Goal: Task Accomplishment & Management: Contribute content

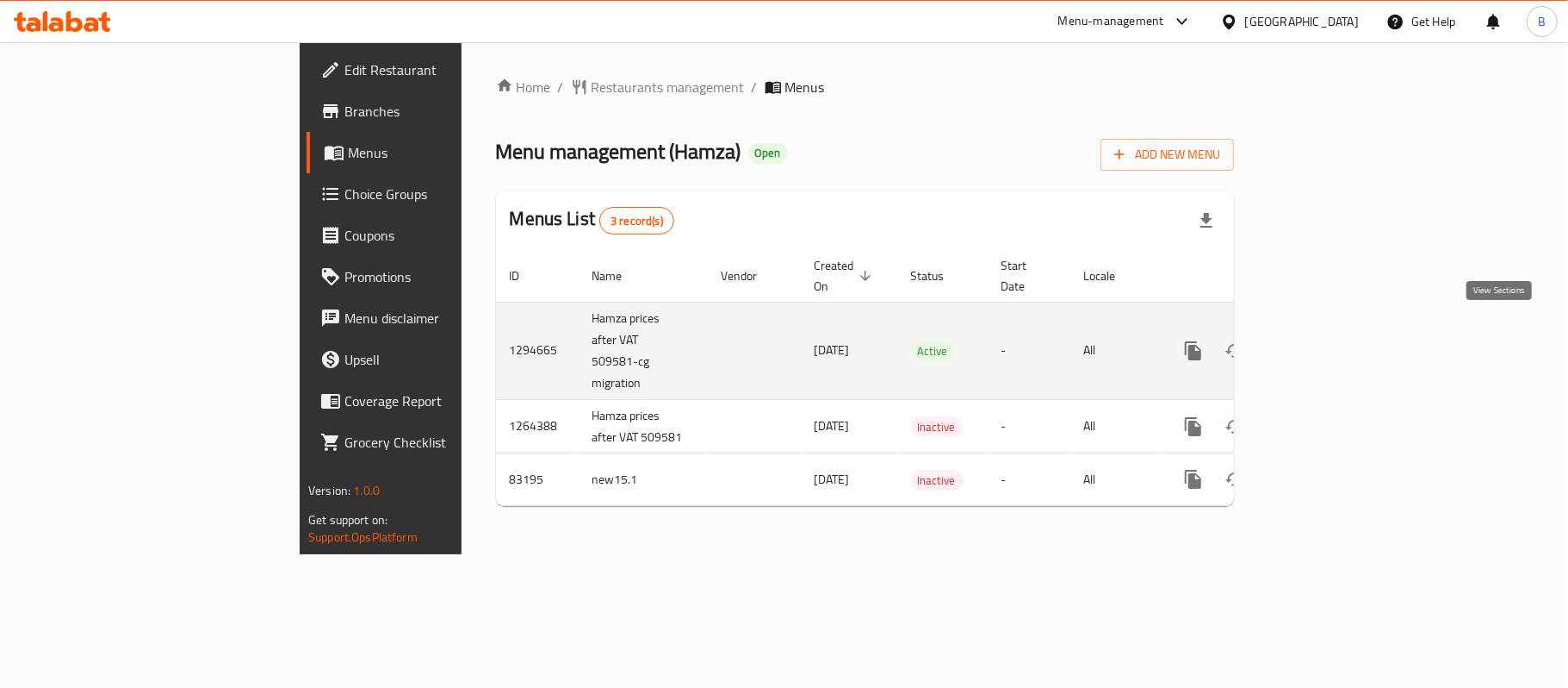
click at [1328, 340] on icon "enhanced table" at bounding box center [1317, 351] width 21 height 21
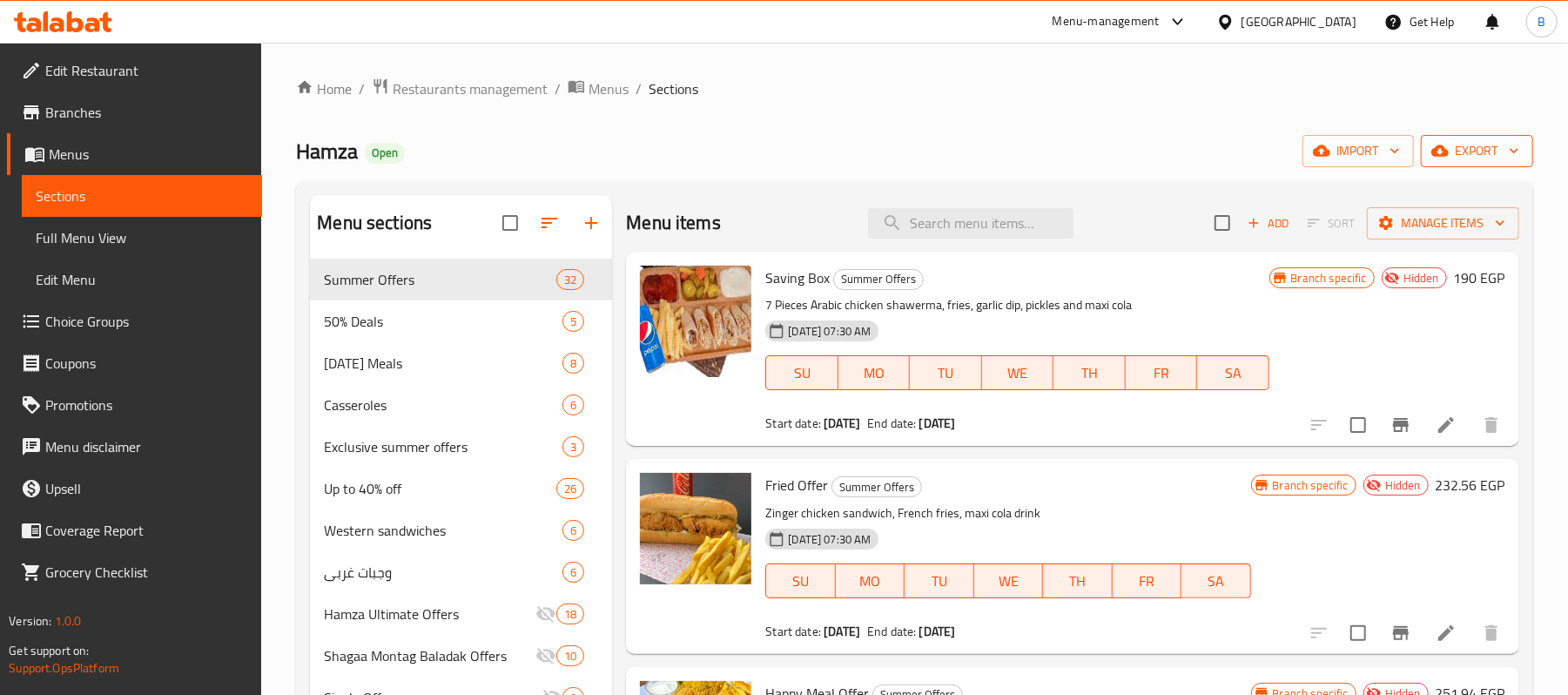
click at [1485, 136] on button "export" at bounding box center [1477, 150] width 113 height 32
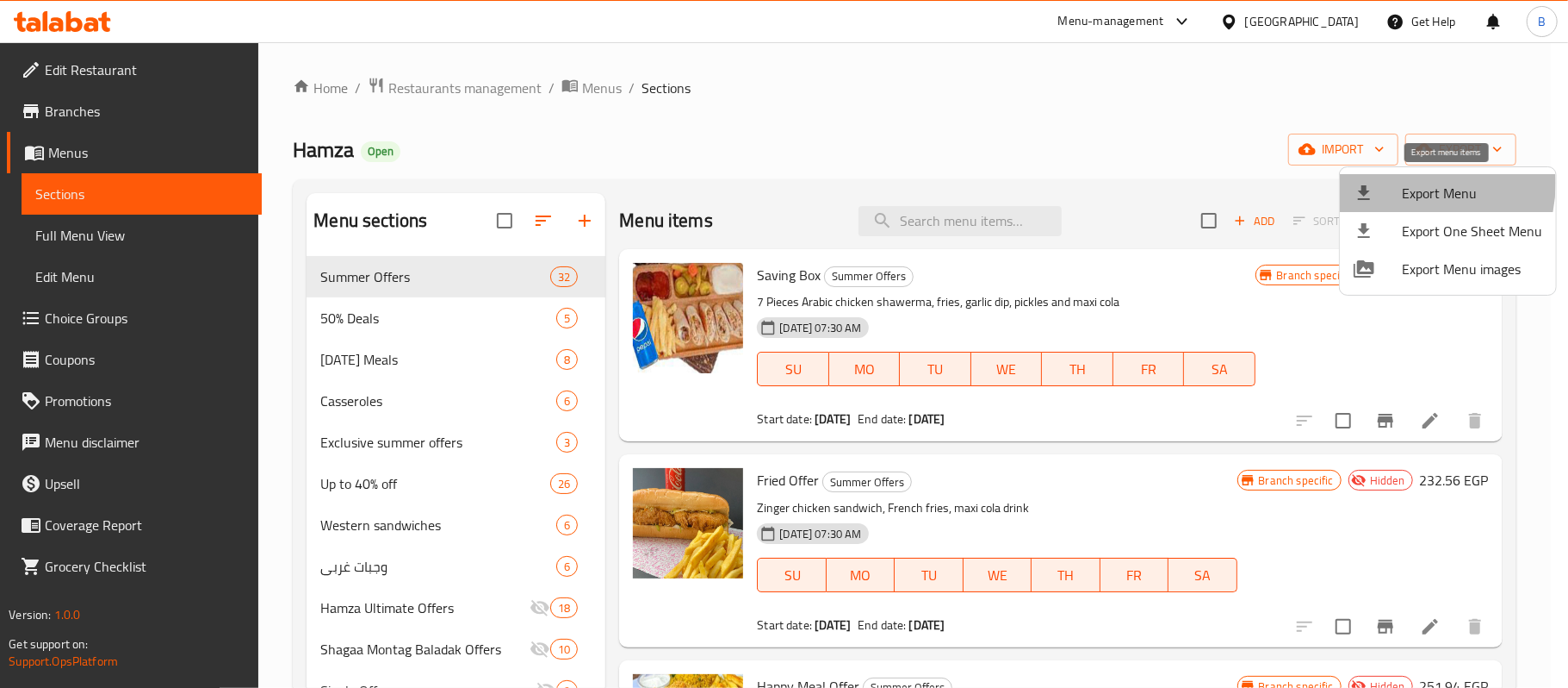
click at [1399, 183] on div at bounding box center [1377, 193] width 49 height 21
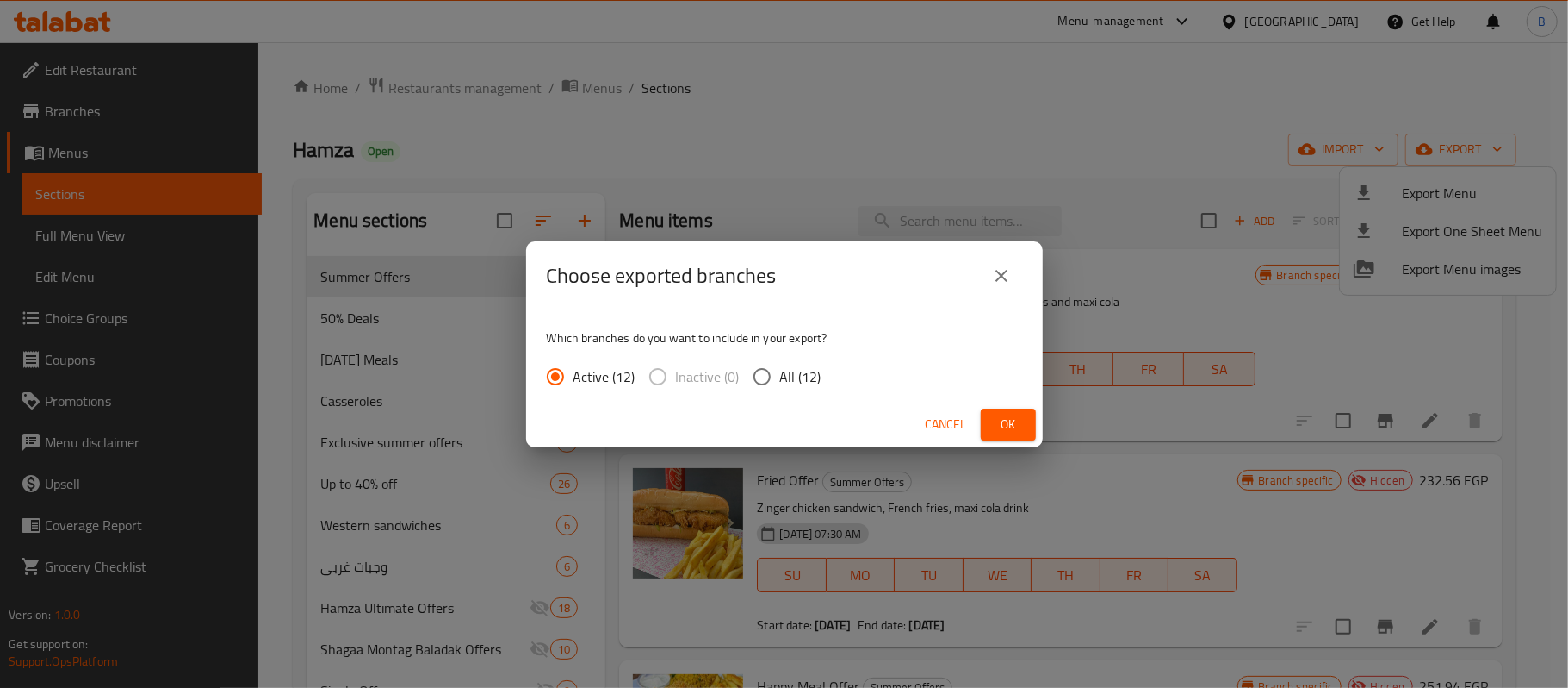
click at [766, 373] on input "All (12)" at bounding box center [762, 376] width 36 height 36
radio input "true"
click at [1030, 420] on button "Ok" at bounding box center [1009, 424] width 55 height 31
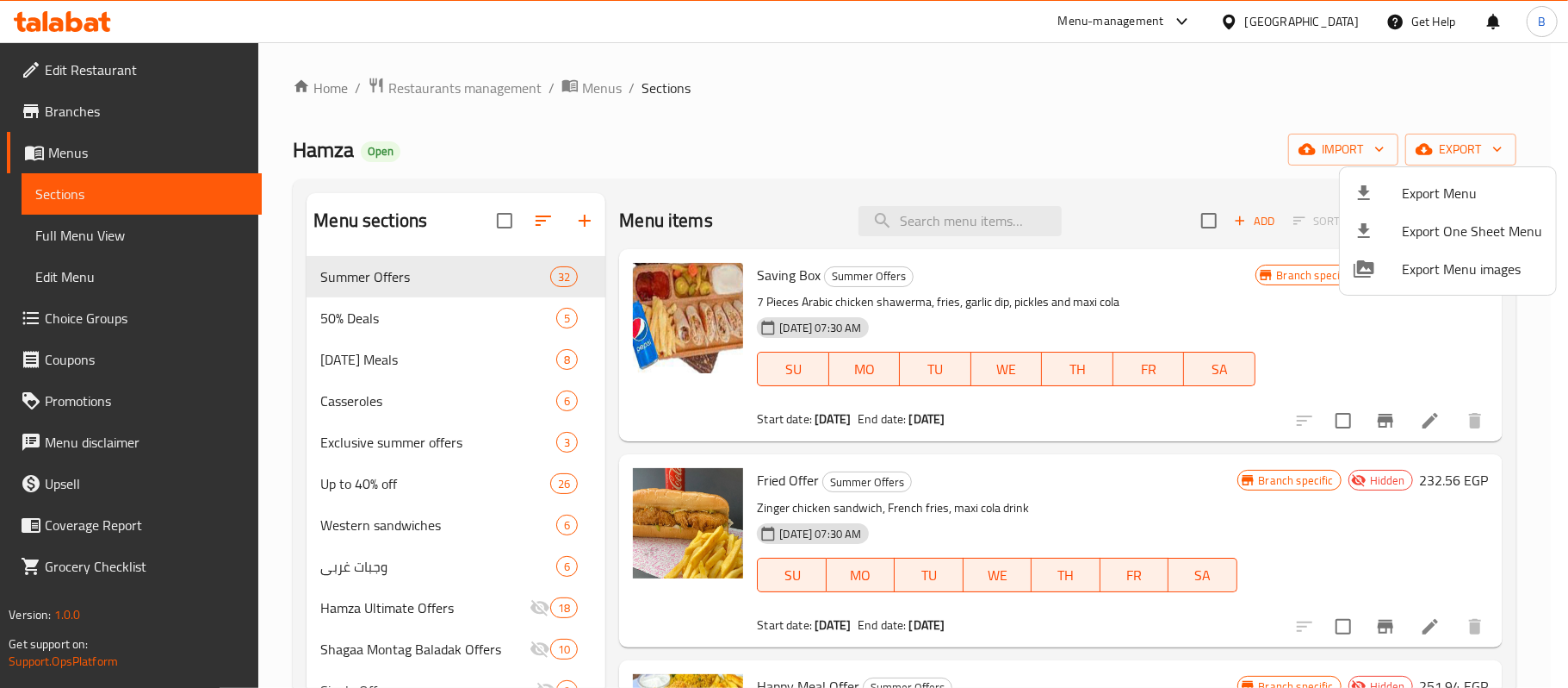
click at [591, 167] on div at bounding box center [784, 344] width 1568 height 688
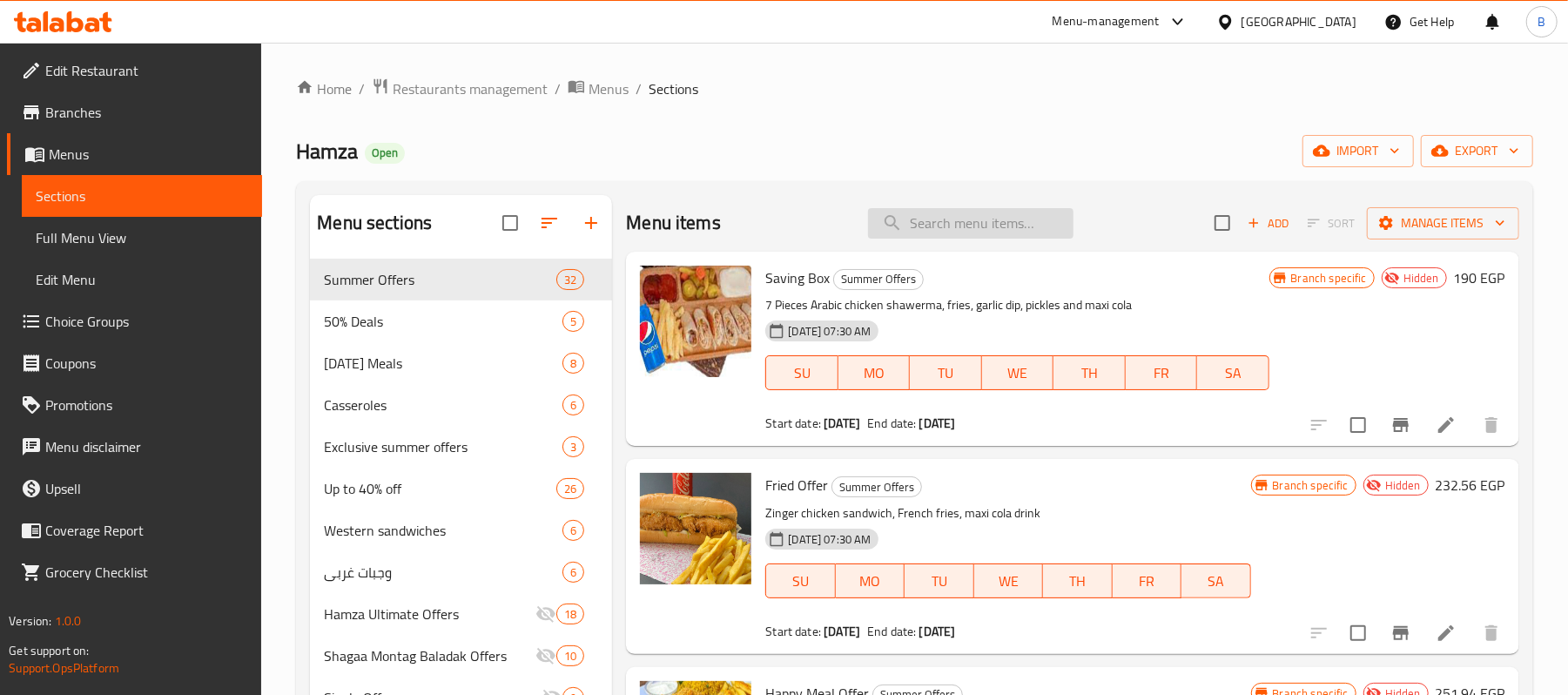
click at [927, 222] on input "search" at bounding box center [970, 223] width 205 height 31
paste input "Savings Box Offer"
type input "Savings Box Offer"
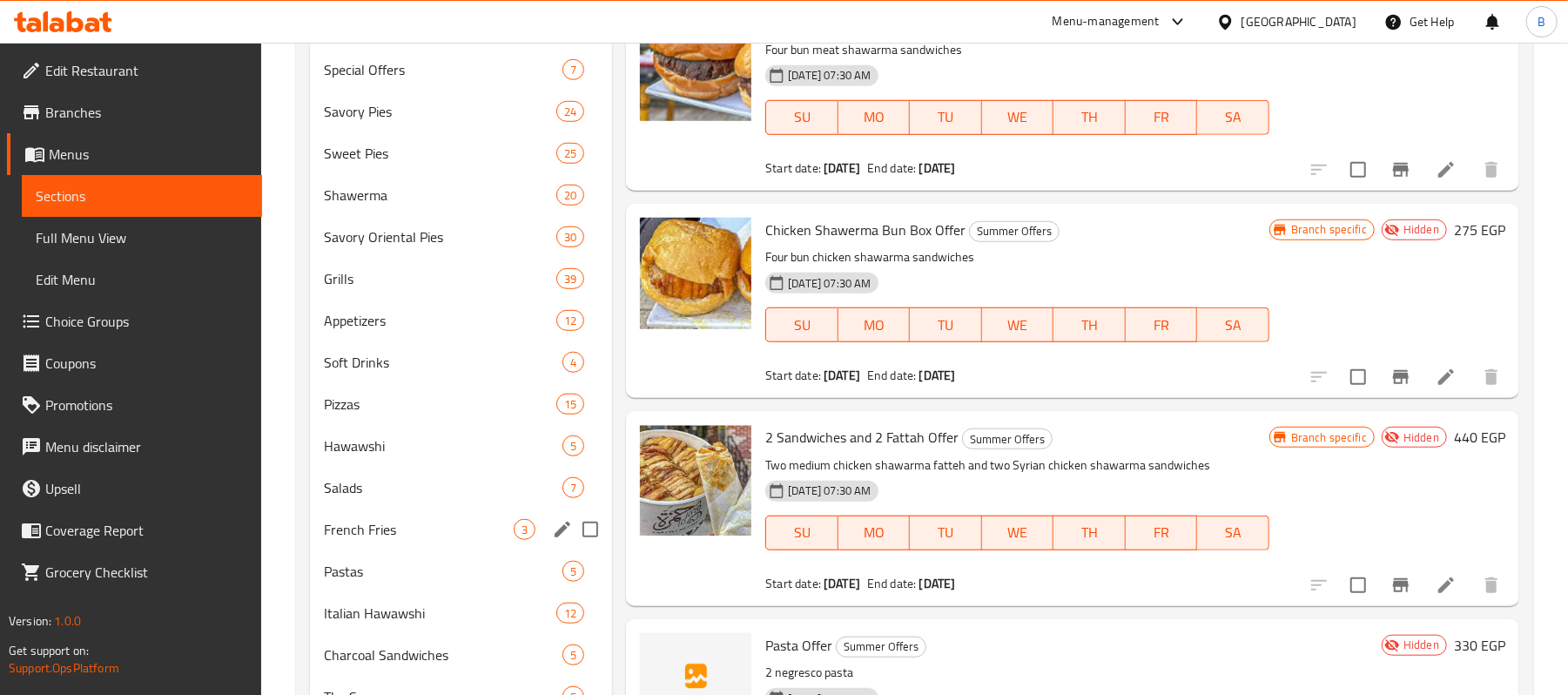
scroll to position [762, 0]
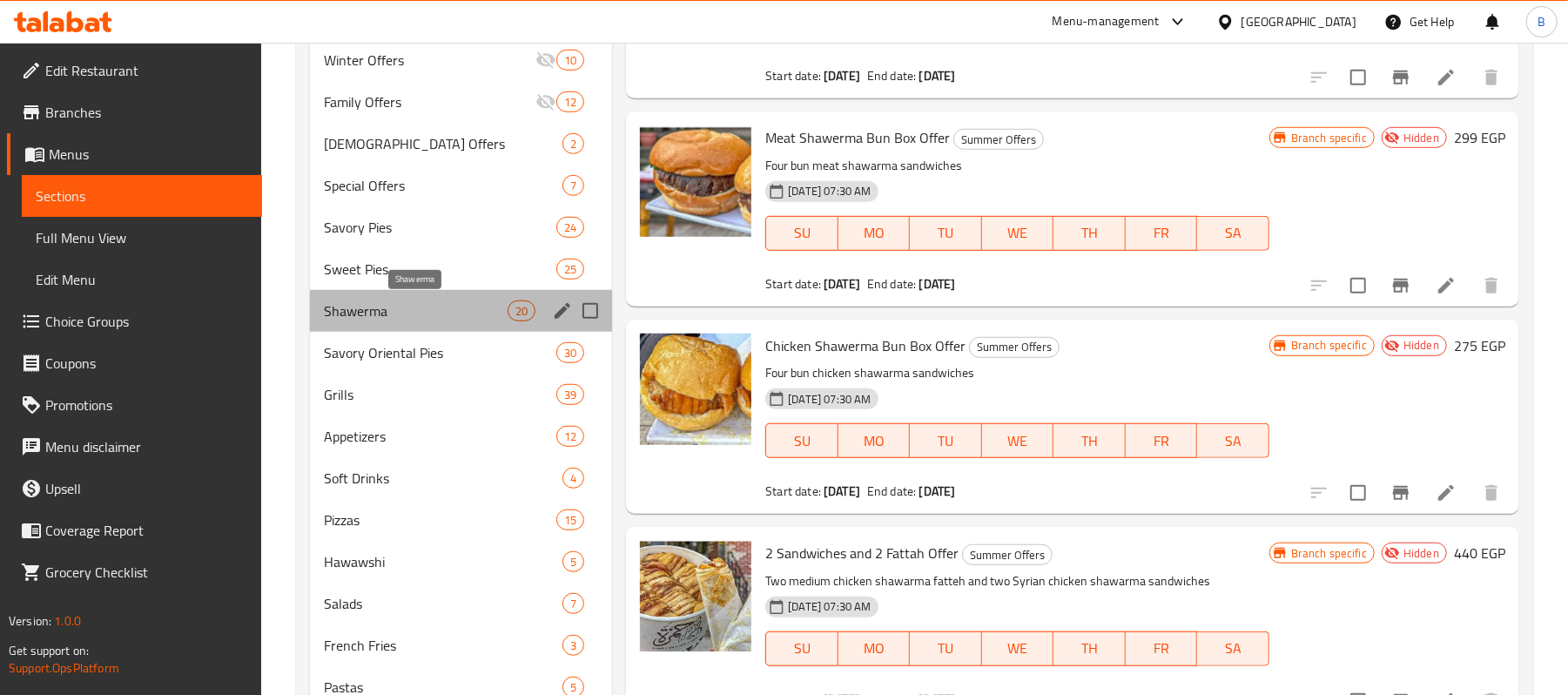
click at [420, 315] on span "Shawerma" at bounding box center [415, 311] width 184 height 21
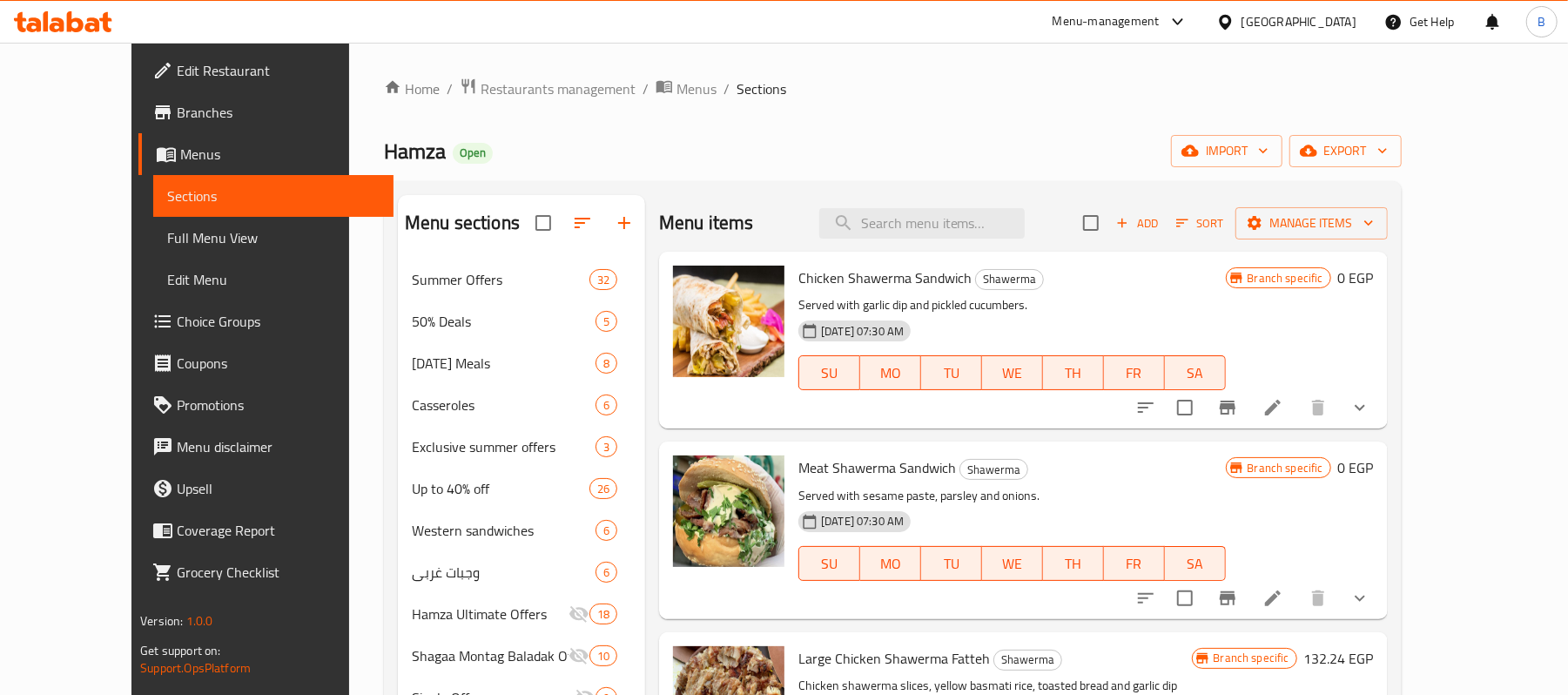
click at [1039, 153] on div "Hamza Open import export" at bounding box center [893, 150] width 1018 height 32
click at [1161, 233] on span "Add" at bounding box center [1137, 223] width 47 height 20
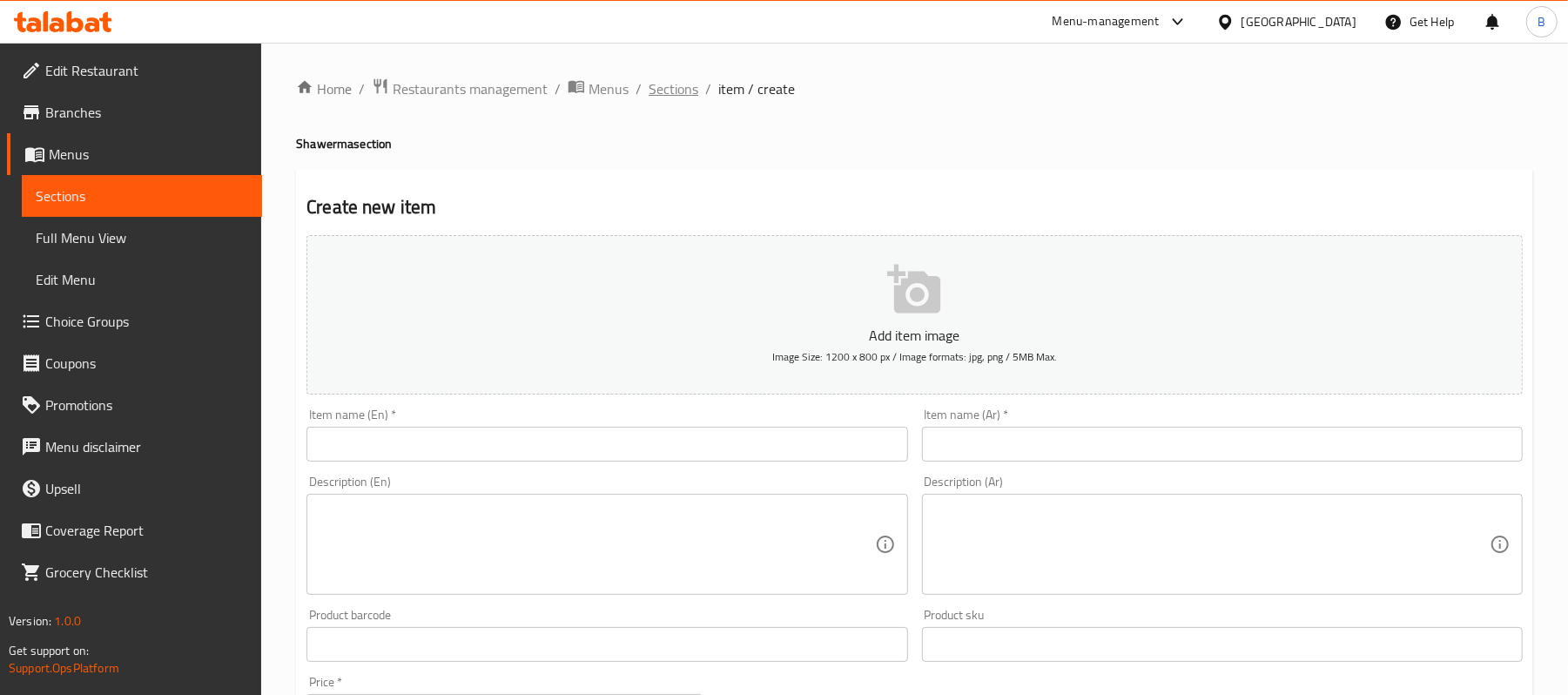
click at [669, 88] on span "Sections" at bounding box center [674, 89] width 50 height 21
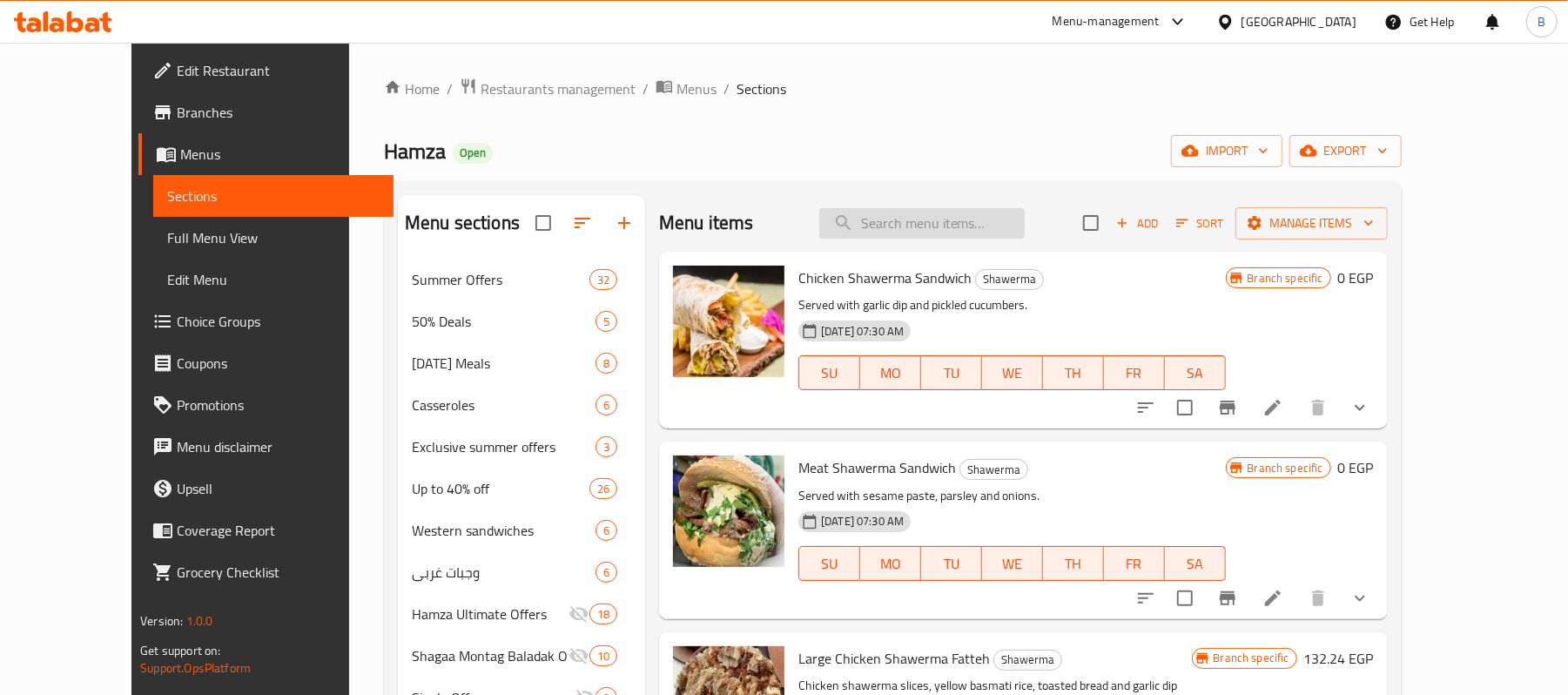
click at [1008, 234] on input "search" at bounding box center [922, 223] width 205 height 31
paste input "Savings Box Offer"
type input "Savings Box Offer"
paste input "Savings Box Offer"
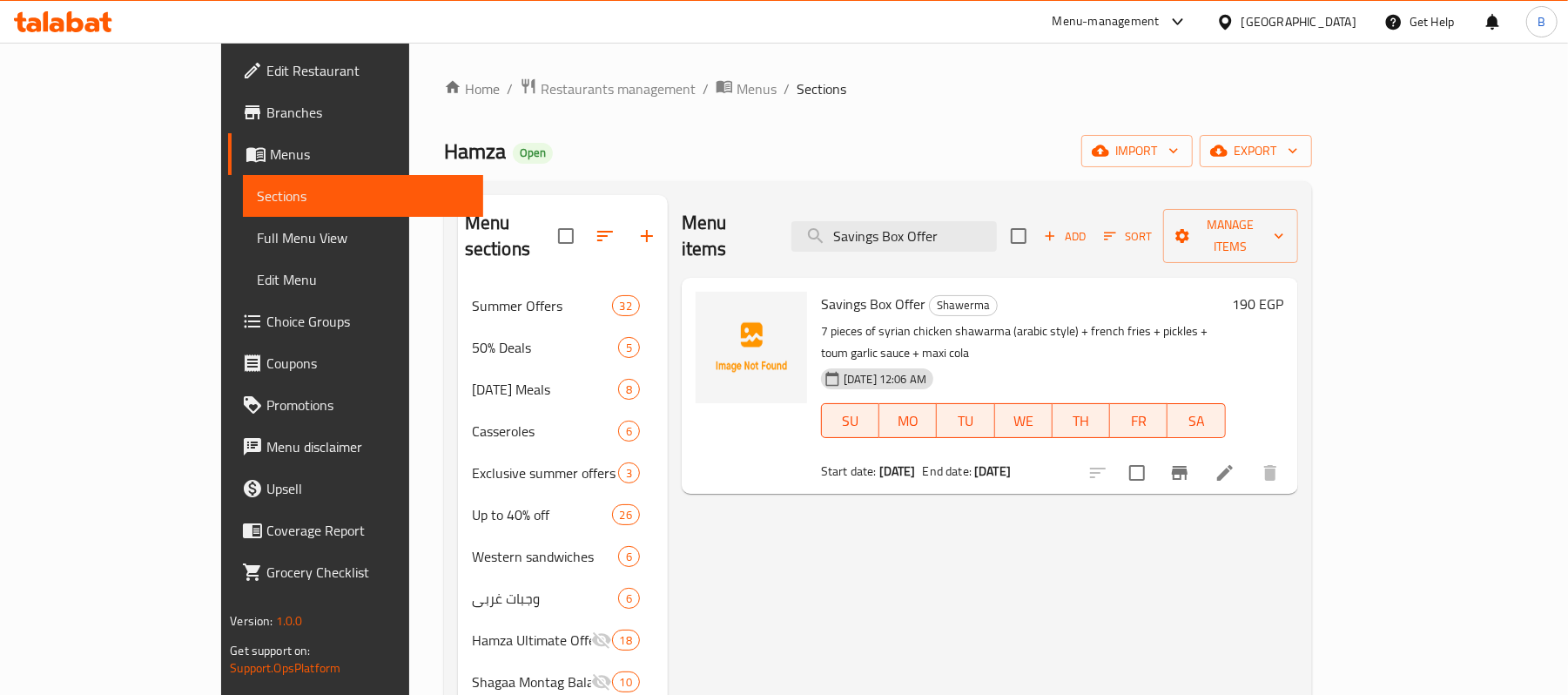
type input "Savings Box Offer"
click at [979, 223] on input "Savings Box Offer" at bounding box center [894, 237] width 205 height 31
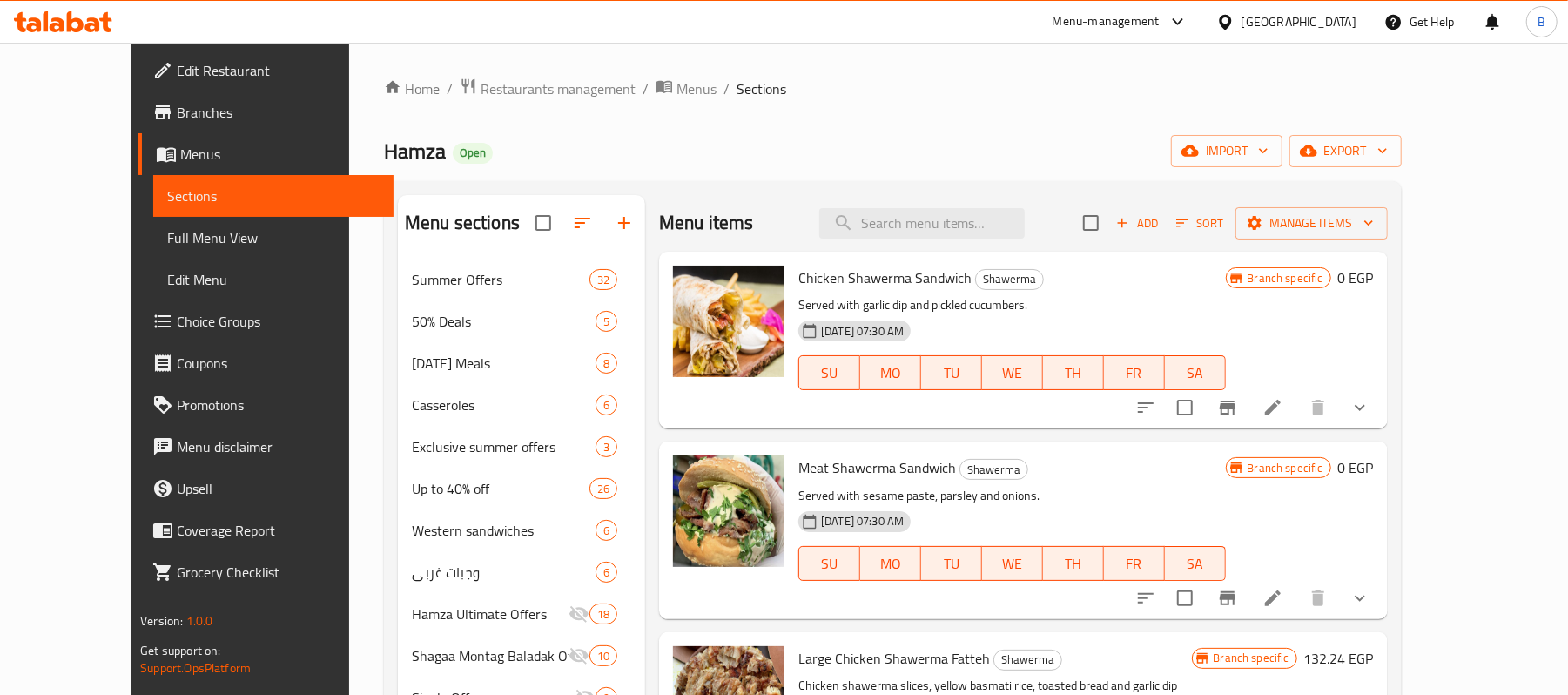
paste input "School Offer 6"
type input "School Offer 6"
paste input "School Offer 6"
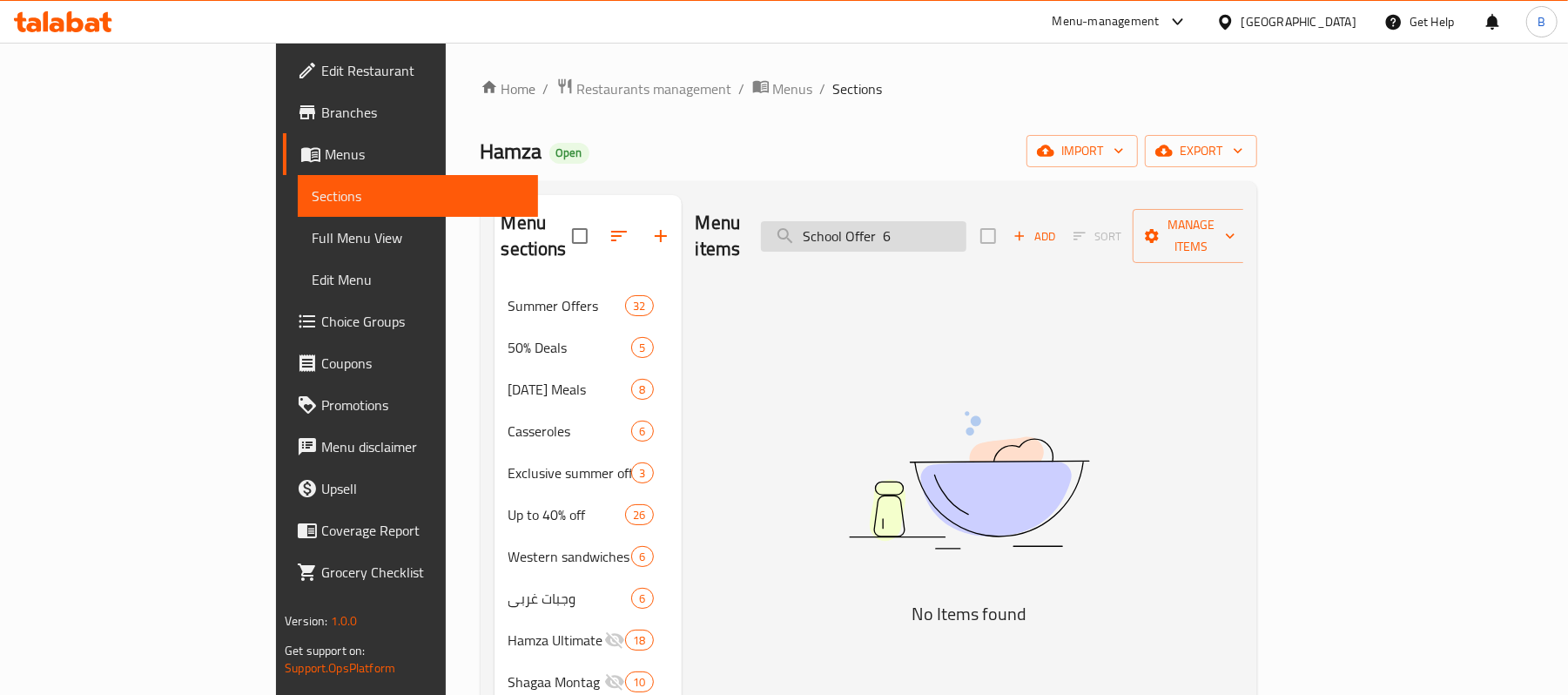
click at [967, 221] on input "School Offer 6" at bounding box center [863, 237] width 205 height 31
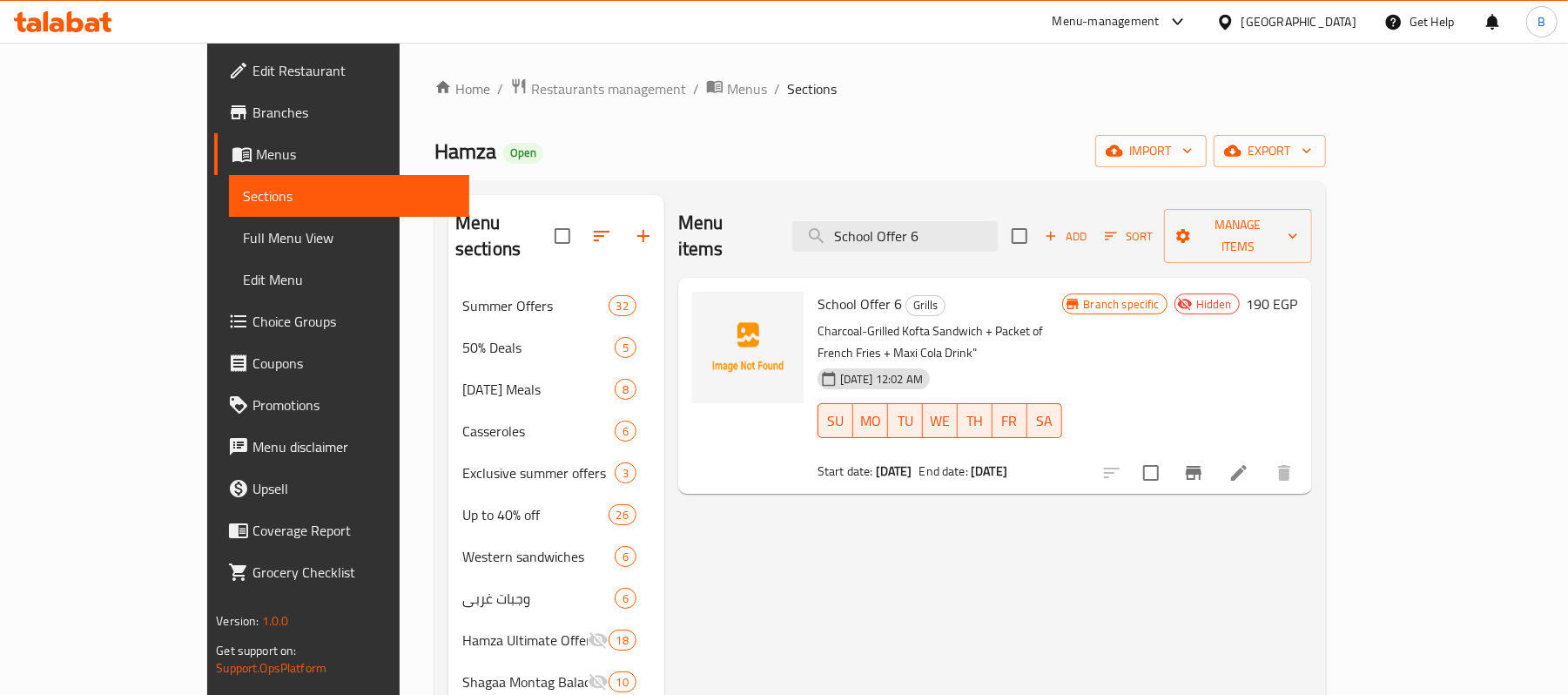
type input "School Offer 6"
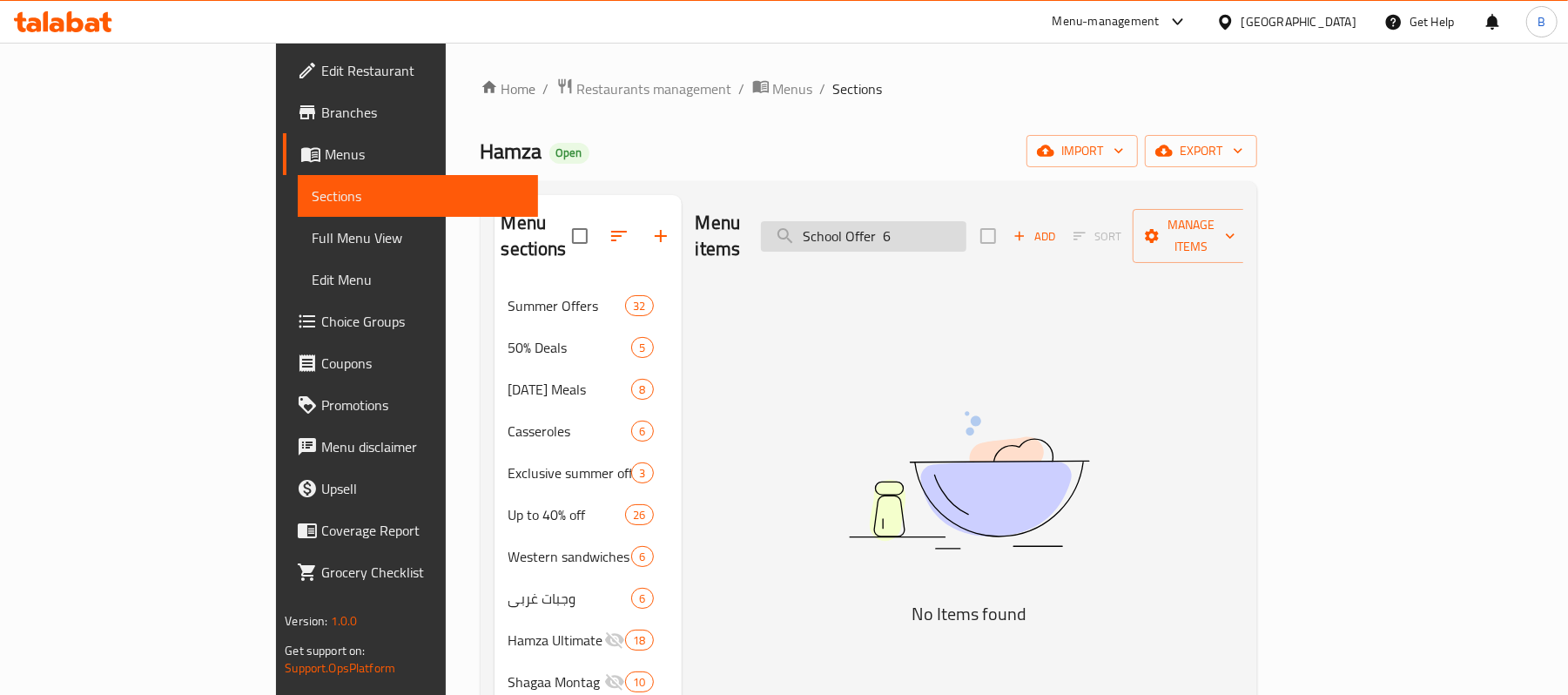
click at [967, 232] on input "School Offer 6" at bounding box center [863, 237] width 205 height 31
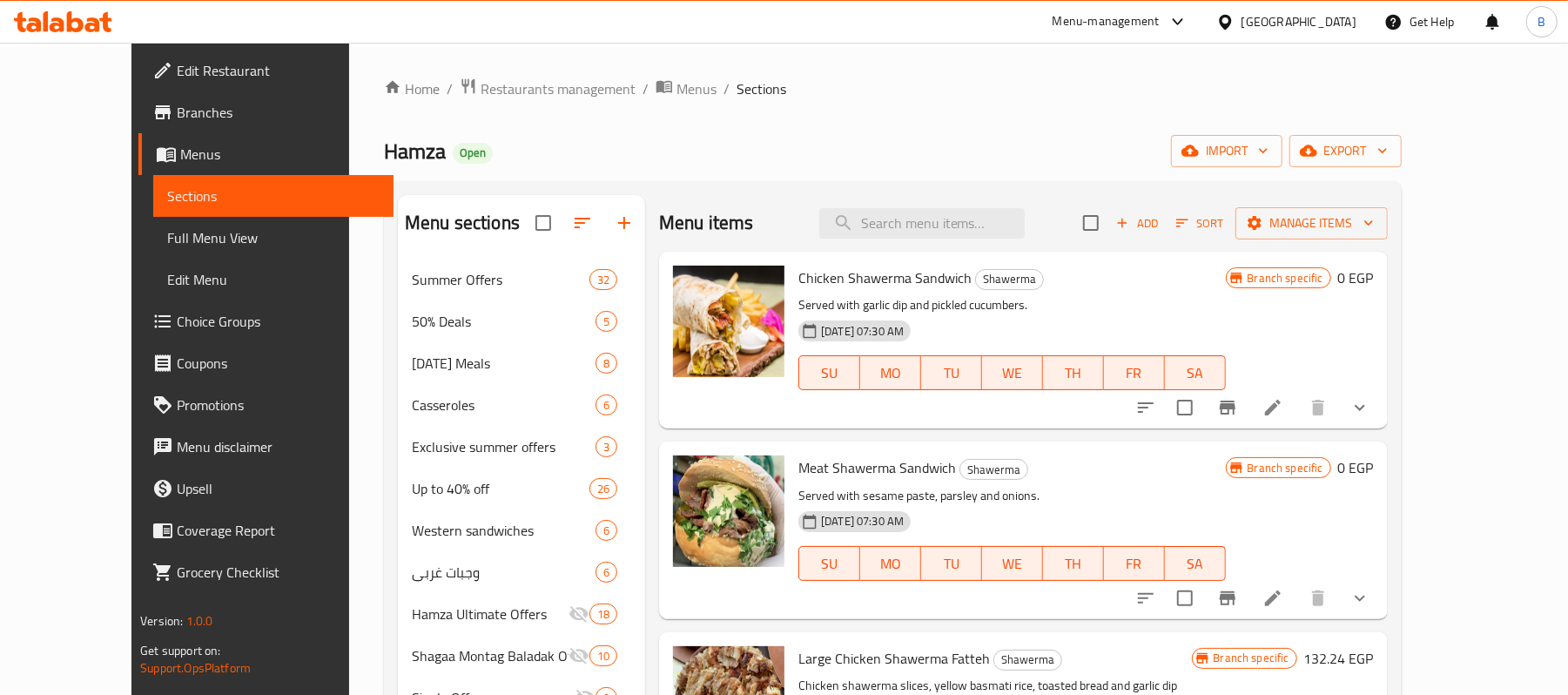
paste input "School Offer 1"
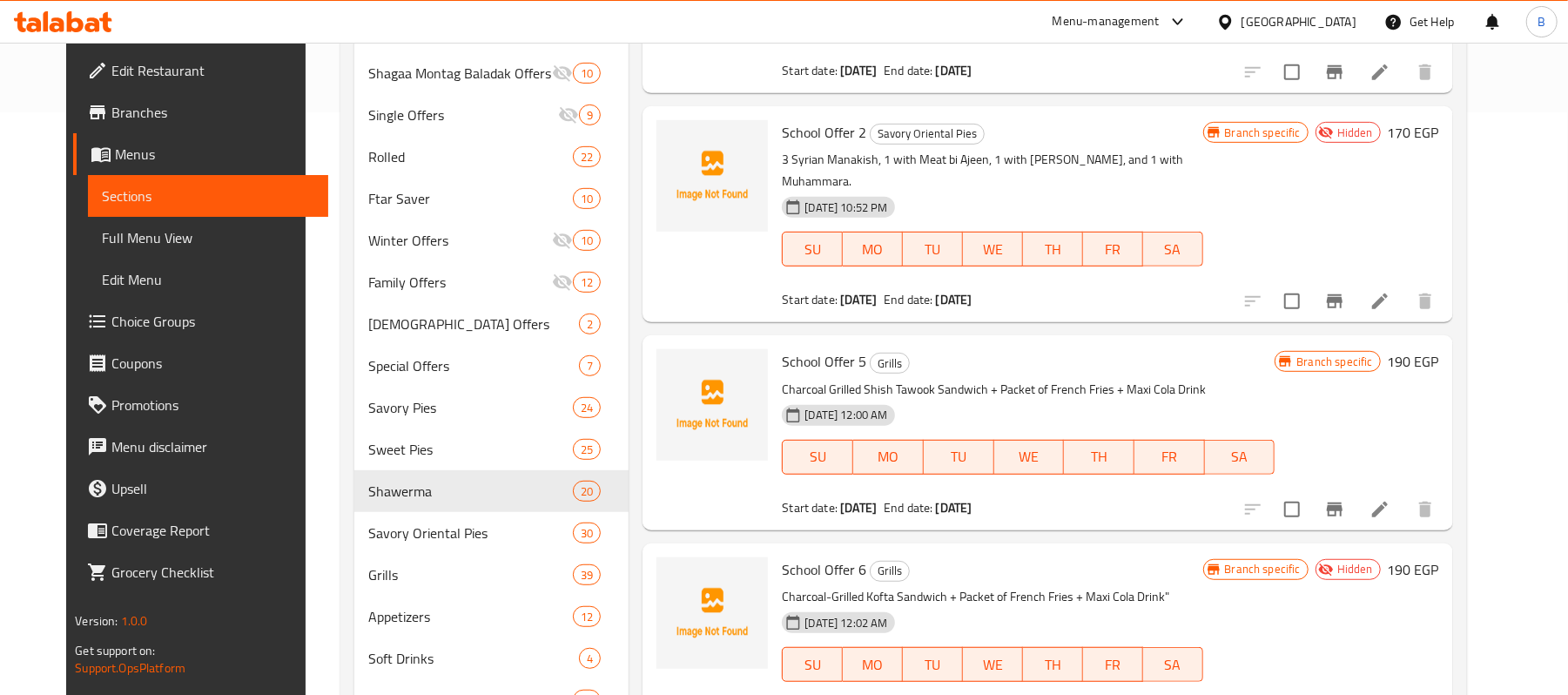
scroll to position [696, 0]
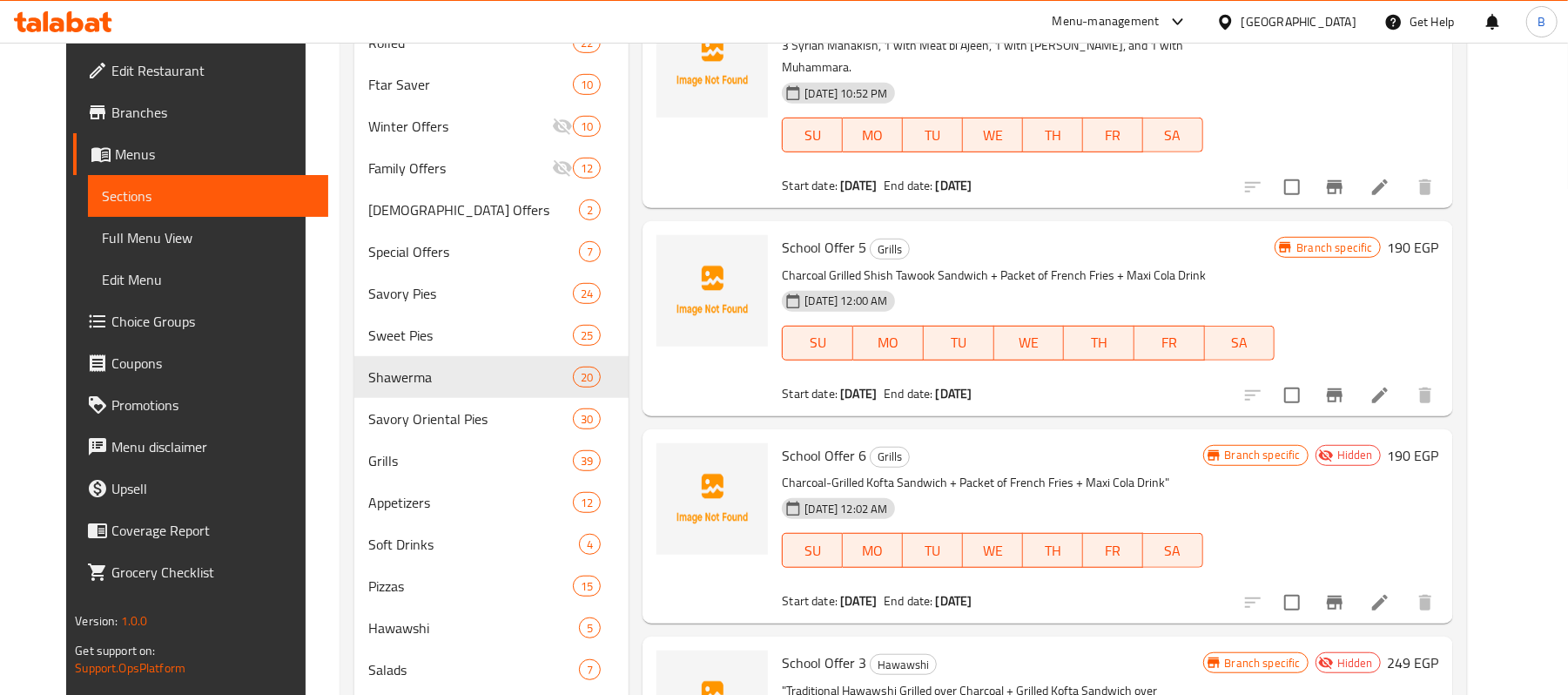
type input "School Offer"
click at [909, 265] on p "Charcoal Grilled Shish Tawook Sandwich + Packet of French Fries + Maxi Cola Dri…" at bounding box center [1029, 275] width 493 height 22
click at [1062, 385] on div "Start date: 15-09-2025 End date: 31-12-2025" at bounding box center [1029, 394] width 493 height 17
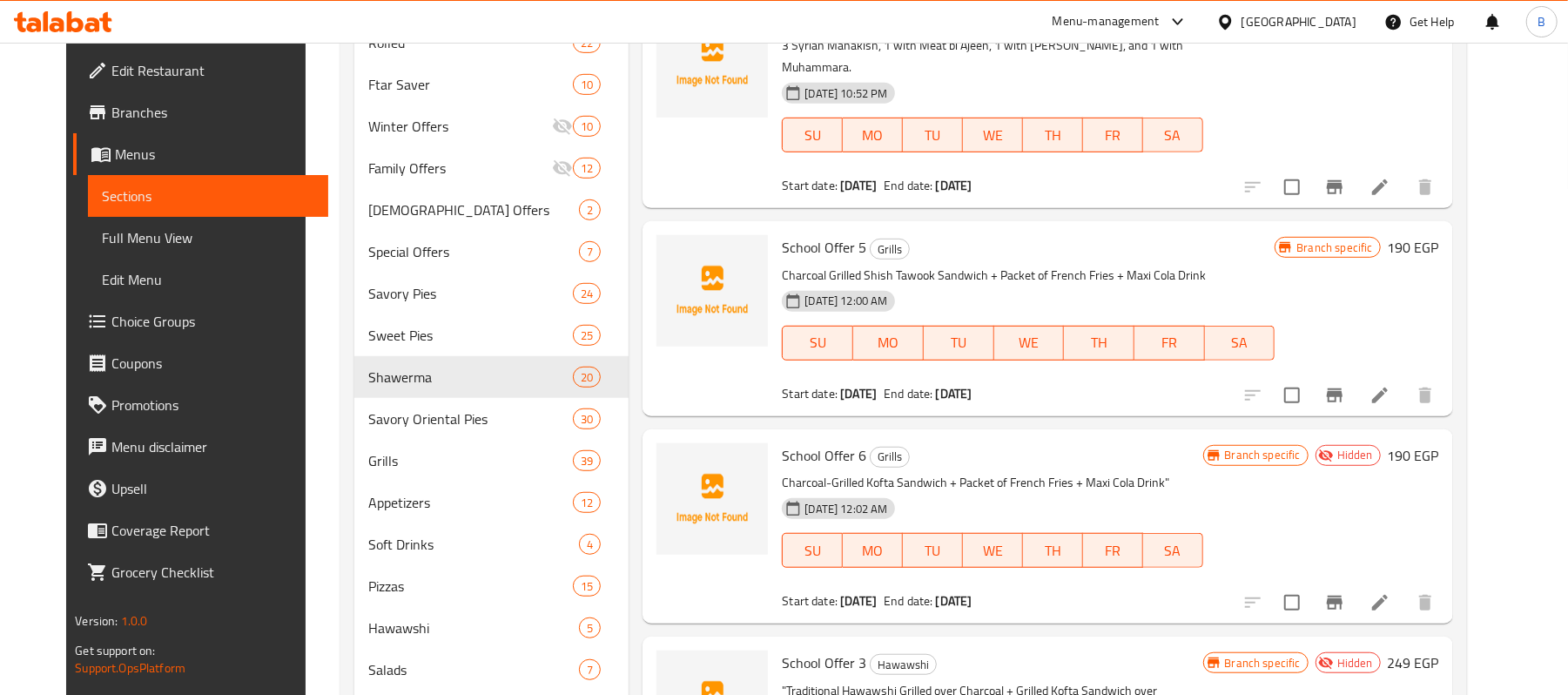
click at [1062, 385] on div "Start date: 15-09-2025 End date: 31-12-2025" at bounding box center [1029, 394] width 493 height 17
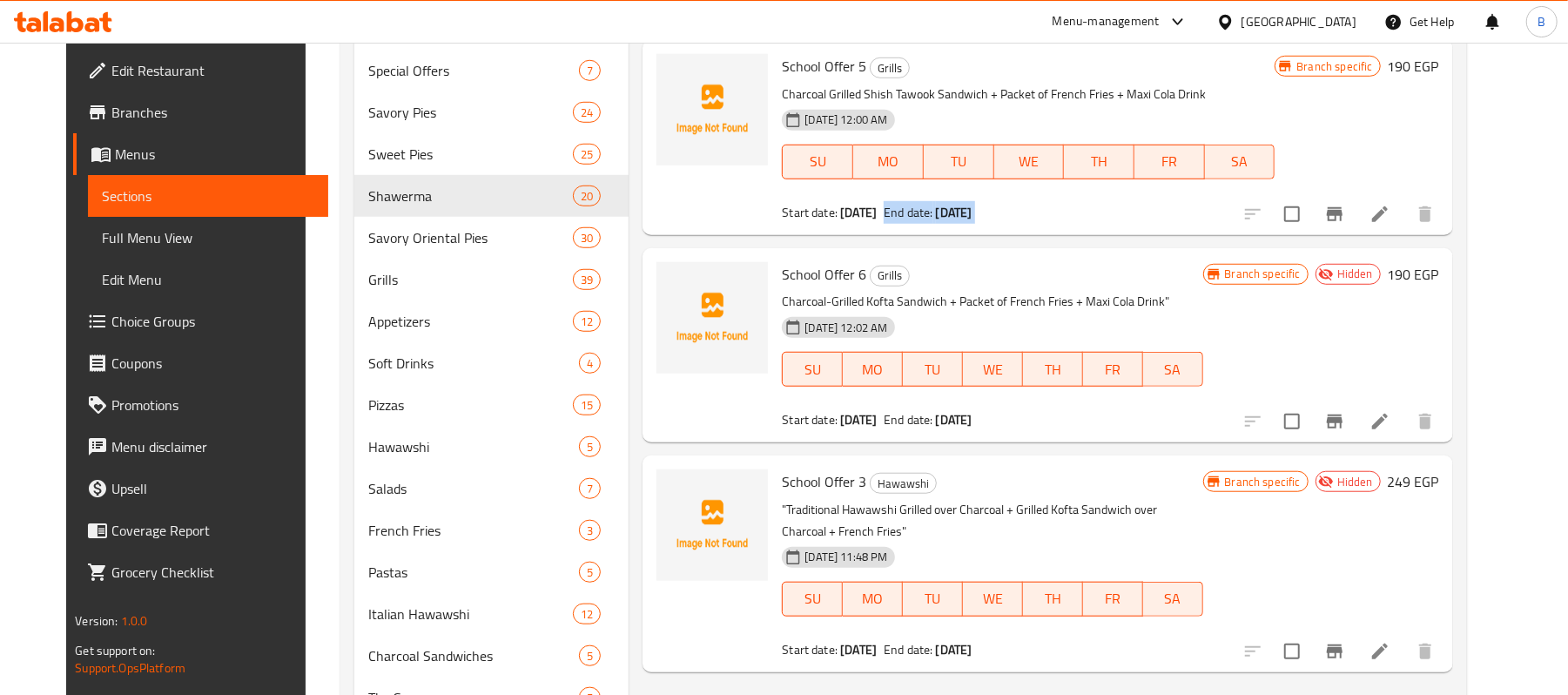
scroll to position [928, 0]
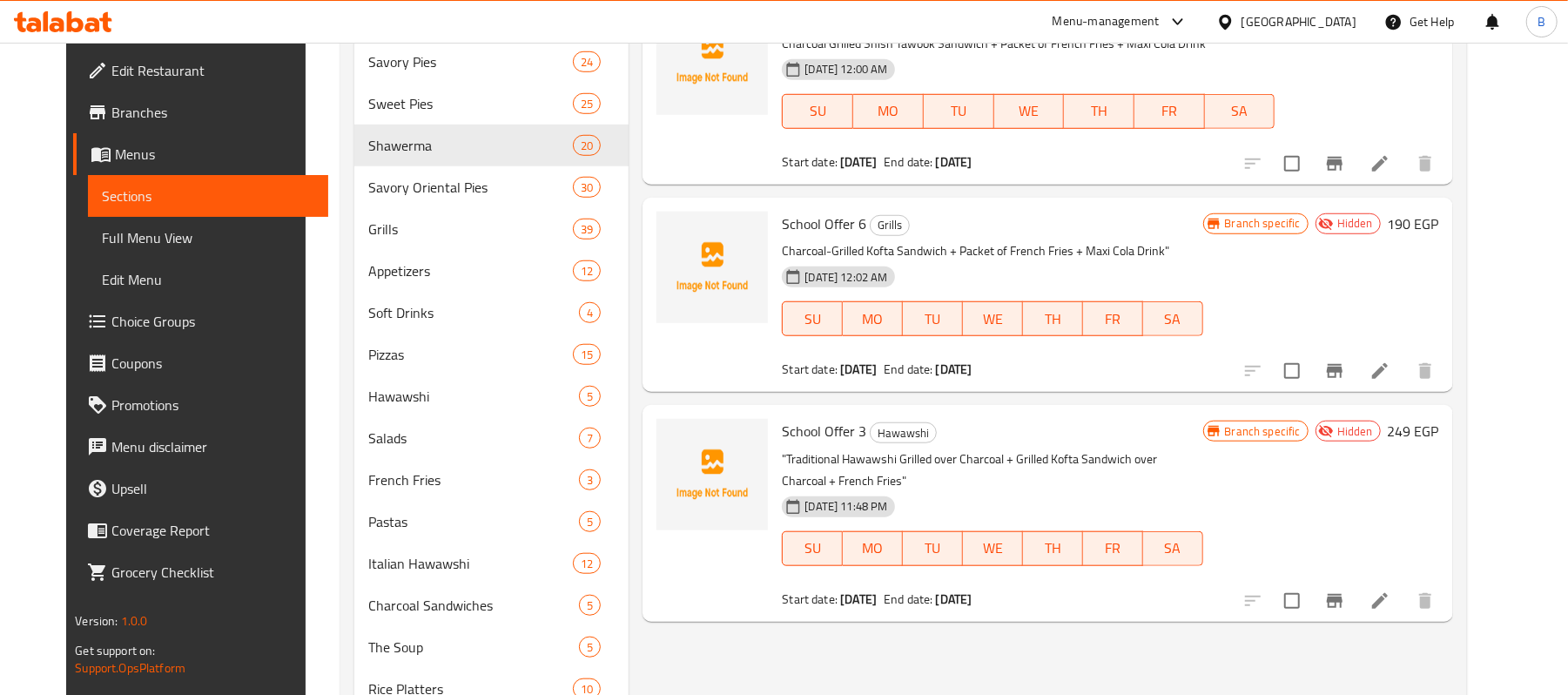
click at [833, 418] on span "School Offer 3" at bounding box center [824, 430] width 85 height 26
click at [847, 449] on p ""Traditional Hawawshi Grilled over Charcoal + Grilled Kofta Sandwich over Charc…" at bounding box center [992, 470] width 421 height 43
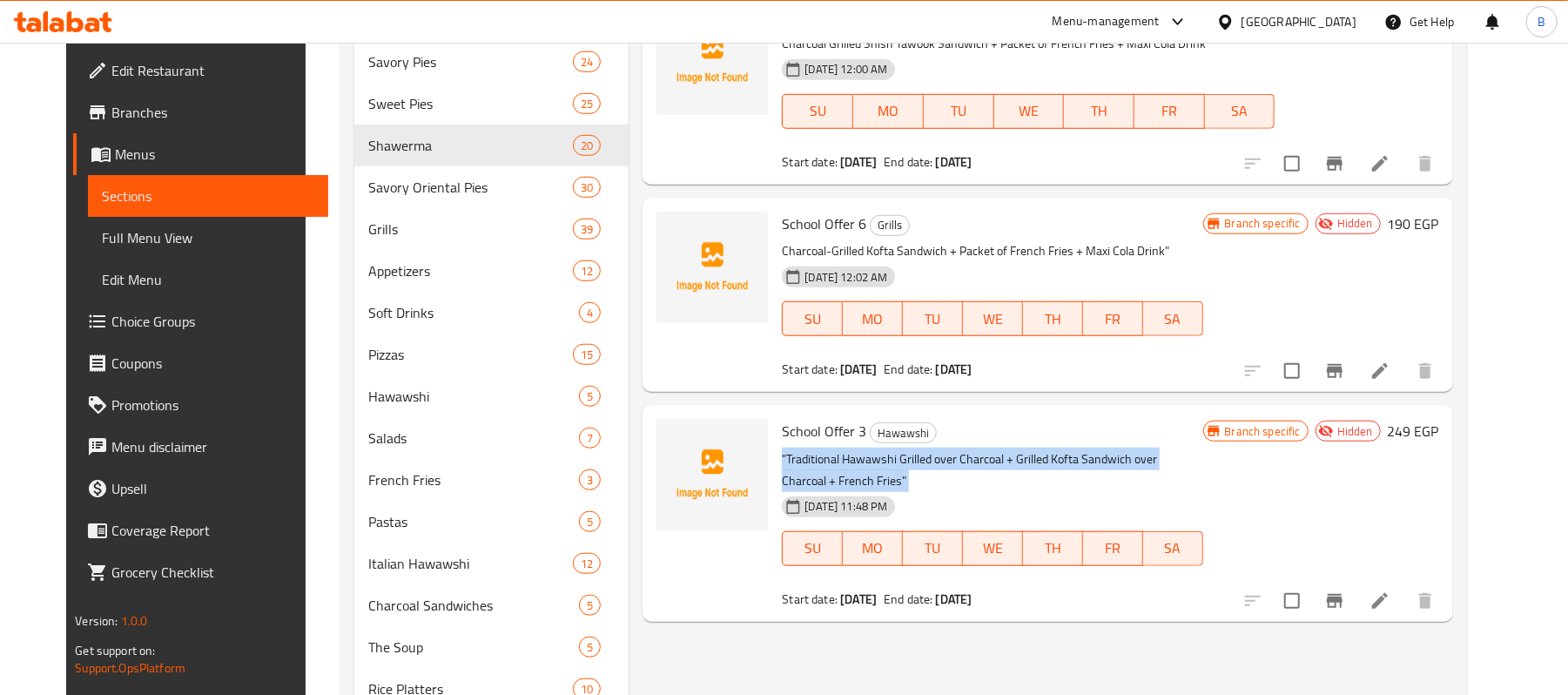
click at [847, 449] on p ""Traditional Hawawshi Grilled over Charcoal + Grilled Kofta Sandwich over Charc…" at bounding box center [992, 470] width 421 height 43
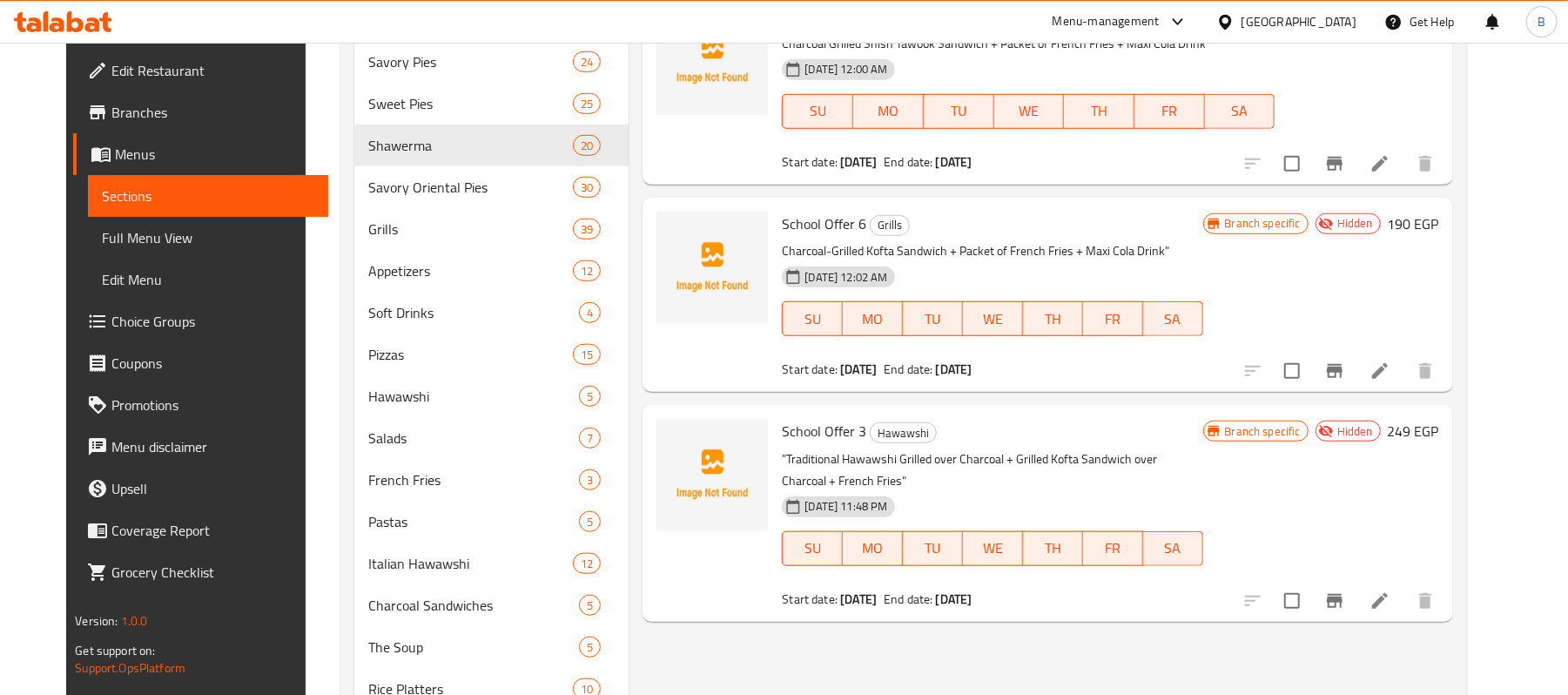
click at [782, 423] on span "School Offer 3" at bounding box center [824, 430] width 85 height 26
click at [782, 418] on span "School Offer 3" at bounding box center [824, 430] width 85 height 26
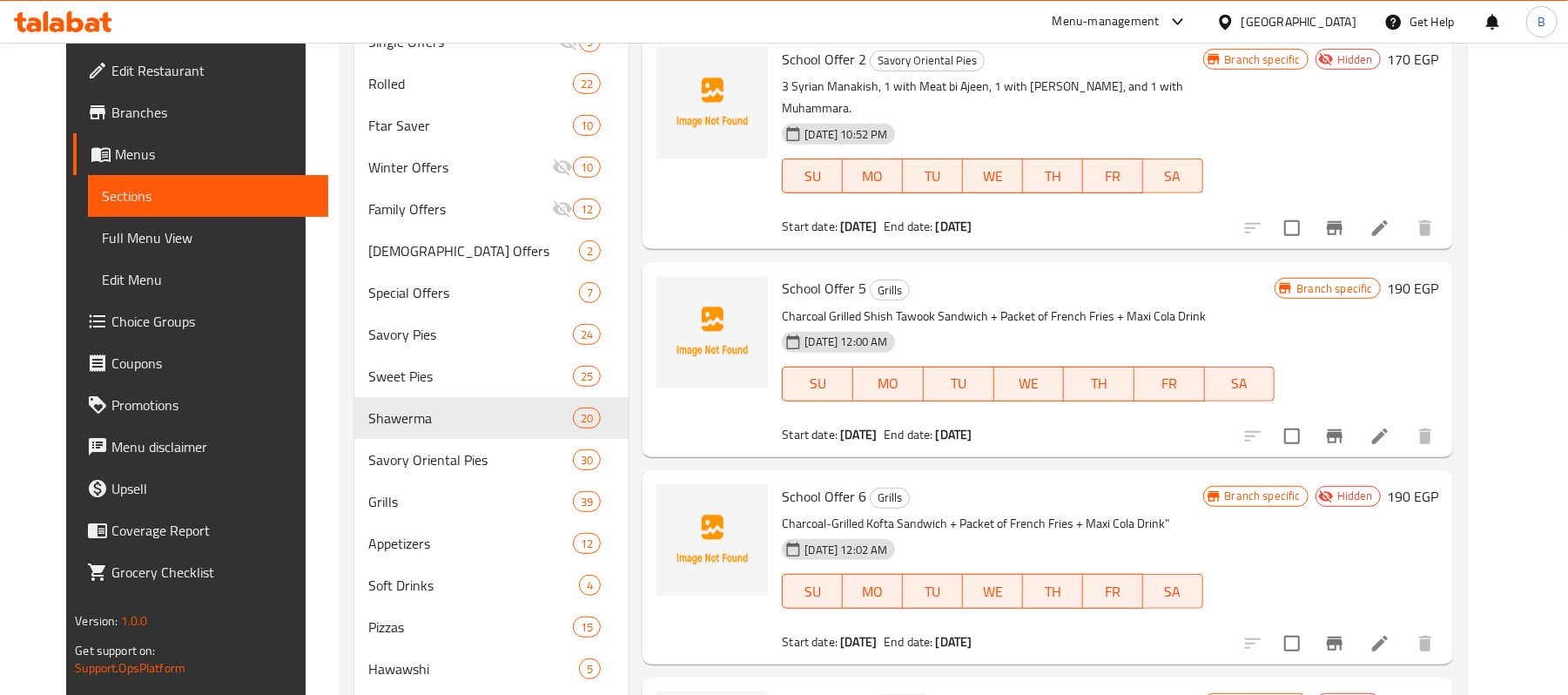
scroll to position [696, 0]
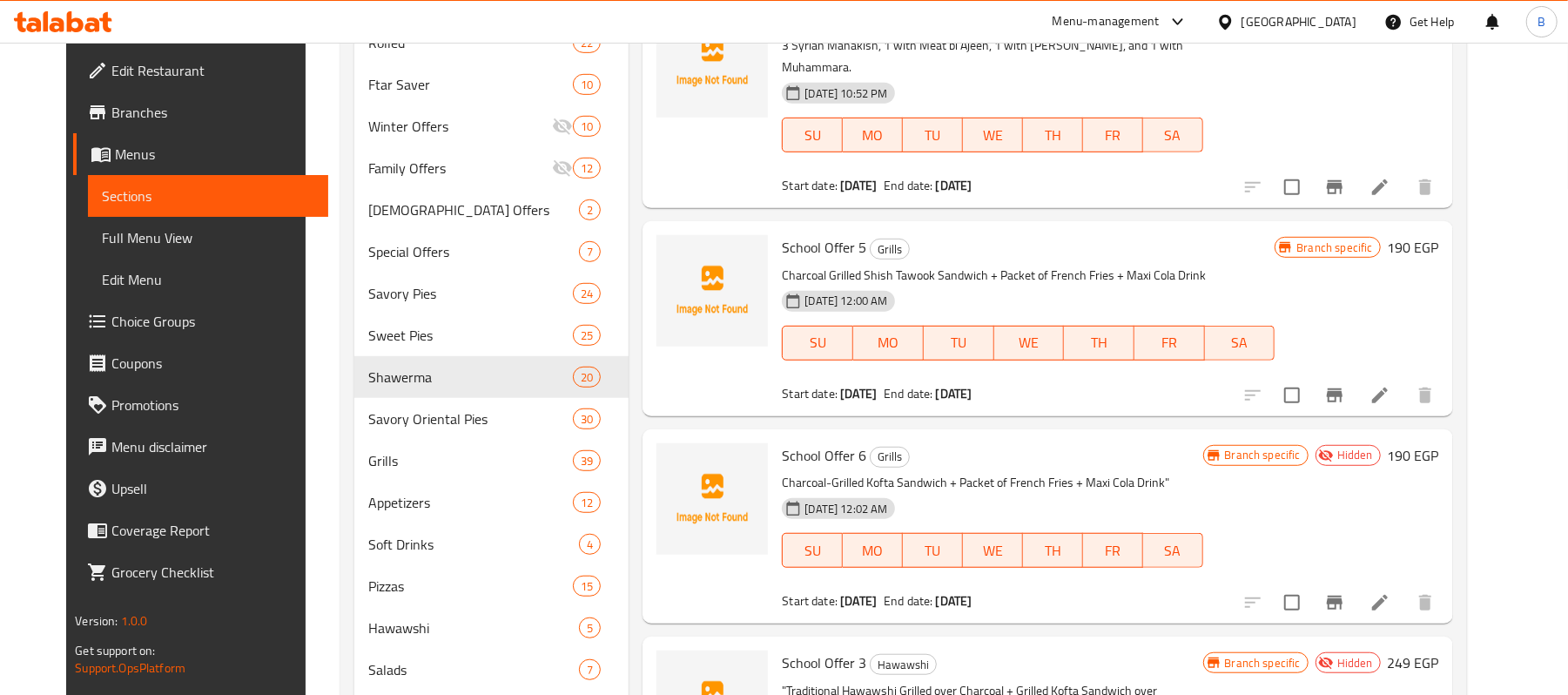
click at [1404, 379] on li at bounding box center [1380, 395] width 49 height 32
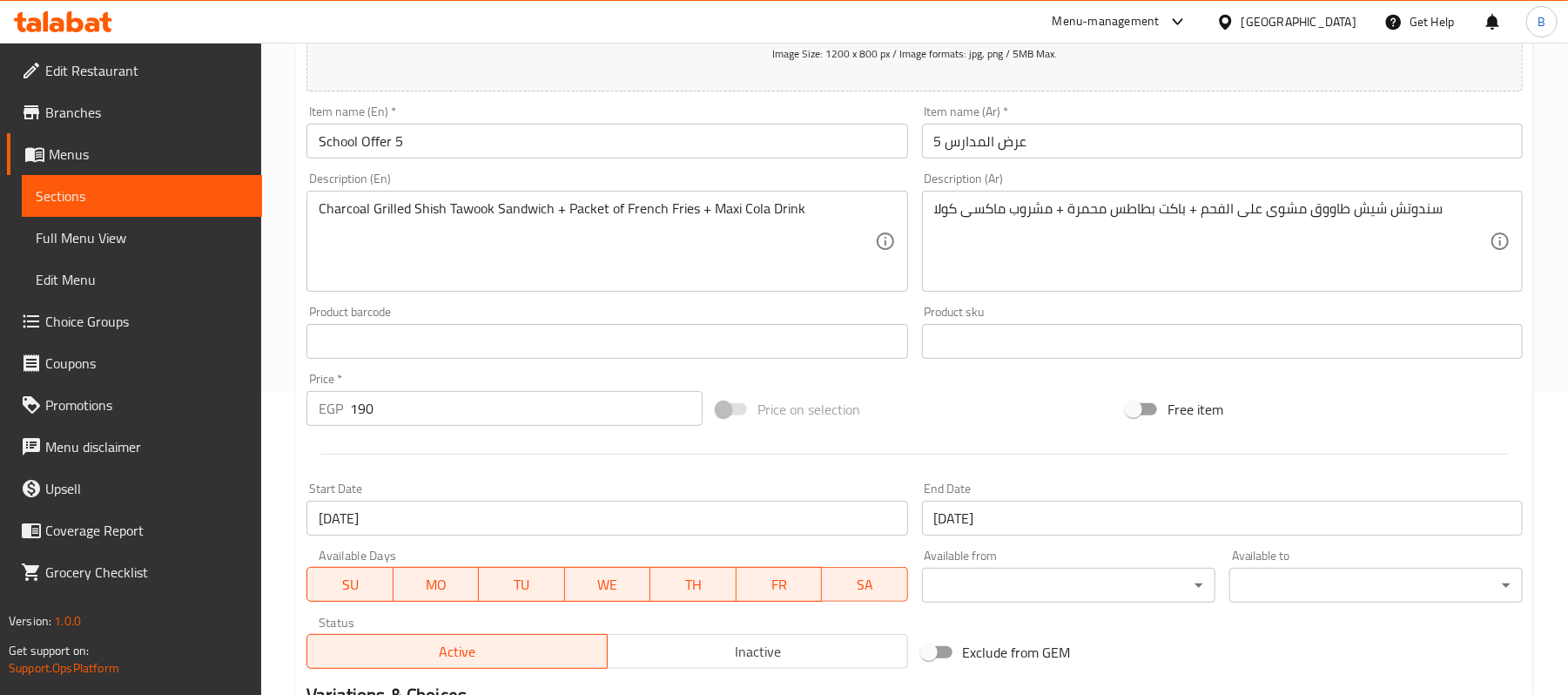
scroll to position [533, 0]
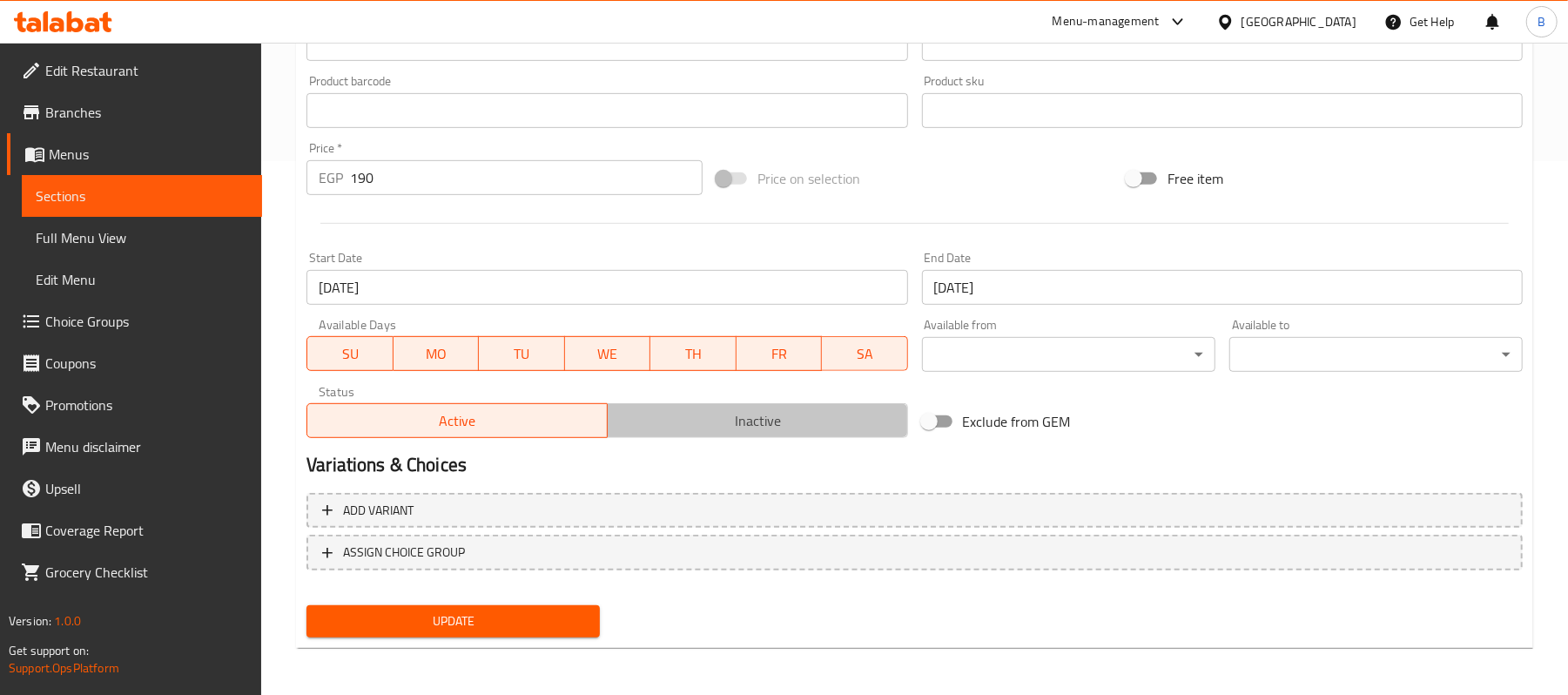
click at [770, 418] on span "Inactive" at bounding box center [757, 421] width 286 height 25
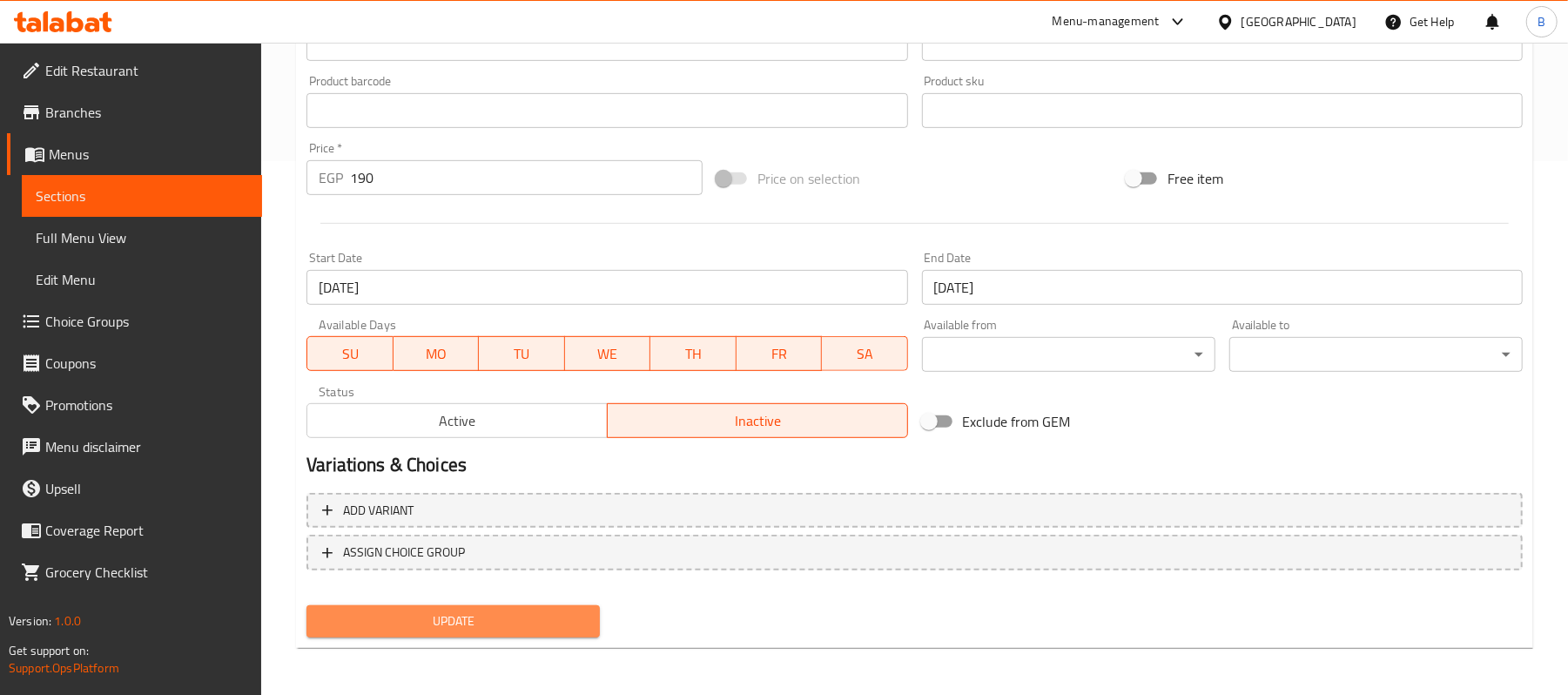
click at [411, 605] on button "Update" at bounding box center [453, 620] width 294 height 32
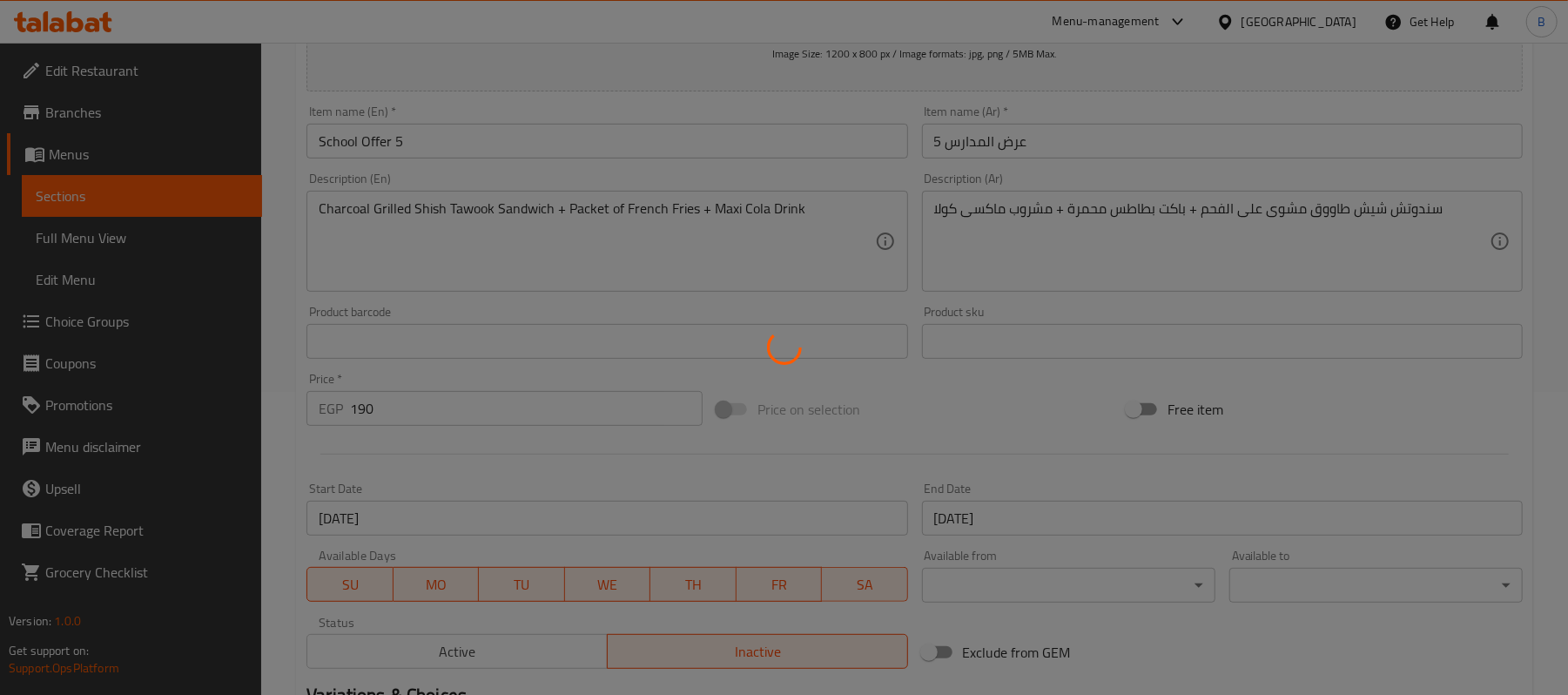
scroll to position [0, 0]
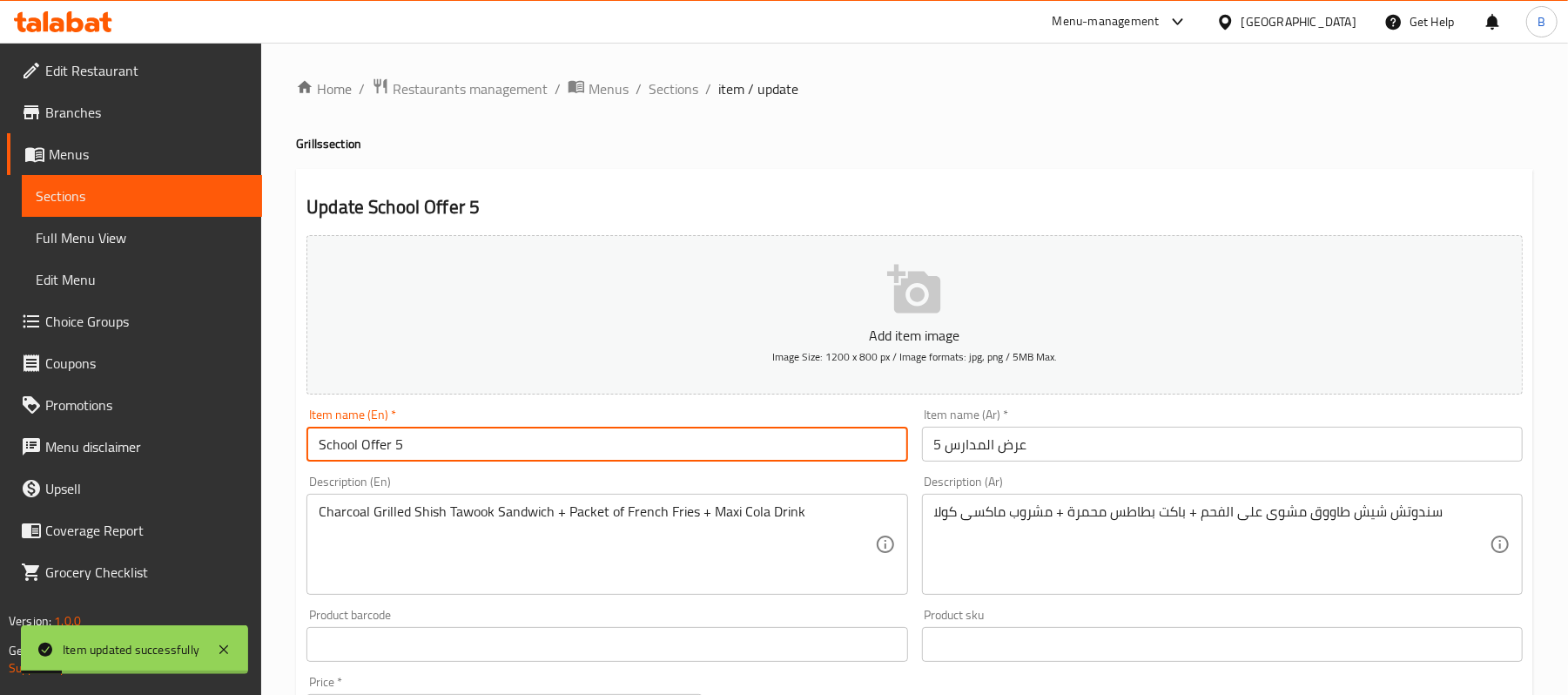
click at [528, 454] on input "School Offer 5" at bounding box center [607, 444] width 601 height 35
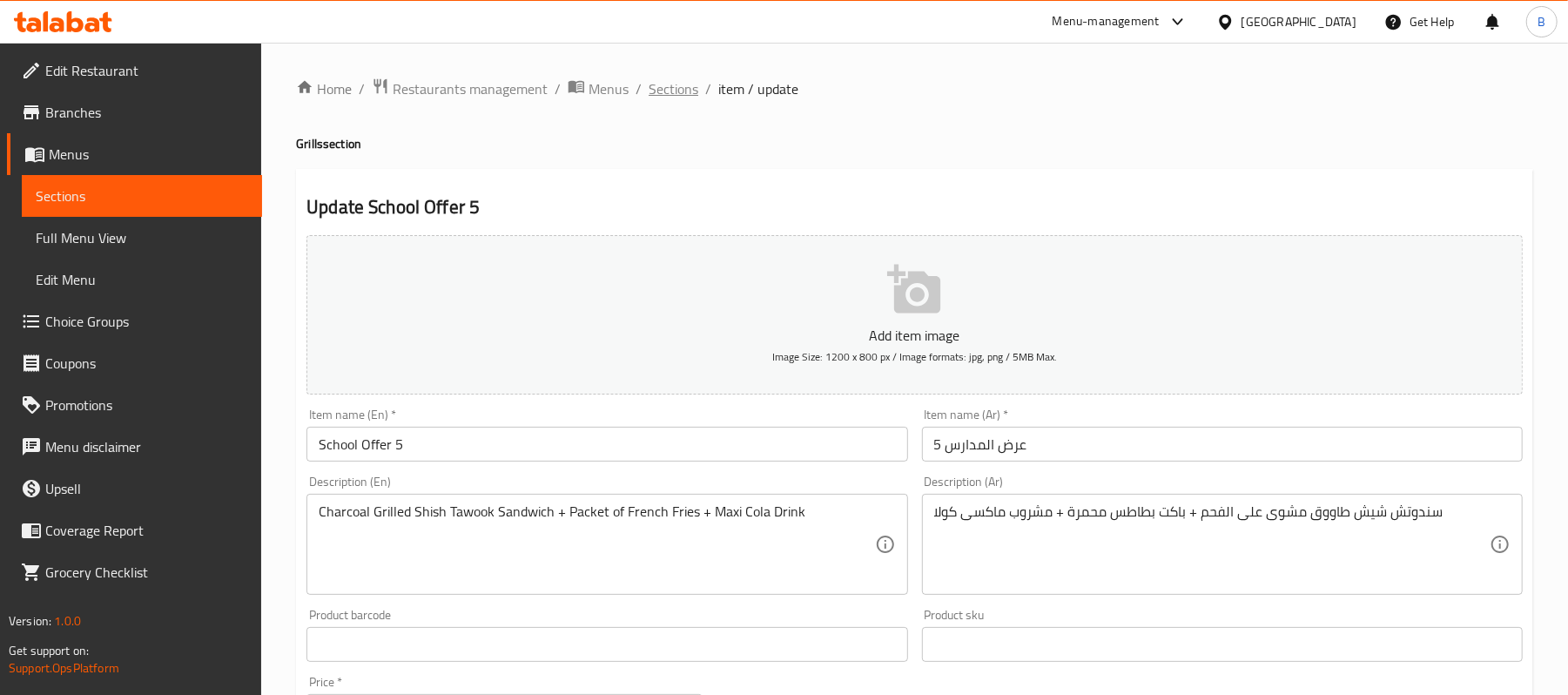
click at [677, 78] on span "Sections" at bounding box center [674, 89] width 50 height 21
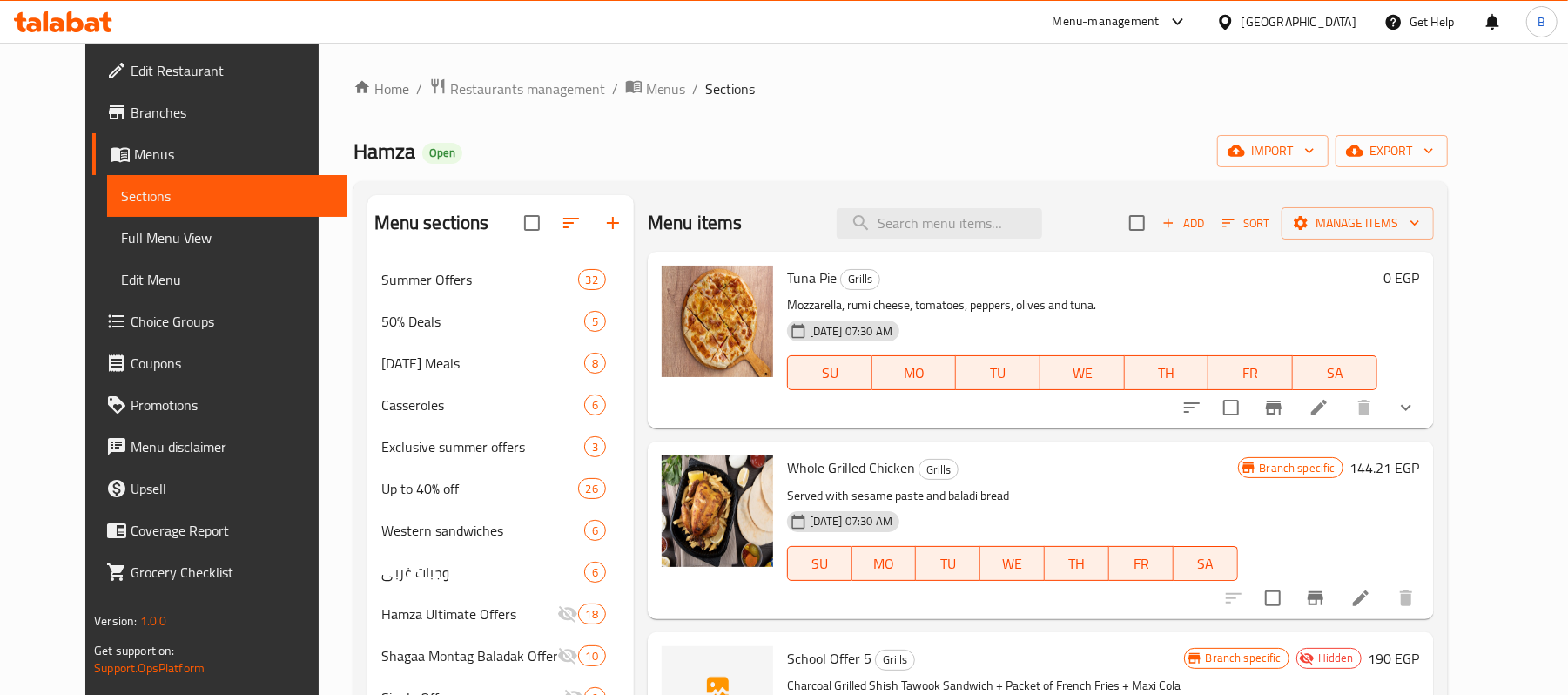
click at [1207, 232] on span "Add" at bounding box center [1183, 223] width 47 height 20
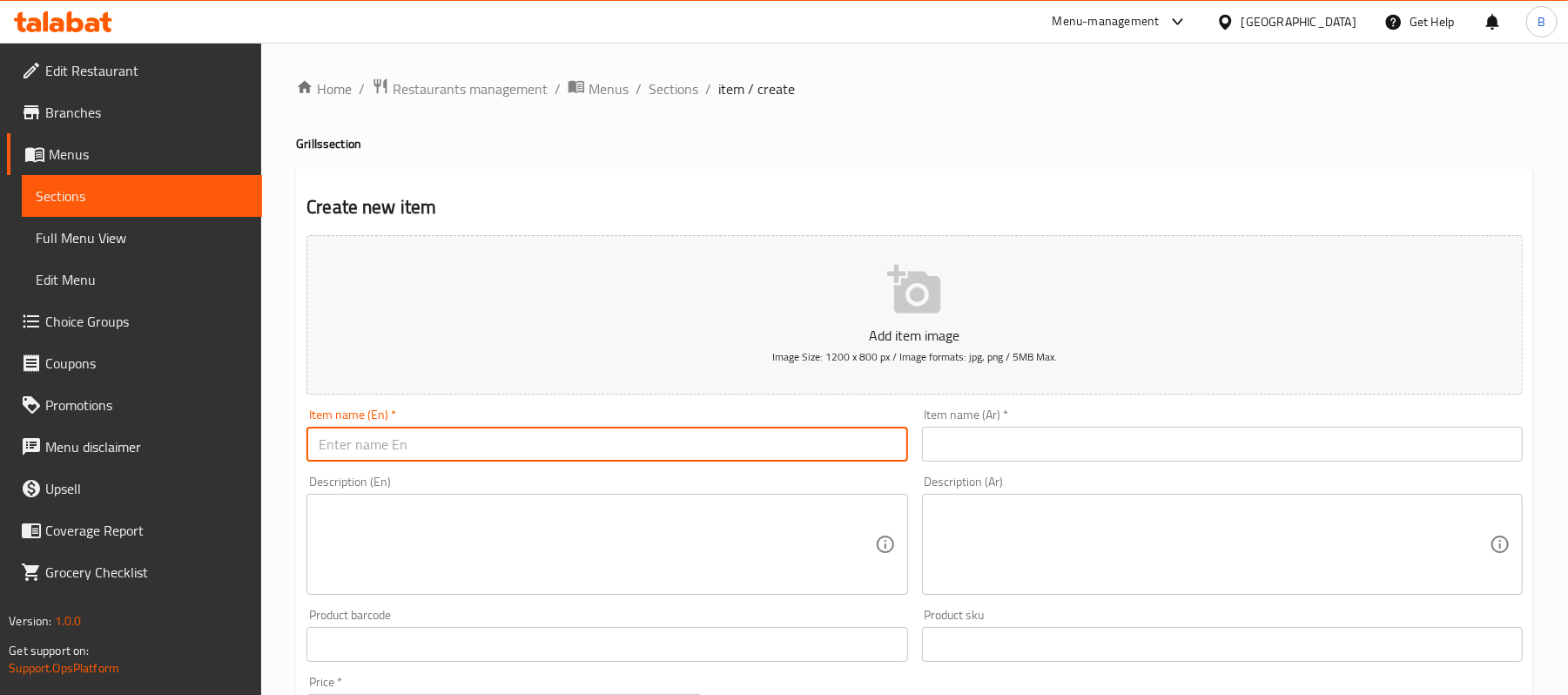
click at [709, 443] on input "text" at bounding box center [607, 444] width 601 height 35
paste input "Hamza Special Box"
type input "Hamza Special Box"
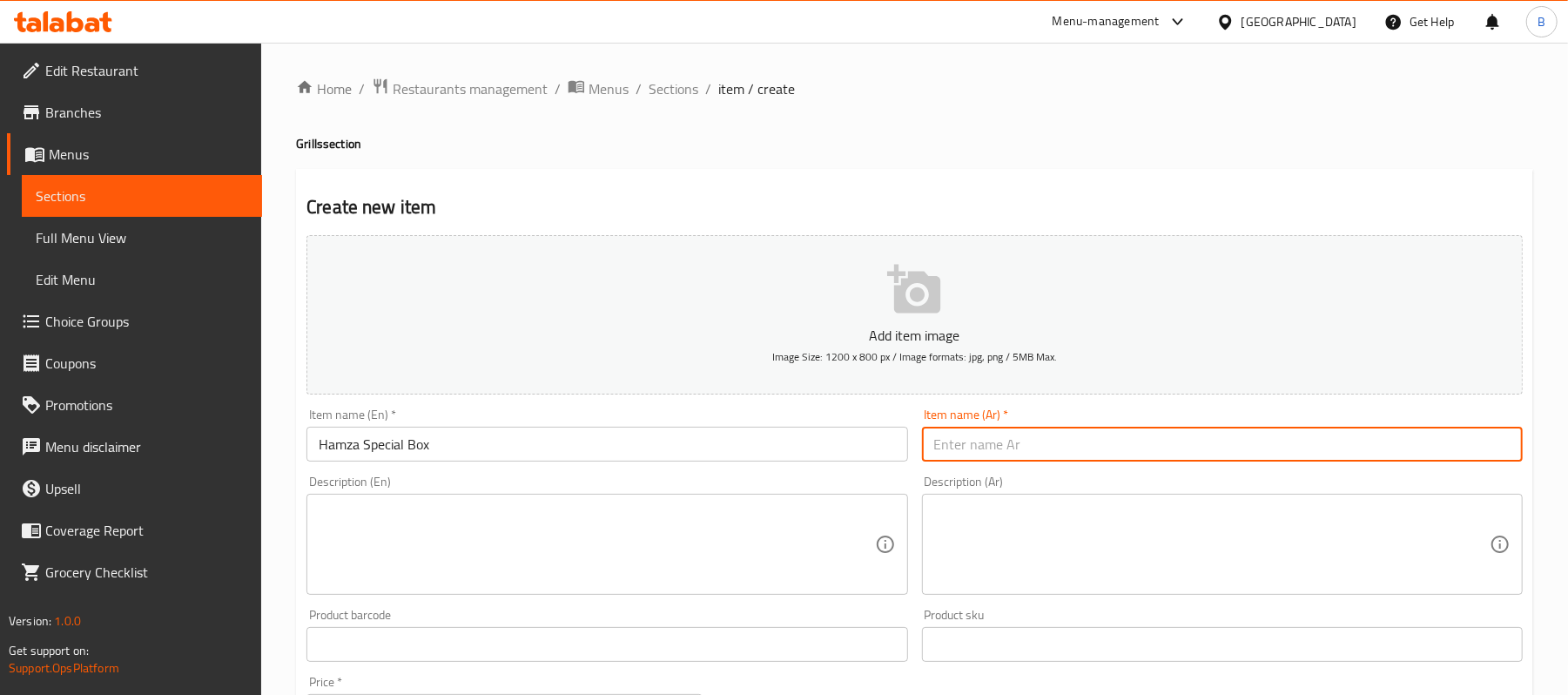
click at [1176, 428] on input "text" at bounding box center [1222, 444] width 601 height 35
paste input "بوكس حمزة المميز"
type input "بوكس حمزة المميز"
click at [1142, 572] on textarea at bounding box center [1212, 545] width 556 height 83
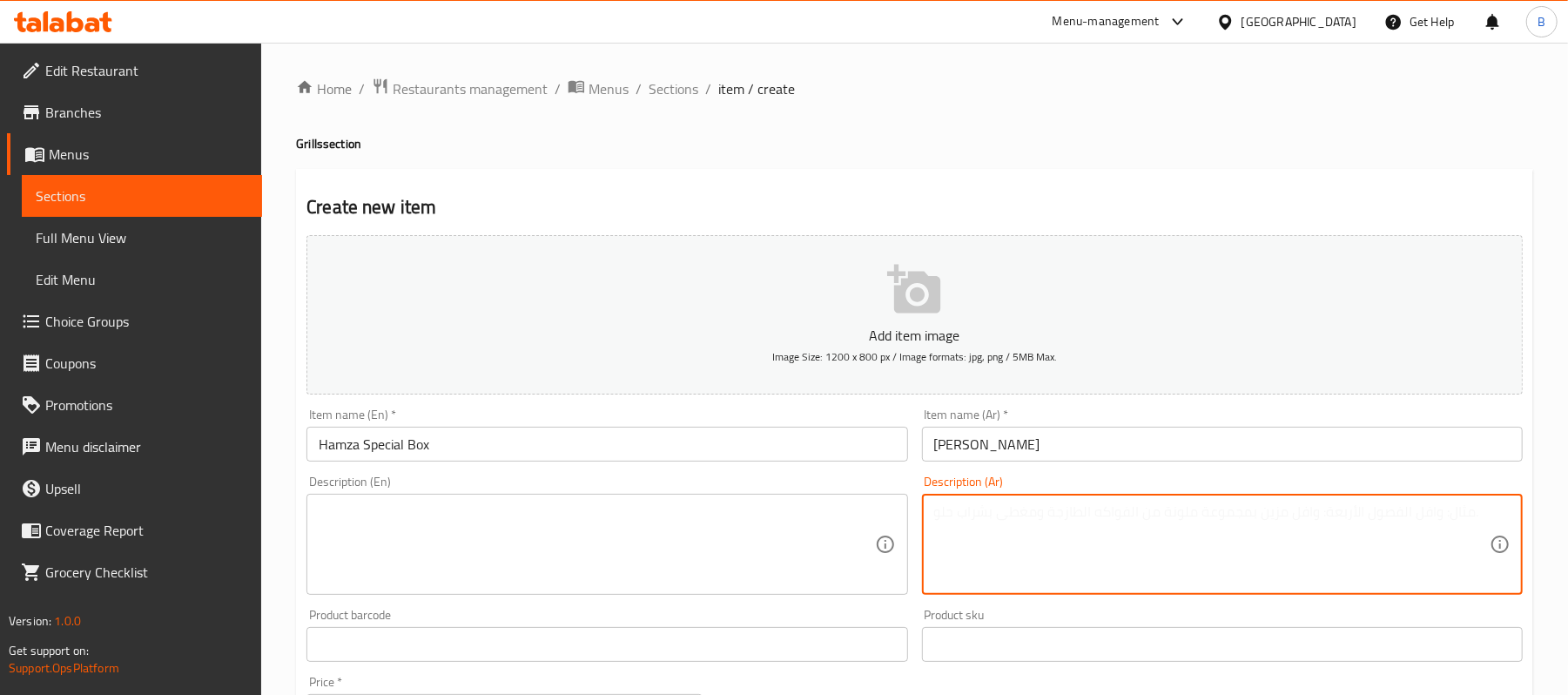
paste textarea "نصف فرخة مشوية على الفحم + نصف كيلو كفتة مشوية على الفحم + ارز بسمتى + سلطة + خ…"
type textarea "نصف فرخة مشوية على الفحم + نصف كيلو كفتة مشوية على الفحم + ارز بسمتى + سلطة + خ…"
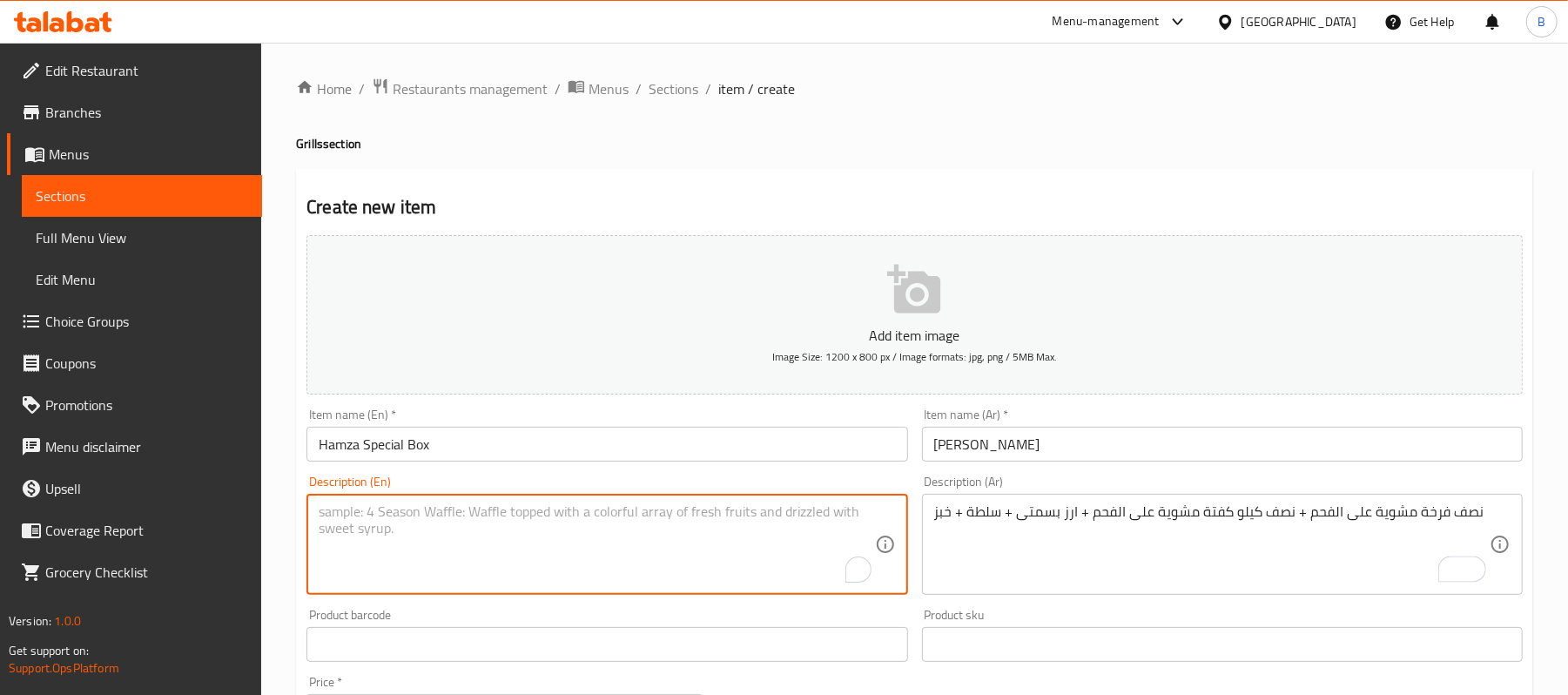
click at [587, 528] on textarea "To enrich screen reader interactions, please activate Accessibility in Grammarl…" at bounding box center [596, 545] width 556 height 83
paste textarea "Half Charcoal-Grilled Chicken + Half Kilo Charcoal-Grilled Kofta + Basmati Rice…"
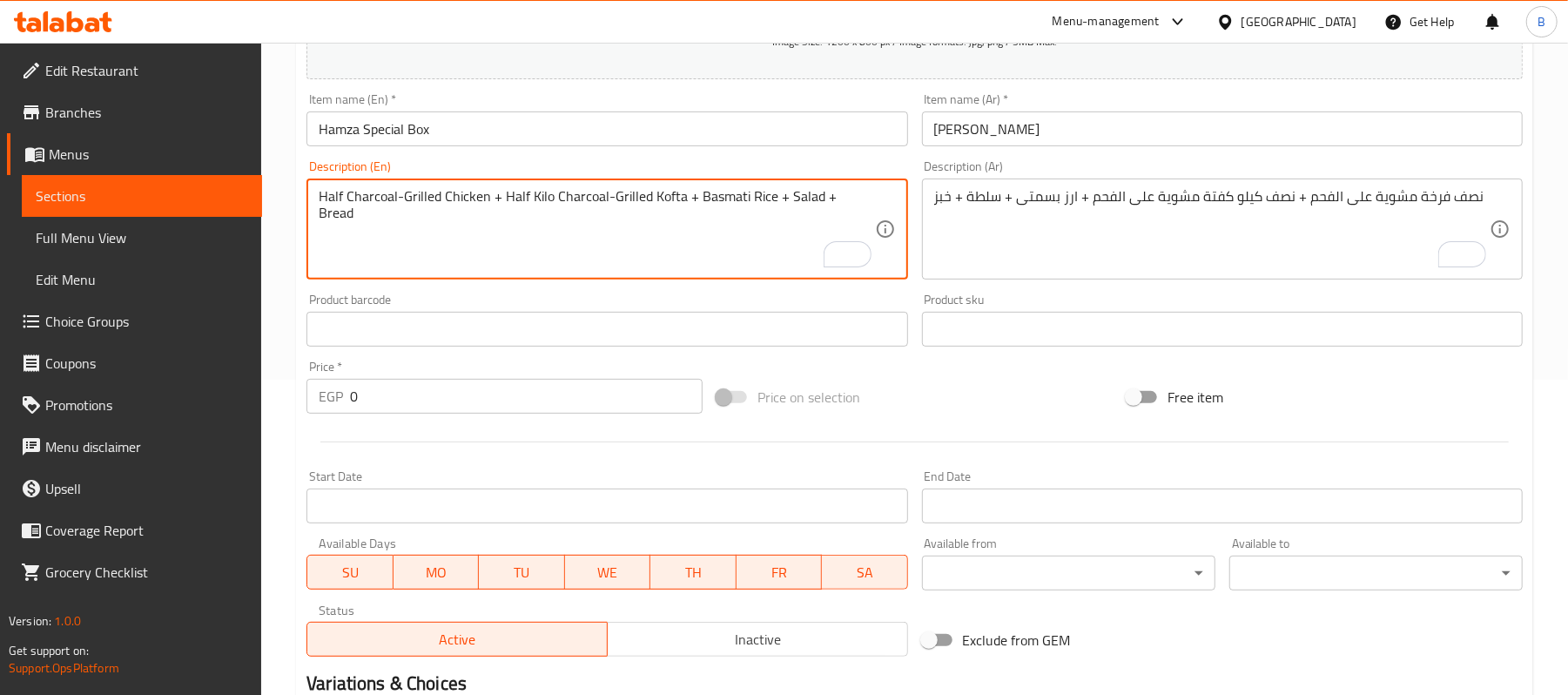
scroll to position [348, 0]
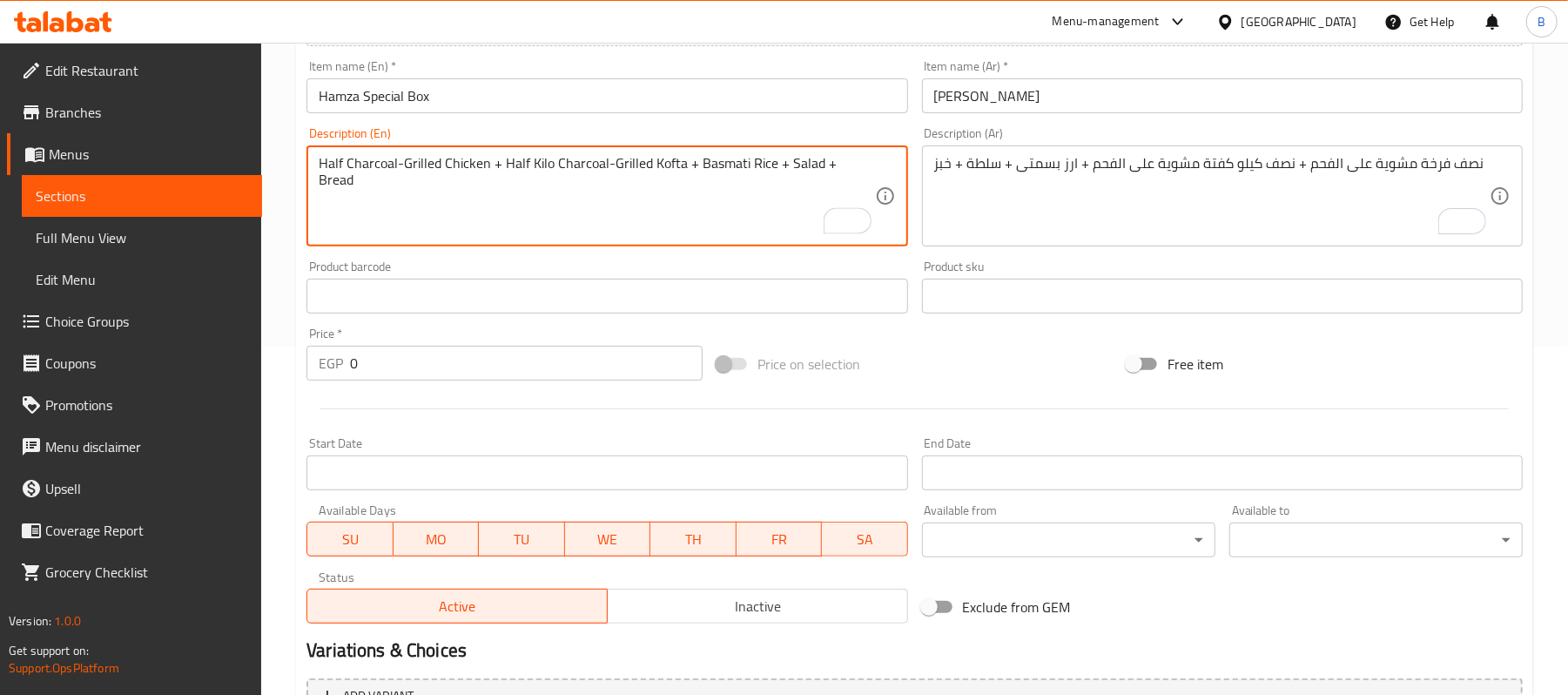
click at [471, 186] on textarea "Half Charcoal-Grilled Chicken + Half Kilo Charcoal-Grilled Kofta + Basmati Rice…" at bounding box center [596, 196] width 556 height 83
click at [495, 202] on textarea "Half Charcoal-Grilled Chicken + Half Kilo Charcoal-Grilled Kofta + Basmati Rice…" at bounding box center [596, 196] width 556 height 83
click at [515, 217] on textarea "Half Charcoal-Grilled Chicken + Half Kilo Charcoal-Grilled Kofta + Basmati Rice…" at bounding box center [596, 196] width 556 height 83
click at [476, 232] on textarea "Half Charcoal-Grilled Chicken + Half Kilo Charcoal-Grilled Kofta + Basmati Rice…" at bounding box center [596, 196] width 556 height 83
click at [786, 165] on textarea "Half Charcoal-Grilled Chicken + Half Kilo Charcoal-Grilled Kofta + Basmati Rice…" at bounding box center [596, 196] width 556 height 83
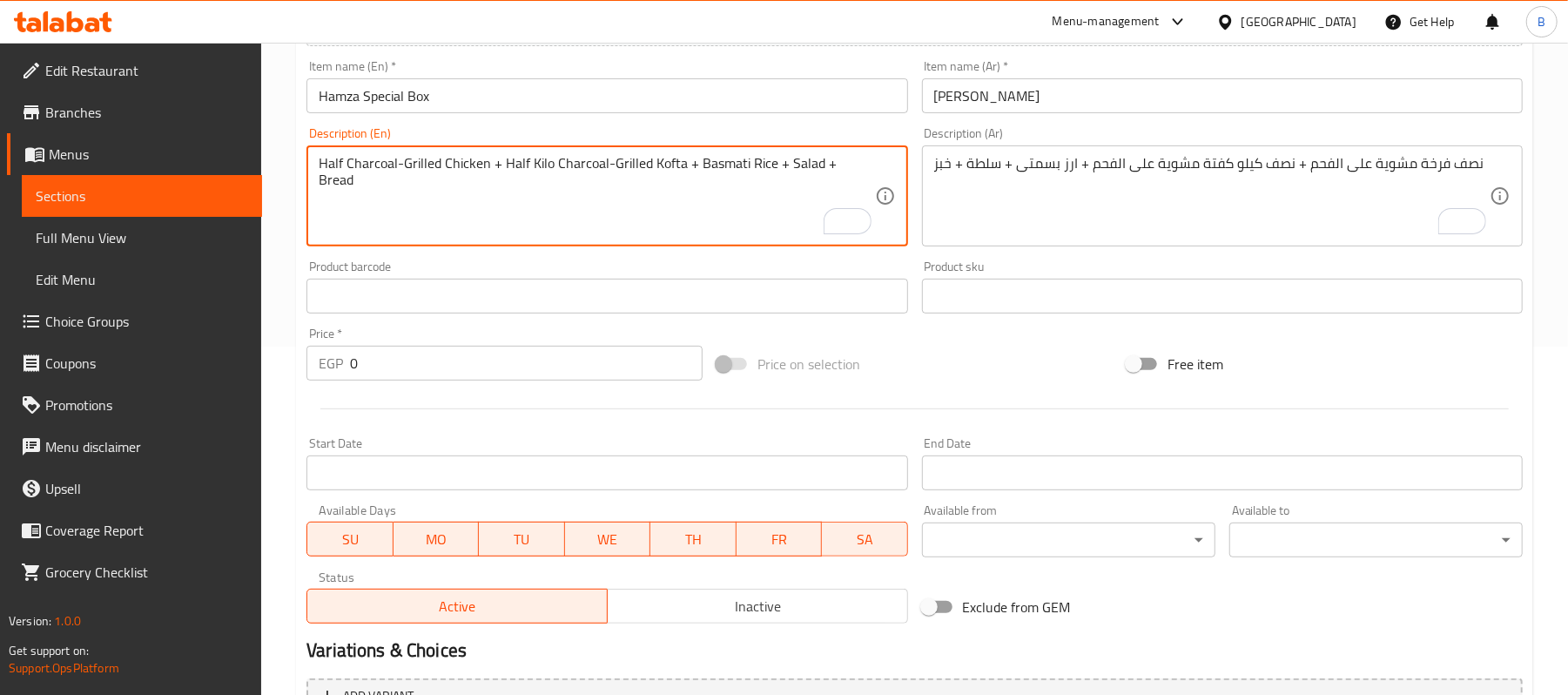
paste textarea "esame pasteS"
type textarea "Half Charcoal-Grilled Chicken + Half Kilo Charcoal-Grilled Kofta + Basmati Rice…"
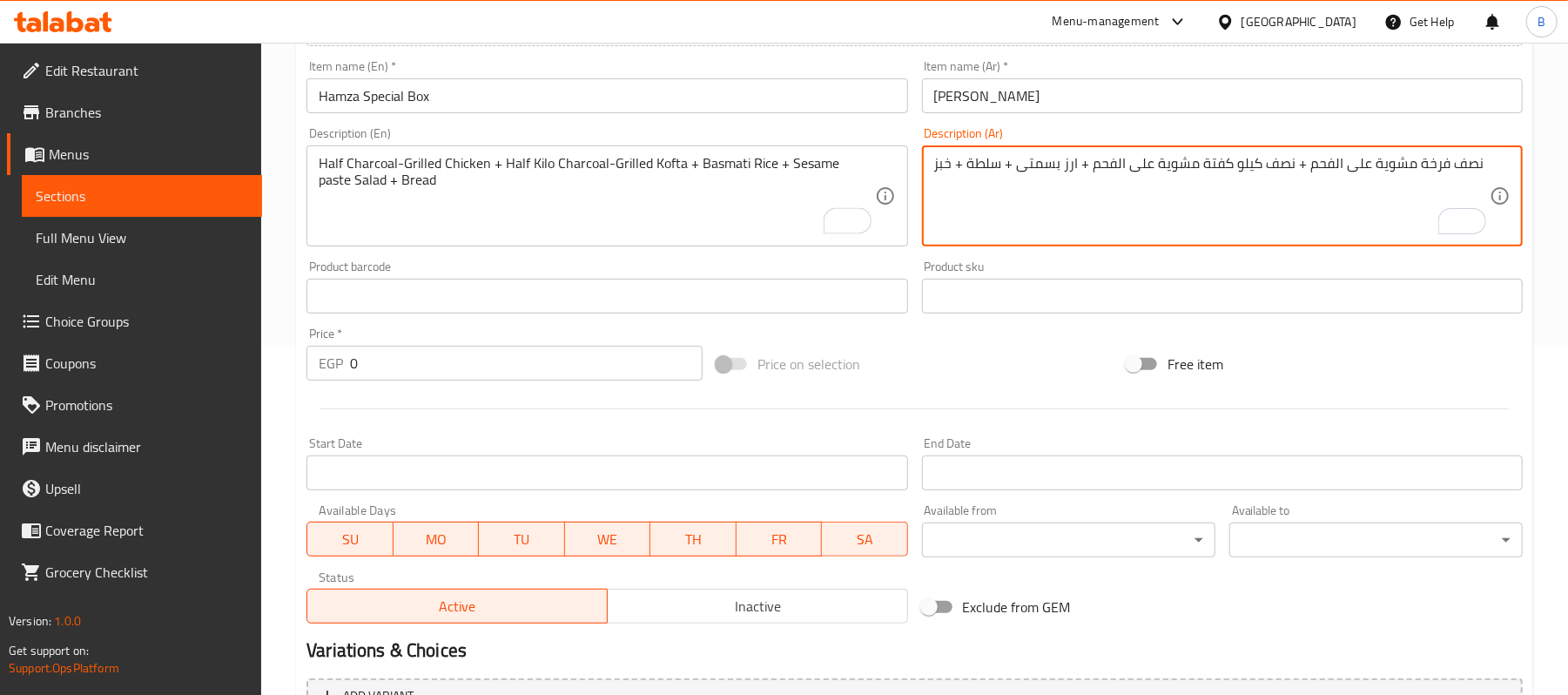
click at [965, 164] on textarea "نصف فرخة مشوية على الفحم + نصف كيلو كفتة مشوية على الفحم + ارز بسمتى + سلطة + خ…" at bounding box center [1212, 196] width 556 height 83
type textarea "نصف فرخة مشوية على الفحم + نصف كيلو كفتة مشوية على الفحم + ارز بسمتى + سلطة طحي…"
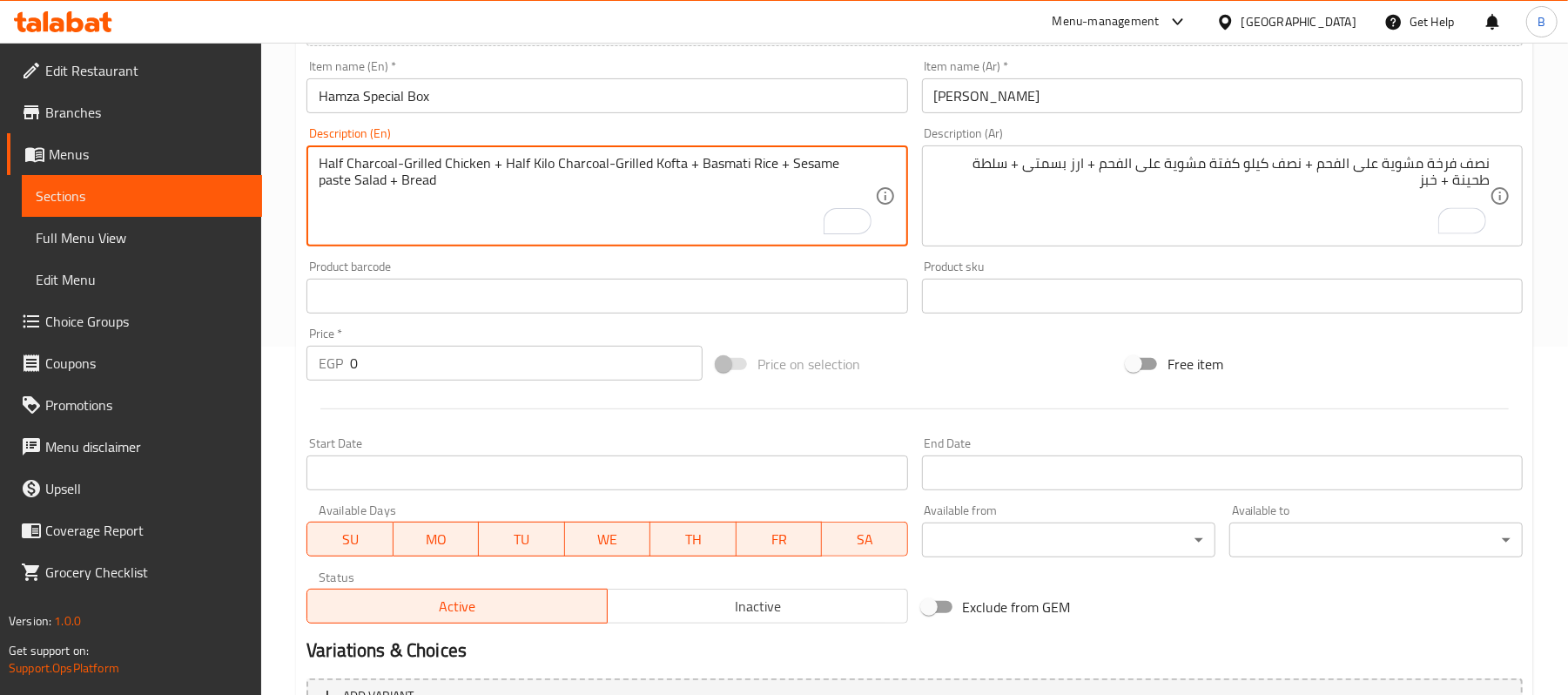
click at [707, 178] on textarea "Half Charcoal-Grilled Chicken + Half Kilo Charcoal-Grilled Kofta + Basmati Rice…" at bounding box center [596, 196] width 556 height 83
type textarea "Half charcoal-grilled chicken + half kilo charcoal-grilled kofta + basmati rice…"
click at [668, 217] on textarea "Half charcoal-grilled chicken + half kilo charcoal-grilled kofta + basmati rice…" at bounding box center [596, 196] width 556 height 83
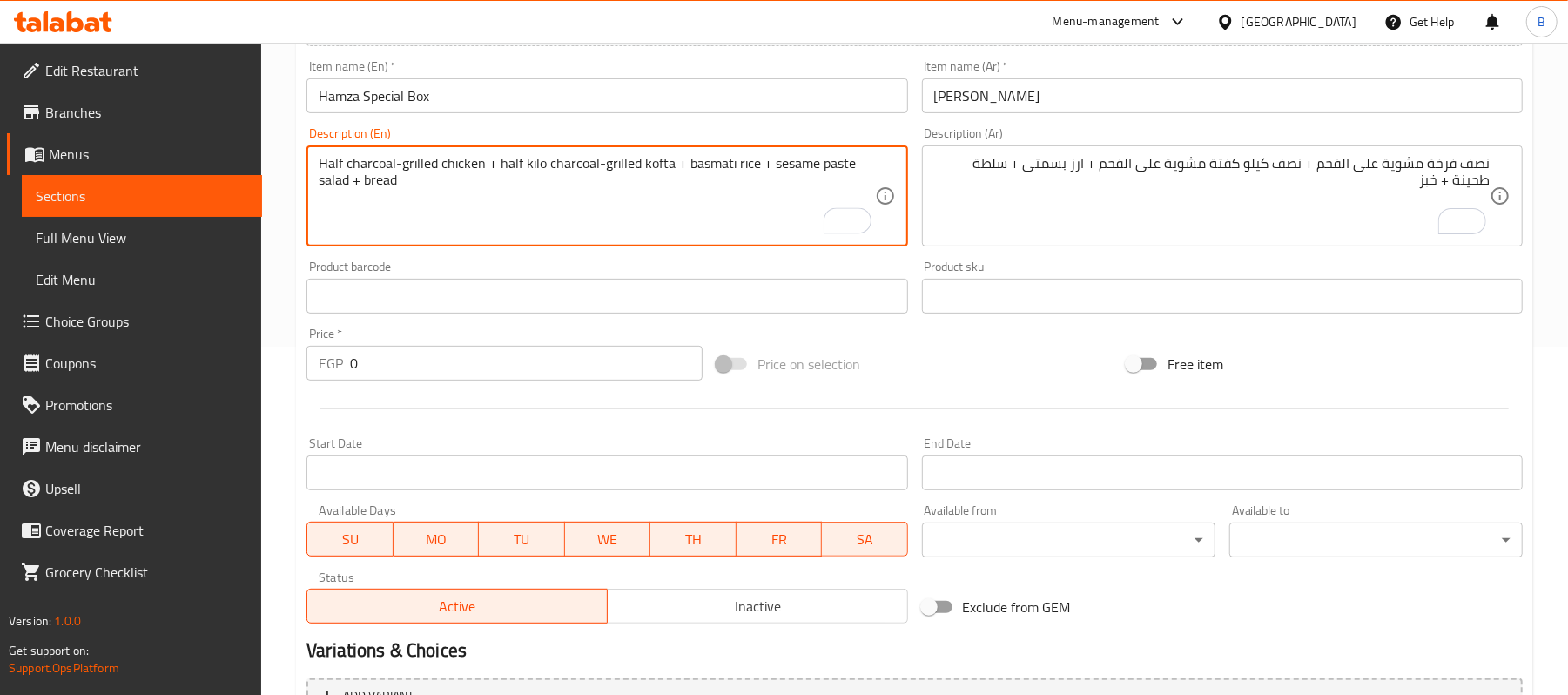
click at [668, 217] on textarea "Half charcoal-grilled chicken + half kilo charcoal-grilled kofta + basmati rice…" at bounding box center [596, 196] width 556 height 83
click at [750, 199] on textarea "Half charcoal-grilled chicken + half kilo charcoal-grilled kofta + basmati rice…" at bounding box center [596, 196] width 556 height 83
click at [731, 190] on textarea "Half charcoal-grilled chicken + half kilo charcoal-grilled kofta + basmati rice…" at bounding box center [596, 196] width 556 height 83
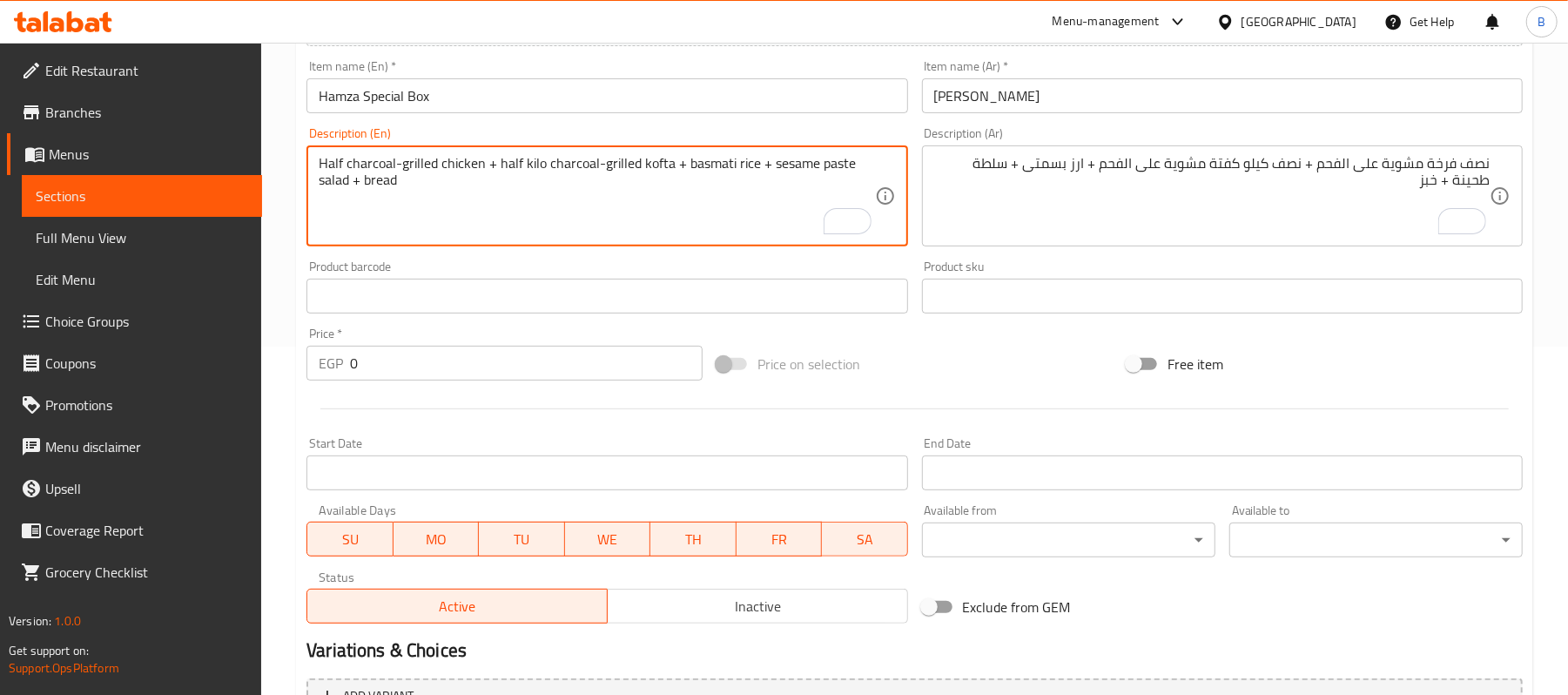
click at [731, 190] on textarea "Half charcoal-grilled chicken + half kilo charcoal-grilled kofta + basmati rice…" at bounding box center [596, 196] width 556 height 83
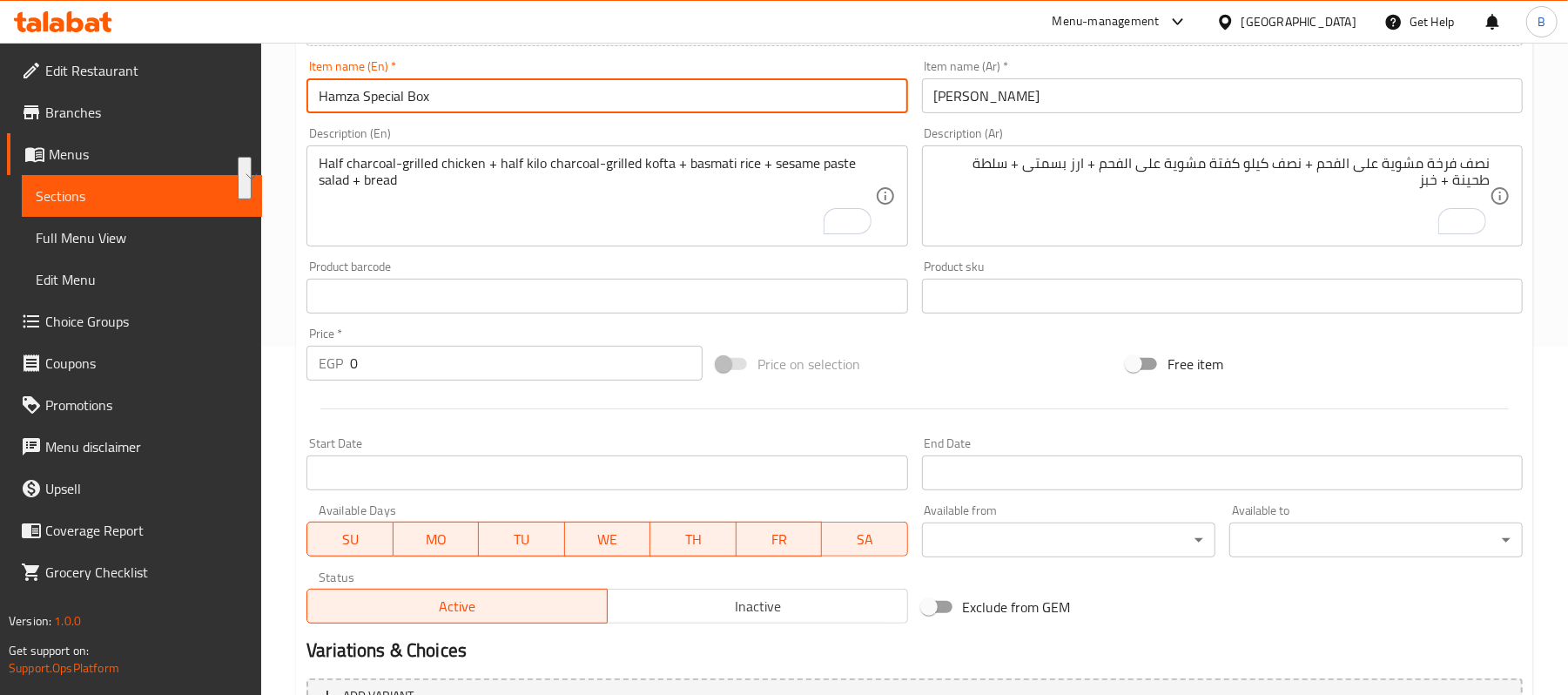
click at [660, 109] on input "Hamza Special Box" at bounding box center [607, 95] width 601 height 35
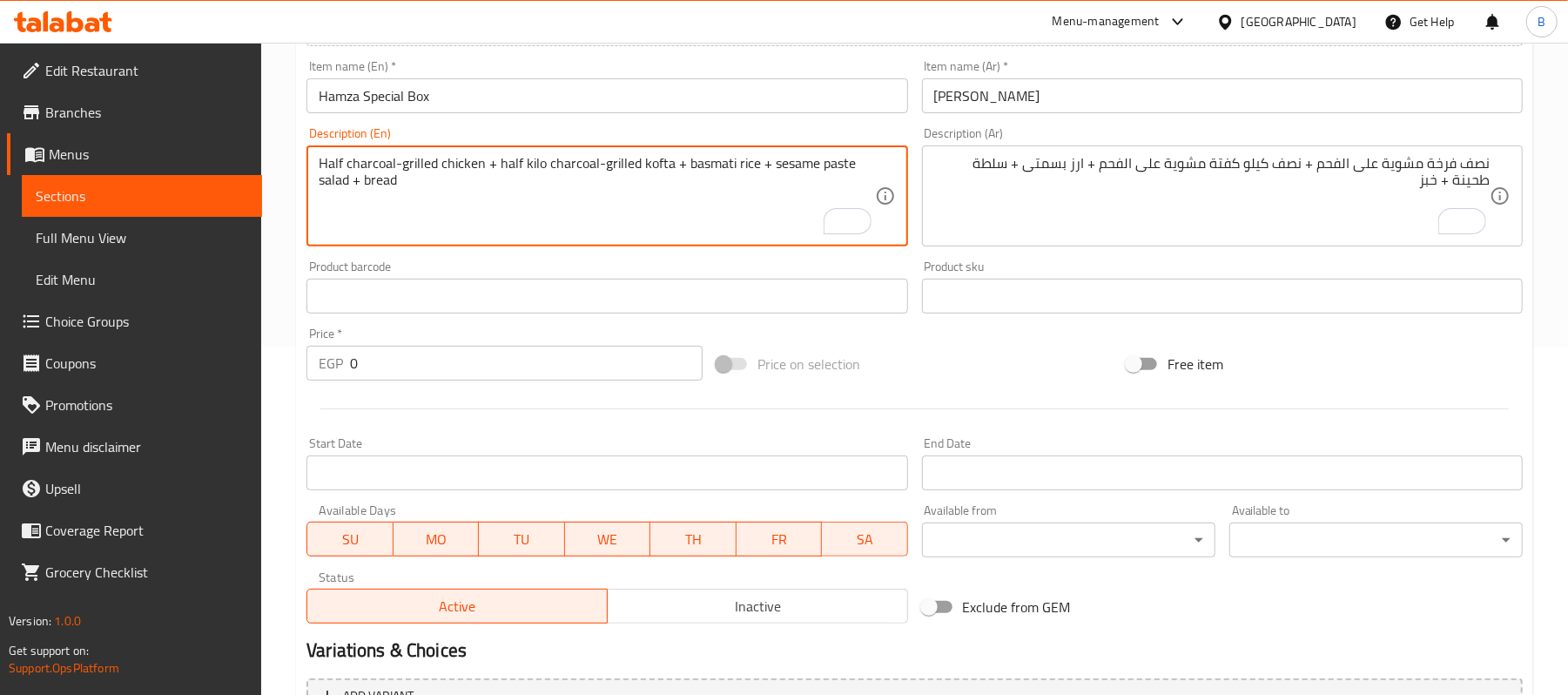
click at [639, 192] on textarea "Half charcoal-grilled chicken + half kilo charcoal-grilled kofta + basmati rice…" at bounding box center [596, 196] width 556 height 83
click at [423, 376] on input "0" at bounding box center [526, 363] width 353 height 35
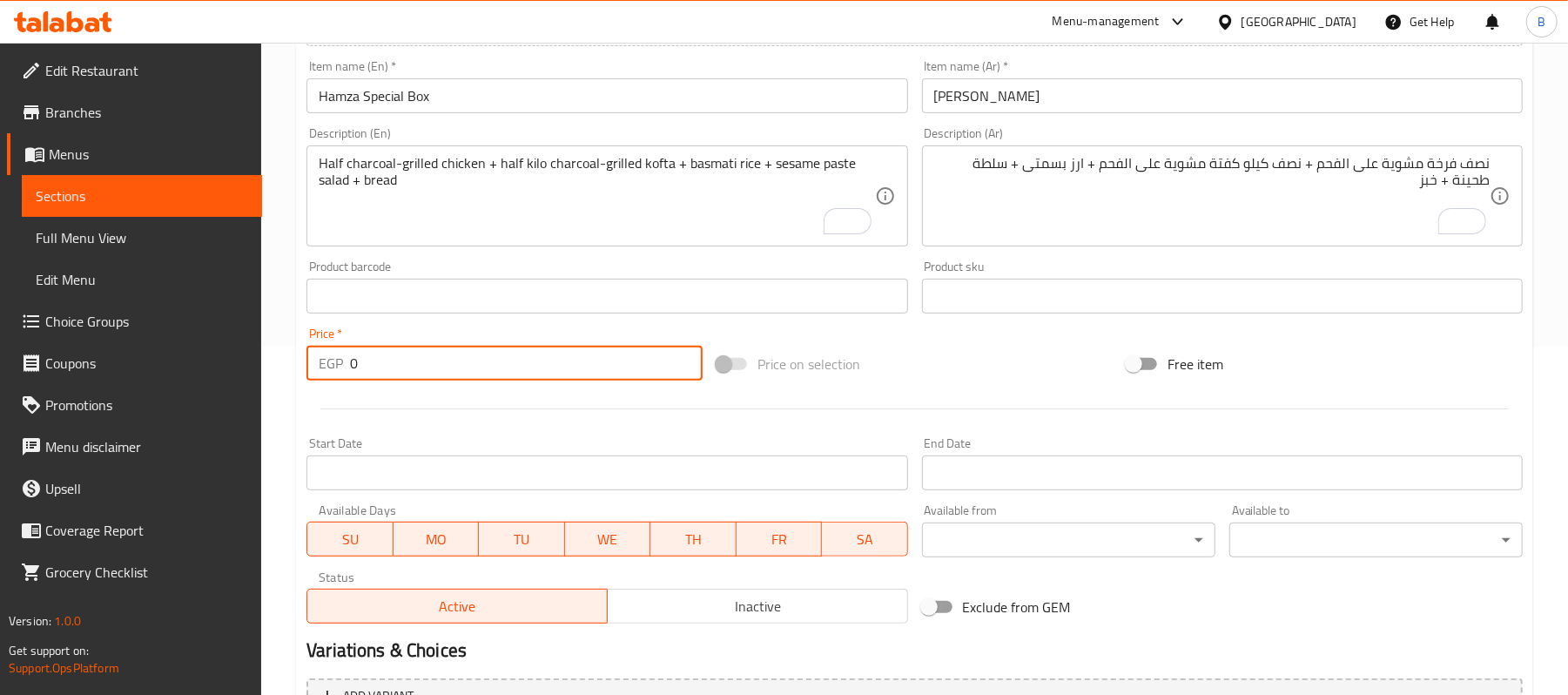
click at [423, 376] on input "0" at bounding box center [526, 363] width 353 height 35
type input "645"
click at [485, 340] on div "Price   * EGP 645 Price *" at bounding box center [504, 353] width 396 height 53
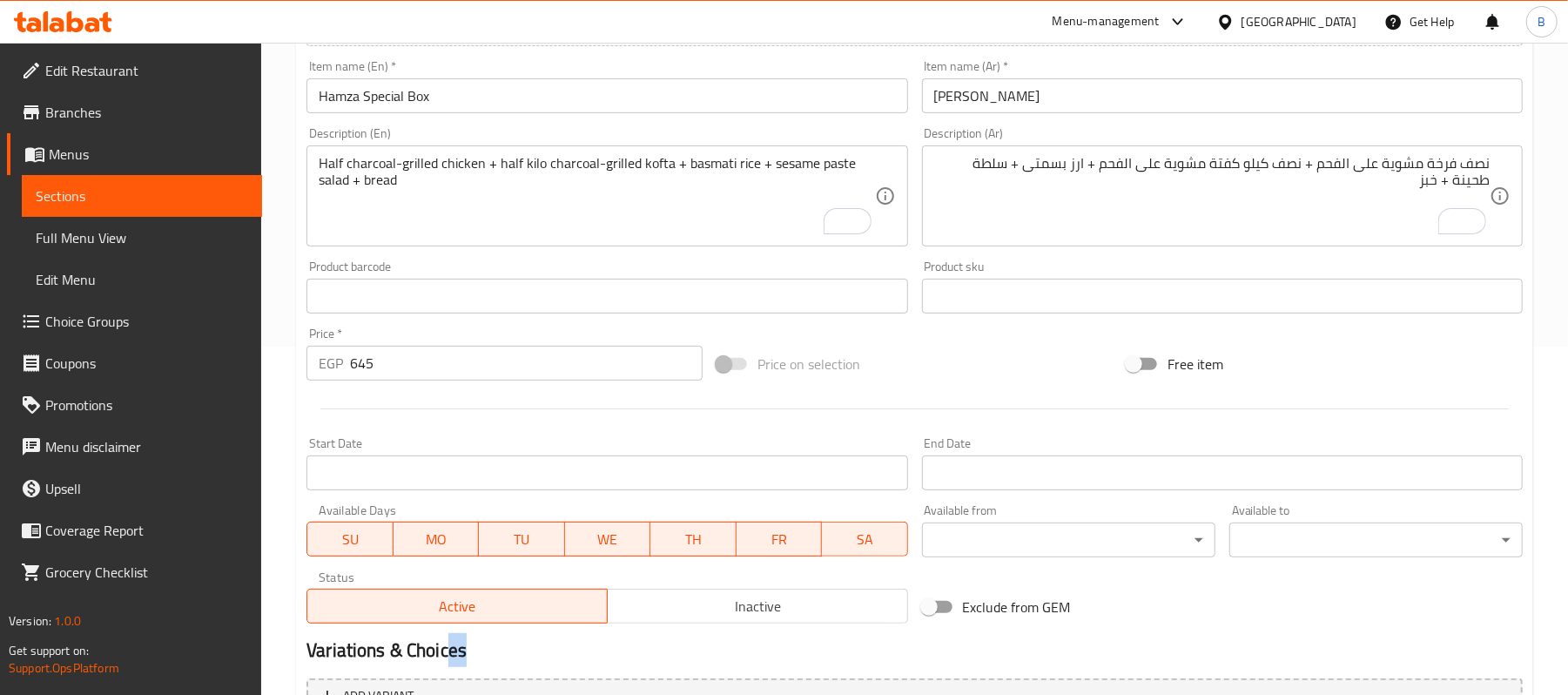
drag, startPoint x: 791, startPoint y: 645, endPoint x: 451, endPoint y: 653, distance: 340.1
click at [451, 653] on h2 "Variations & Choices" at bounding box center [914, 650] width 1216 height 26
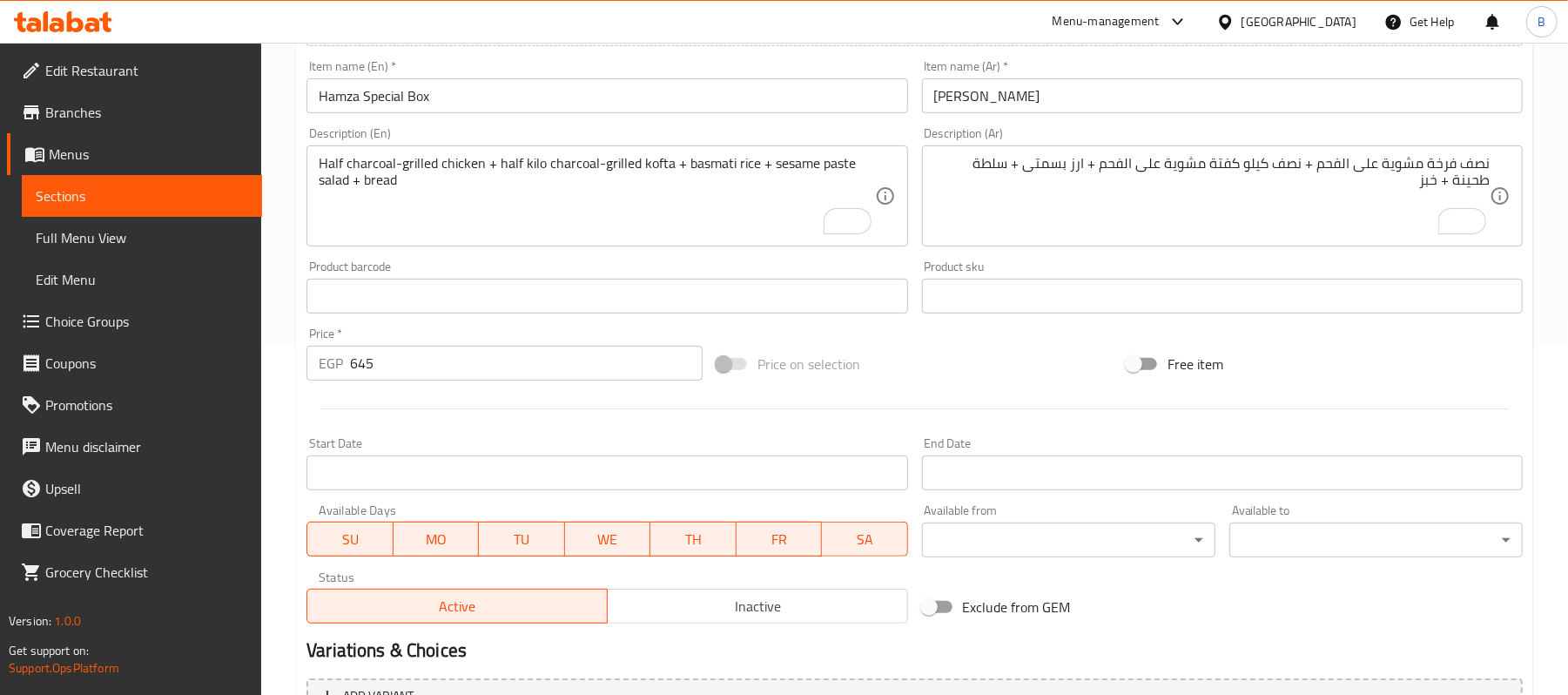
click at [1077, 95] on input "بوكس حمزة المميز" at bounding box center [1222, 95] width 601 height 35
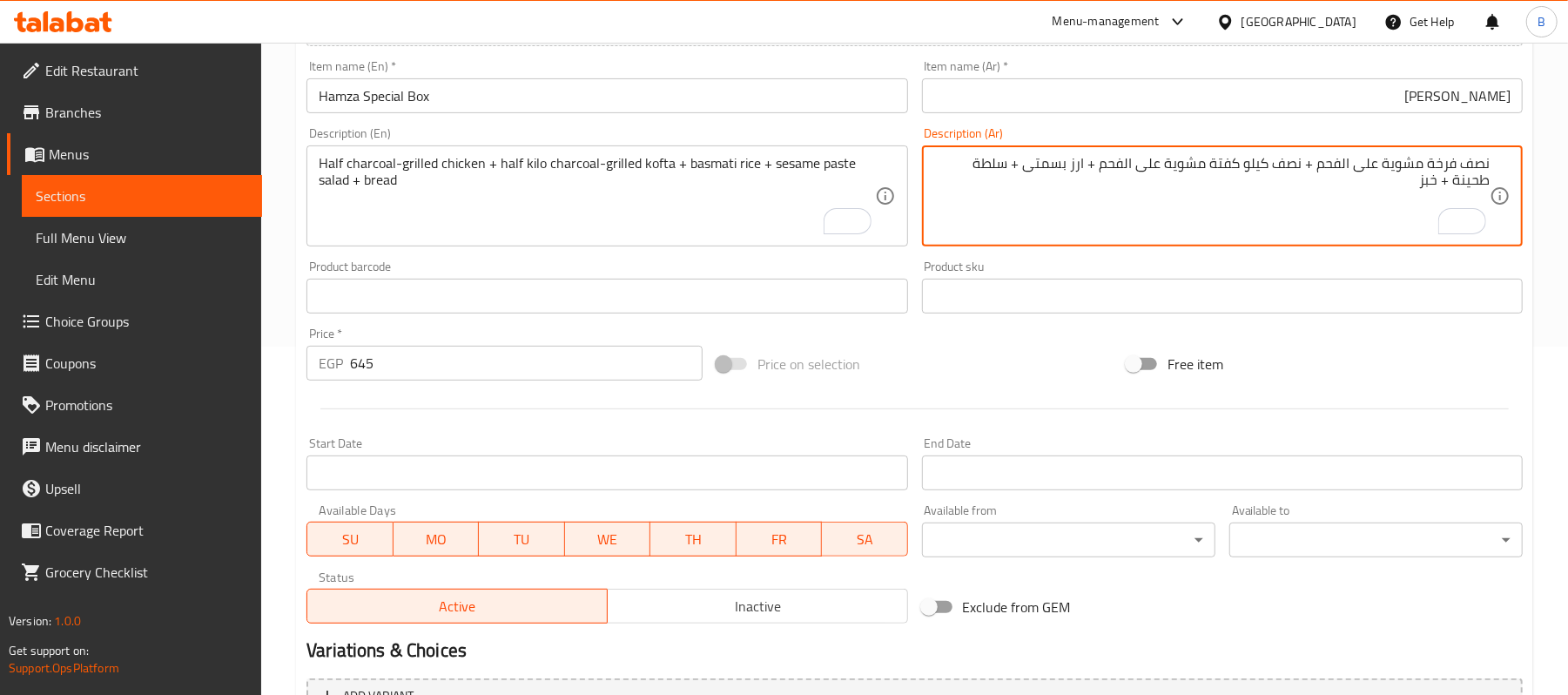
click at [1360, 214] on textarea "نصف فرخة مشوية على الفحم + نصف كيلو كفتة مشوية على الفحم + ارز بسمتى + سلطة طحي…" at bounding box center [1212, 196] width 556 height 83
click at [1346, 199] on textarea "نصف فرخة مشوية على الفحم + نصف كيلو كفتة مشوية على الفحم + ارز بسمتى + سلطة طحي…" at bounding box center [1212, 196] width 556 height 83
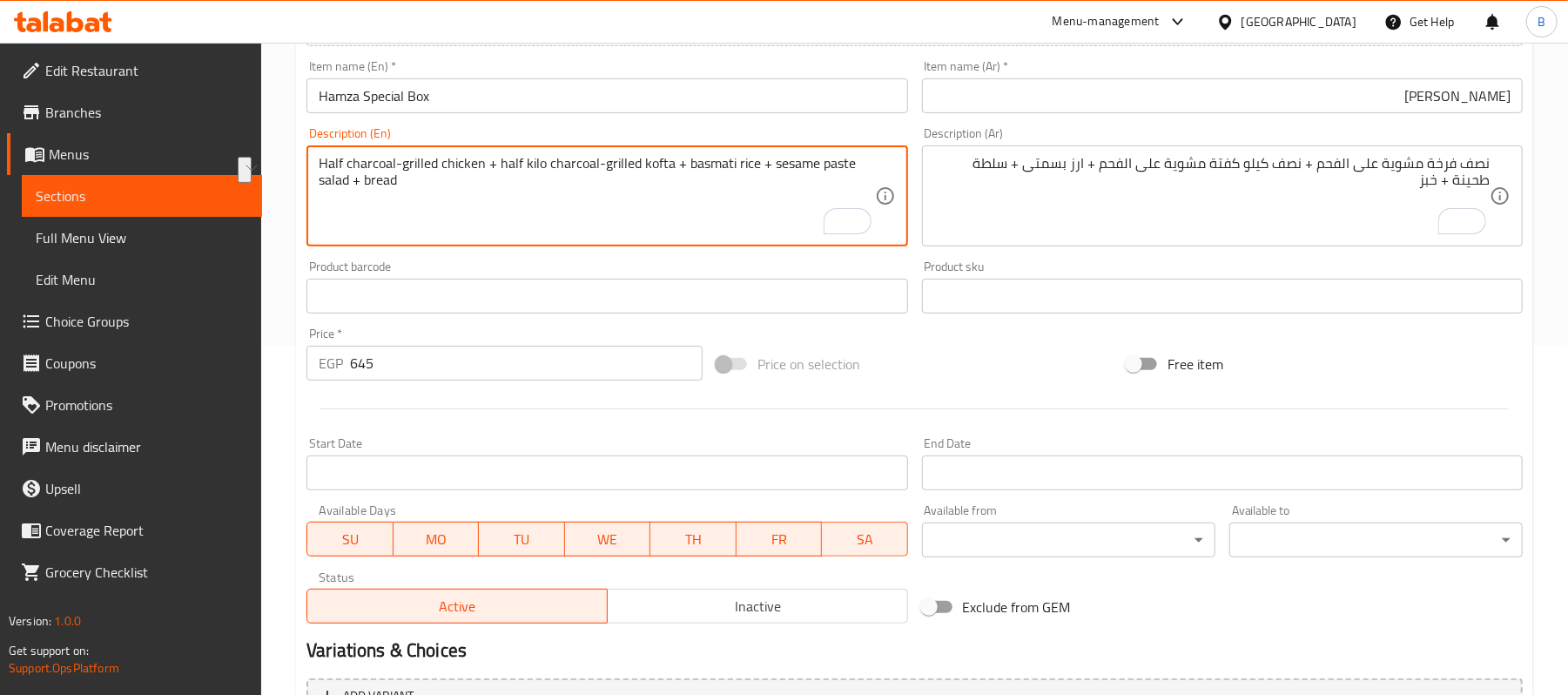
drag, startPoint x: 489, startPoint y: 164, endPoint x: 300, endPoint y: 168, distance: 189.0
click at [381, 167] on textarea "Half charcoal-grilled chicken + half kilo charcoal-grilled kofta + basmati rice…" at bounding box center [596, 196] width 556 height 83
click at [468, 162] on textarea "Half charcoal-grilled chicken + half kilo charcoal-grilled kofta + basmati rice…" at bounding box center [596, 196] width 556 height 83
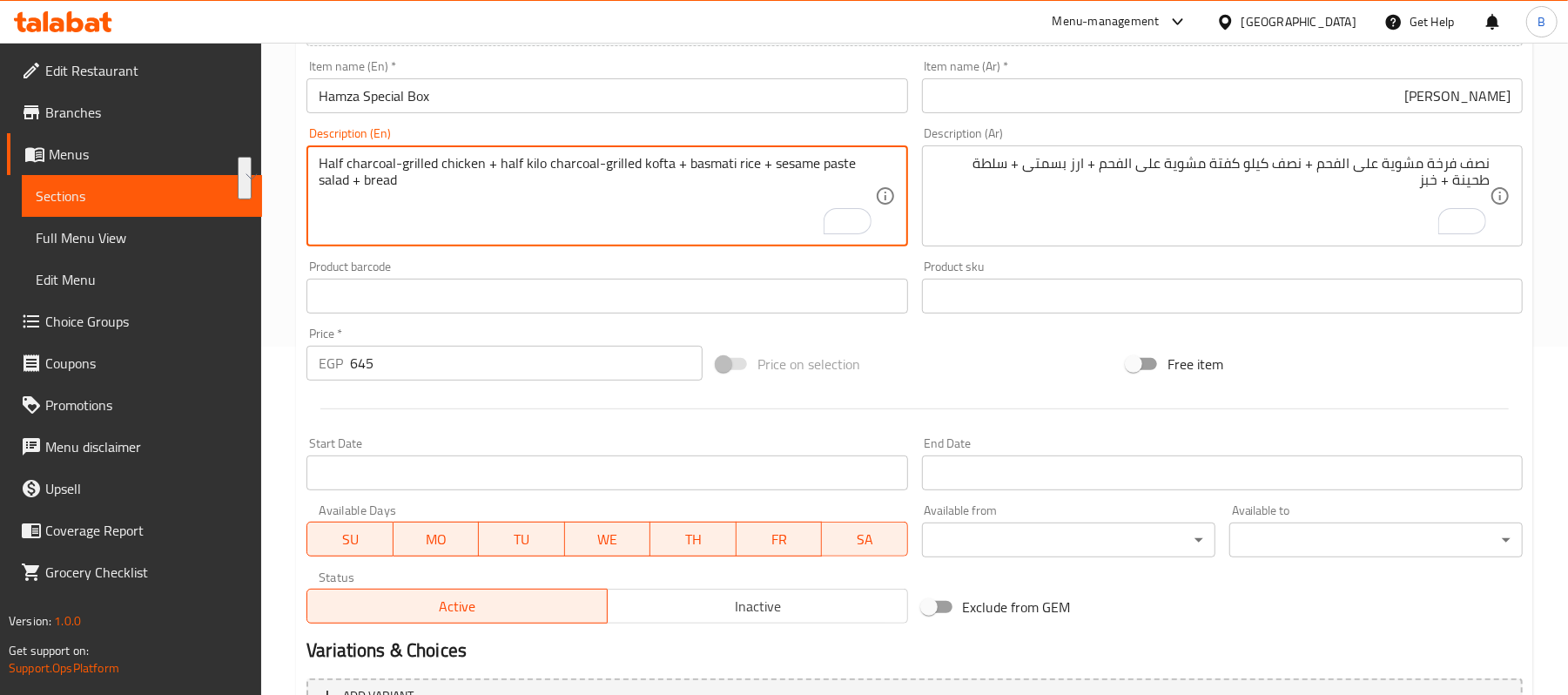
click at [468, 162] on textarea "Half charcoal-grilled chicken + half kilo charcoal-grilled kofta + basmati rice…" at bounding box center [596, 196] width 556 height 83
click at [439, 177] on textarea "Half charcoal-grilled chicken + half kilo charcoal-grilled kofta + basmati rice…" at bounding box center [596, 196] width 556 height 83
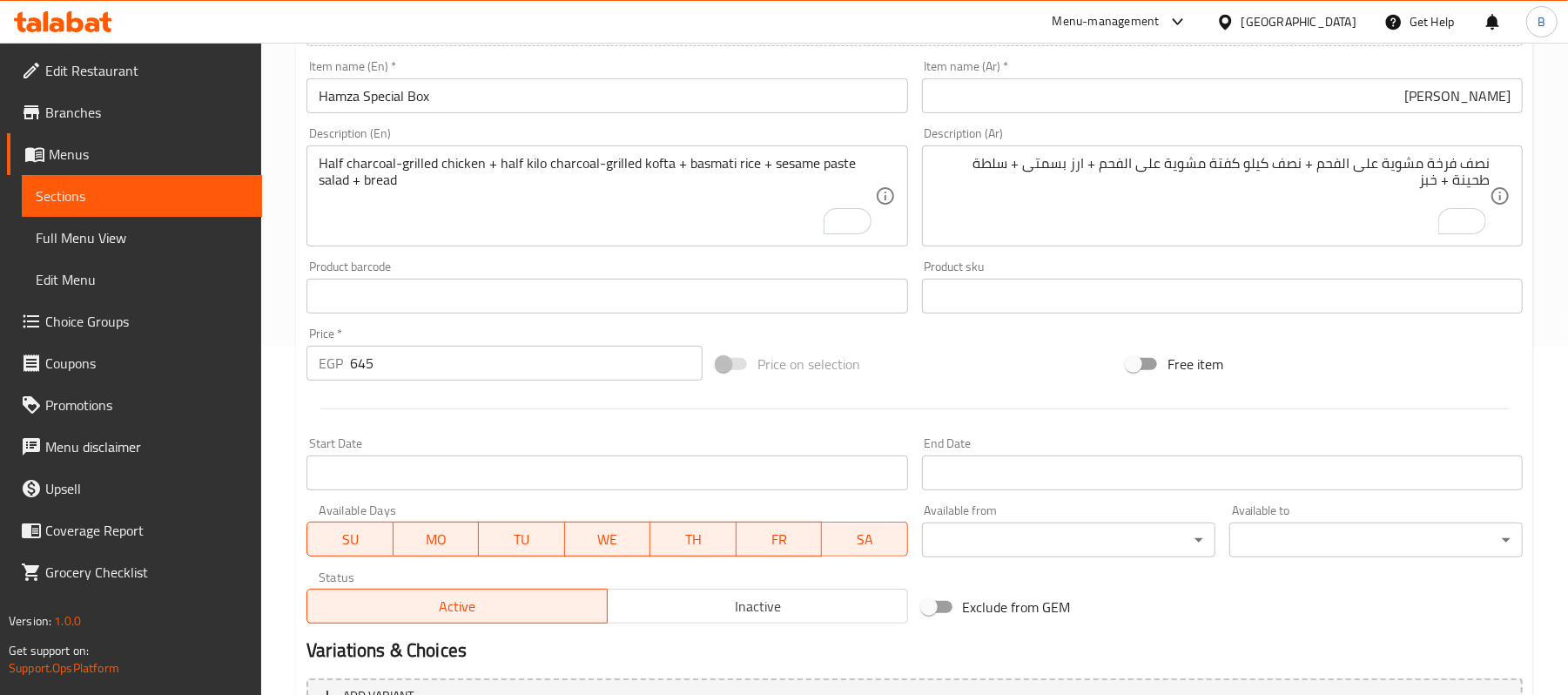
drag, startPoint x: 495, startPoint y: 154, endPoint x: 512, endPoint y: 179, distance: 30.2
click at [512, 179] on div "Half charcoal-grilled chicken + half kilo charcoal-grilled kofta + basmati rice…" at bounding box center [607, 195] width 601 height 101
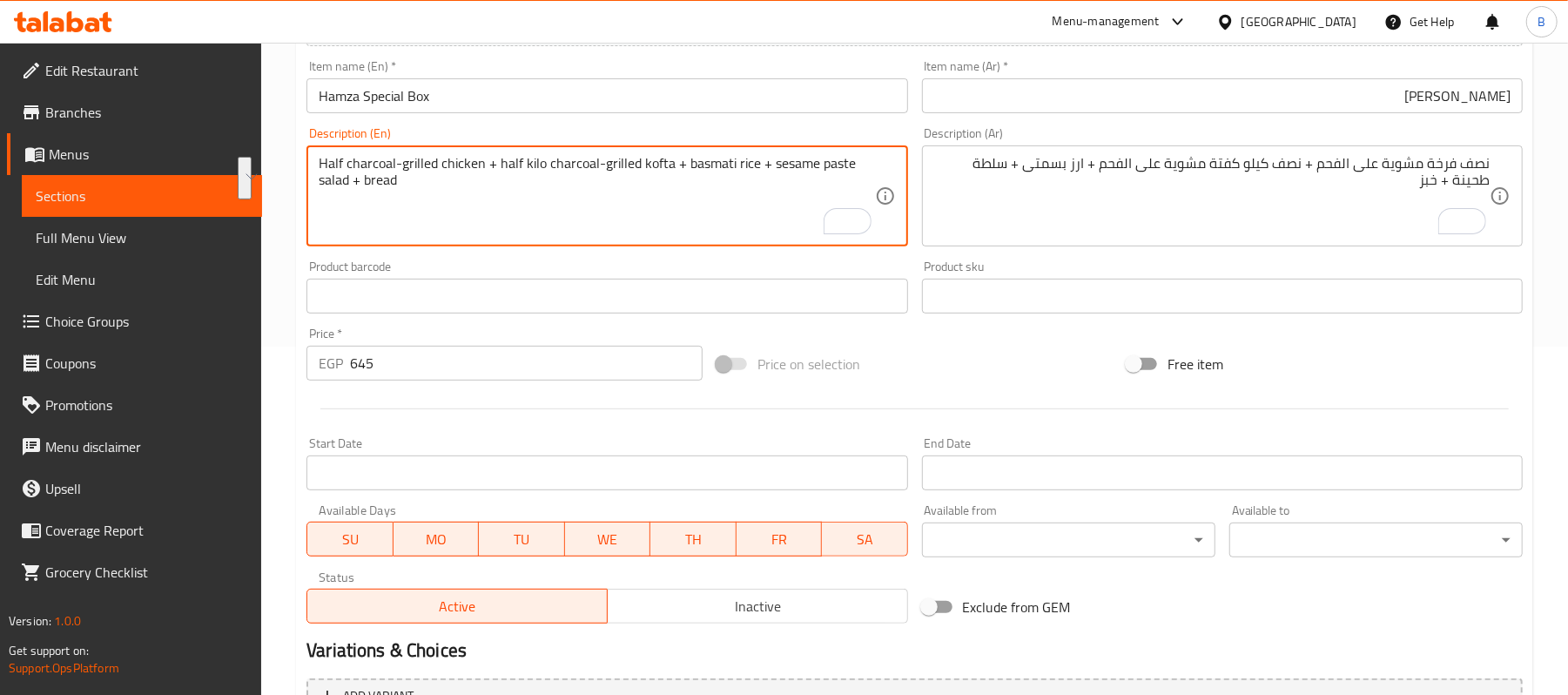
drag, startPoint x: 491, startPoint y: 167, endPoint x: 537, endPoint y: 202, distance: 57.8
click at [537, 202] on textarea "Half charcoal-grilled chicken + half kilo charcoal-grilled kofta + basmati rice…" at bounding box center [596, 196] width 556 height 83
click at [535, 203] on textarea "Half charcoal-grilled chicken + half kilo charcoal-grilled kofta + basmati rice…" at bounding box center [596, 196] width 556 height 83
drag, startPoint x: 509, startPoint y: 217, endPoint x: 367, endPoint y: 160, distance: 153.0
click at [367, 160] on textarea "Half charcoal-grilled chicken + half kilo charcoal-grilled kofta + basmati rice…" at bounding box center [596, 196] width 556 height 83
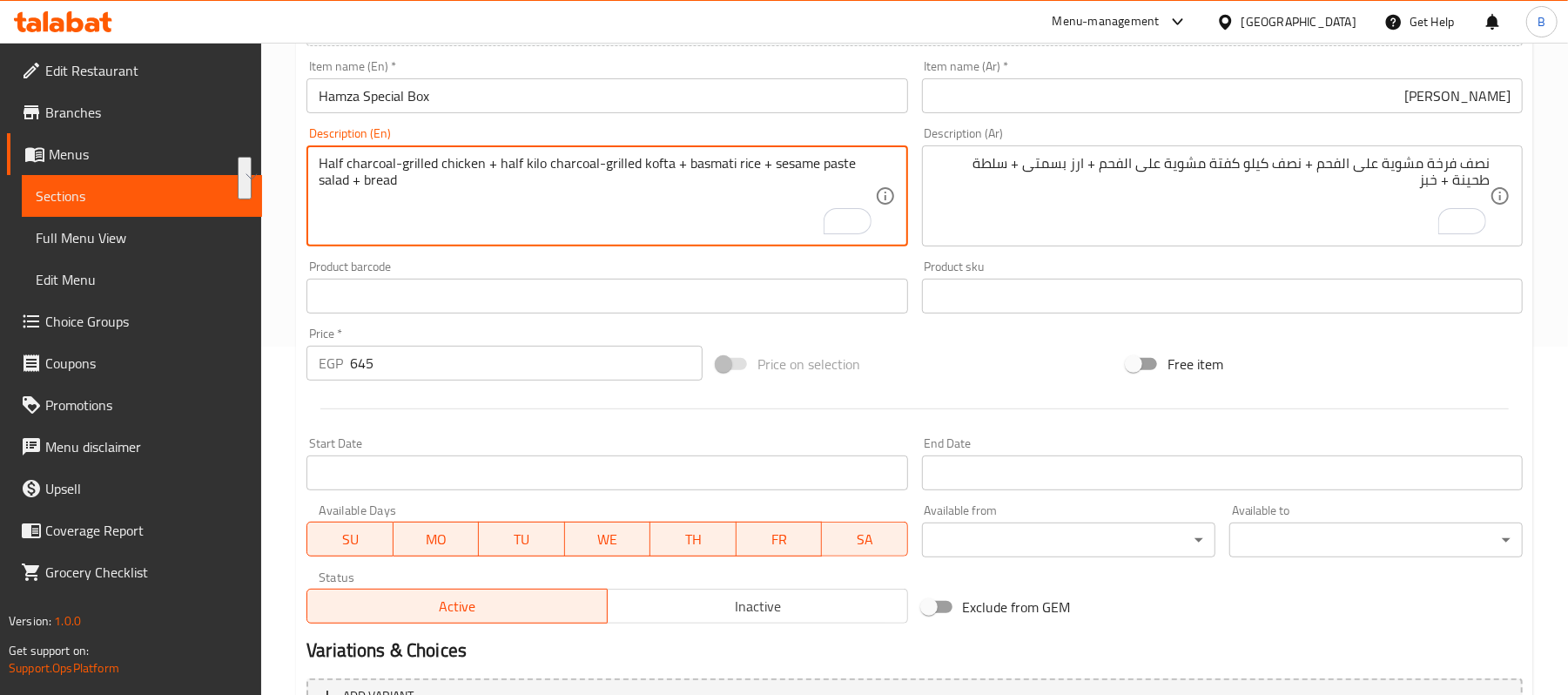
click at [367, 160] on textarea "Half charcoal-grilled chicken + half kilo charcoal-grilled kofta + basmati rice…" at bounding box center [596, 196] width 556 height 83
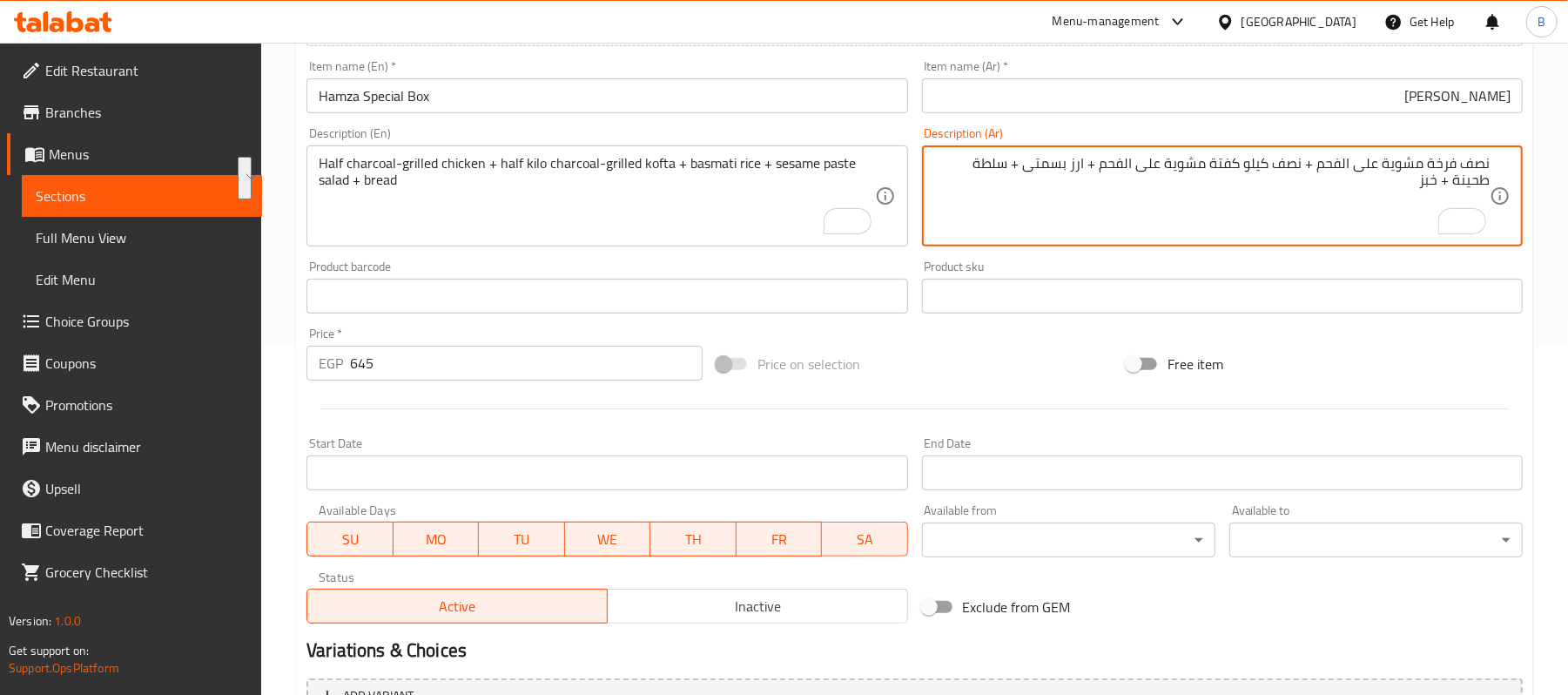
click at [1291, 164] on textarea "نصف فرخة مشوية على الفحم + نصف كيلو كفتة مشوية على الفحم + ارز بسمتى + سلطة طحي…" at bounding box center [1212, 196] width 556 height 83
click at [1214, 162] on textarea "نصف فرخة مشوية على الفحم + نصف كيلو كفتة مشوية على الفحم + ارز بسمتى + سلطة طحي…" at bounding box center [1212, 196] width 556 height 83
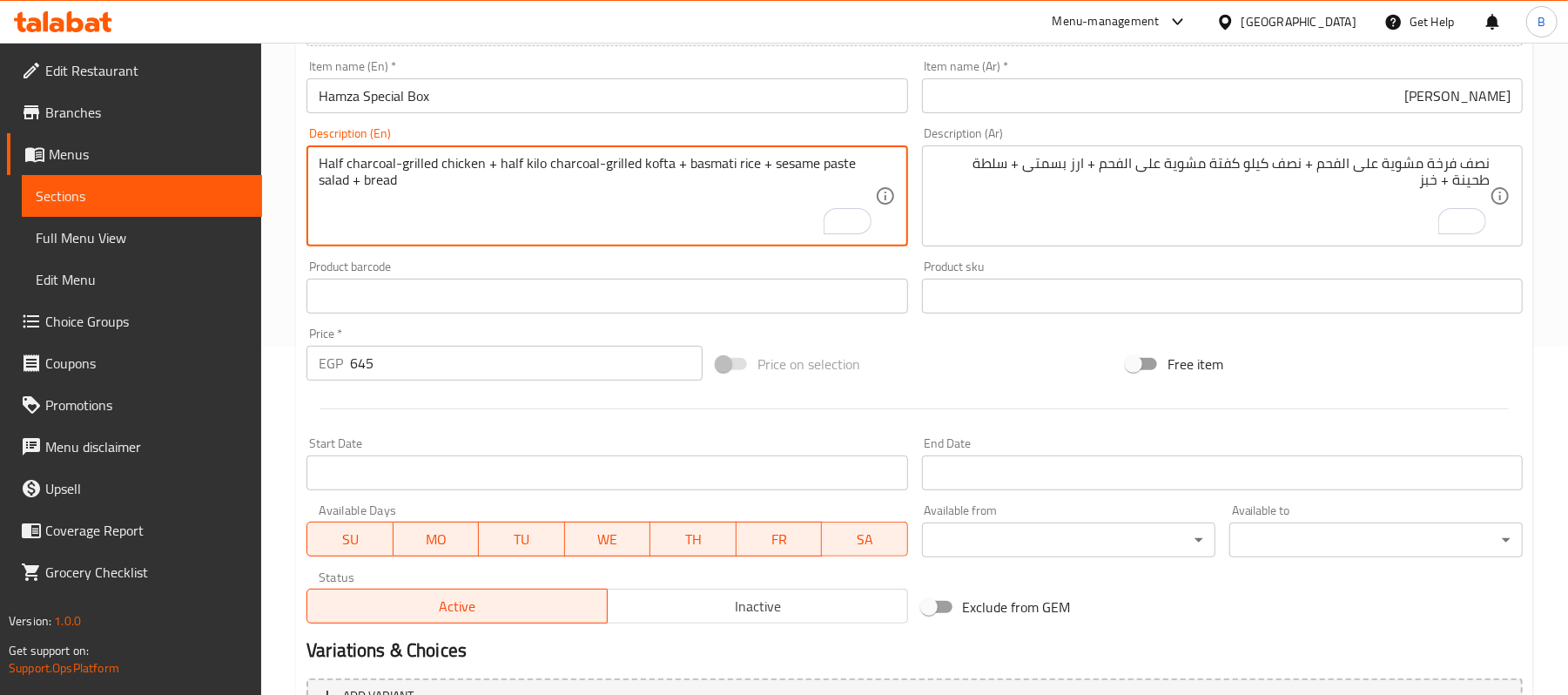
click at [708, 160] on textarea "Half charcoal-grilled chicken + half kilo charcoal-grilled kofta + basmati rice…" at bounding box center [596, 196] width 556 height 83
click at [752, 164] on textarea "Half charcoal-grilled chicken + half kilo charcoal-grilled kofta + basmati rice…" at bounding box center [596, 196] width 556 height 83
click at [793, 164] on textarea "Half charcoal-grilled chicken + half kilo charcoal-grilled kofta + basmati rice…" at bounding box center [596, 196] width 556 height 83
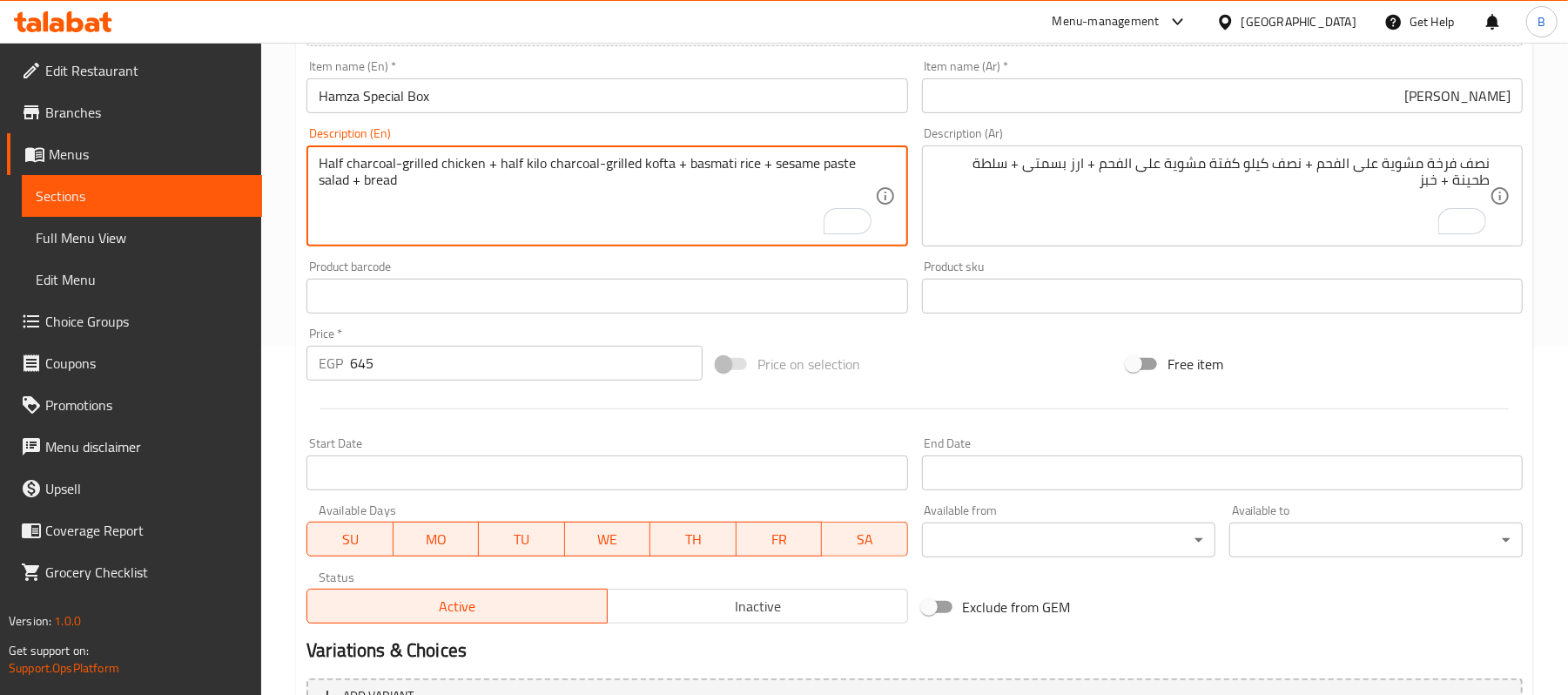
click at [847, 174] on textarea "Half charcoal-grilled chicken + half kilo charcoal-grilled kofta + basmati rice…" at bounding box center [596, 196] width 556 height 83
drag, startPoint x: 483, startPoint y: 161, endPoint x: 356, endPoint y: 166, distance: 127.1
click at [356, 166] on textarea "Half charcoal-grilled chicken + half kilo charcoal-grilled kofta + basmati rice…" at bounding box center [596, 196] width 556 height 83
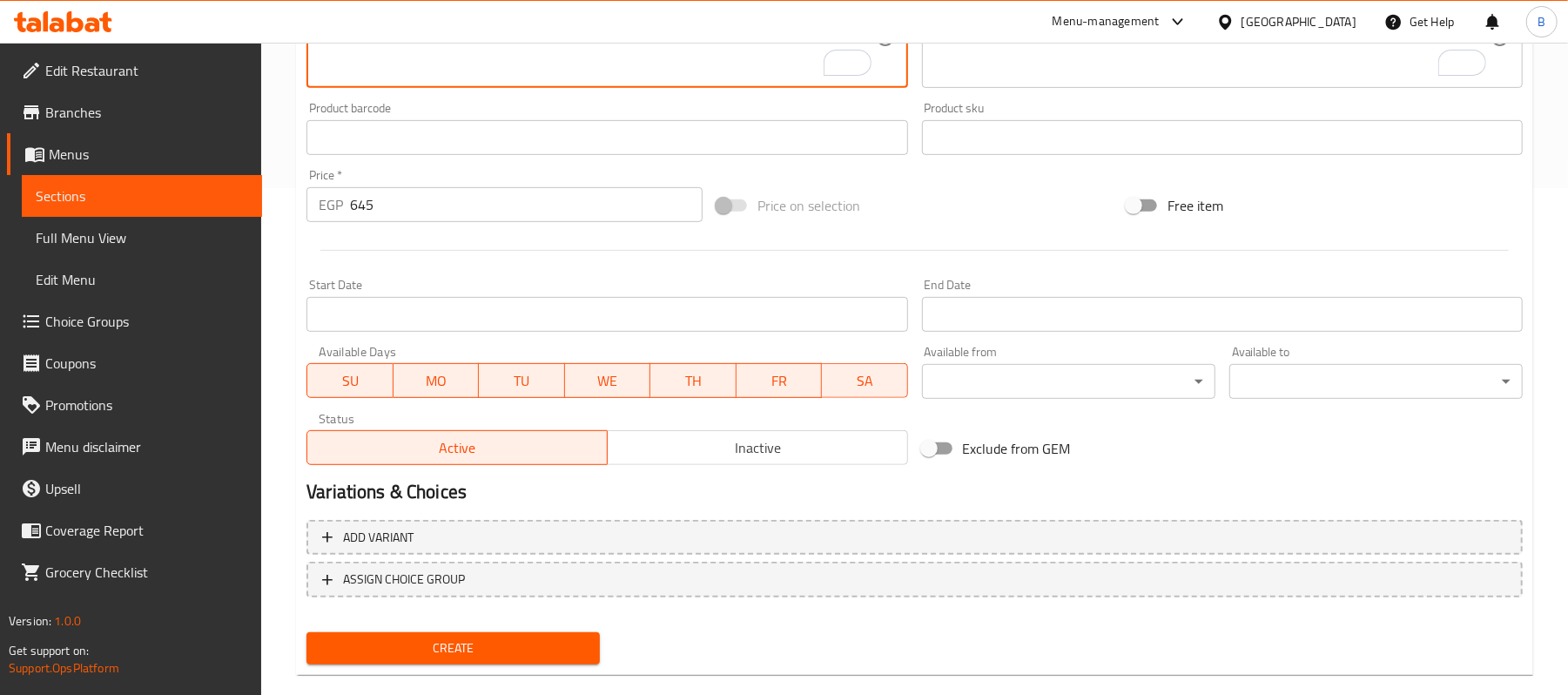
scroll to position [533, 0]
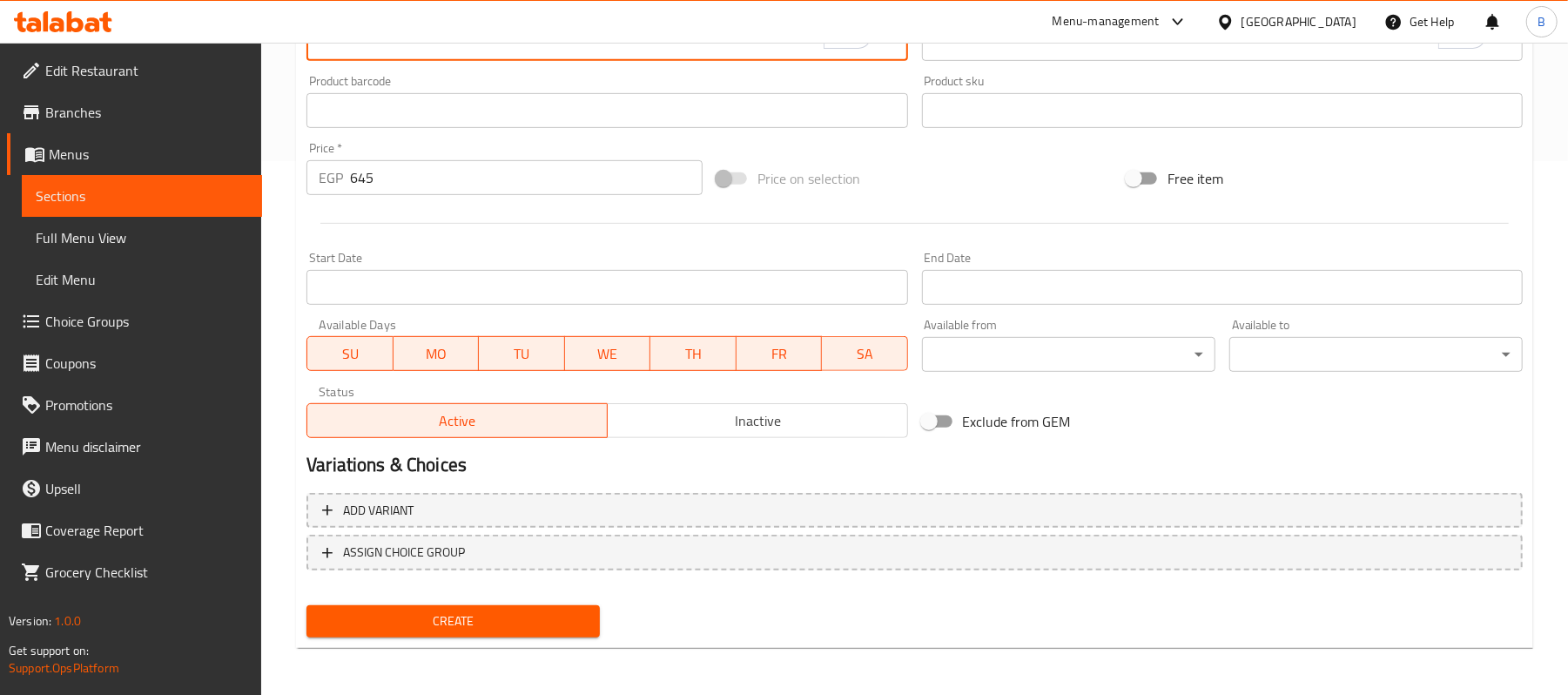
click at [681, 418] on span "Inactive" at bounding box center [757, 421] width 286 height 25
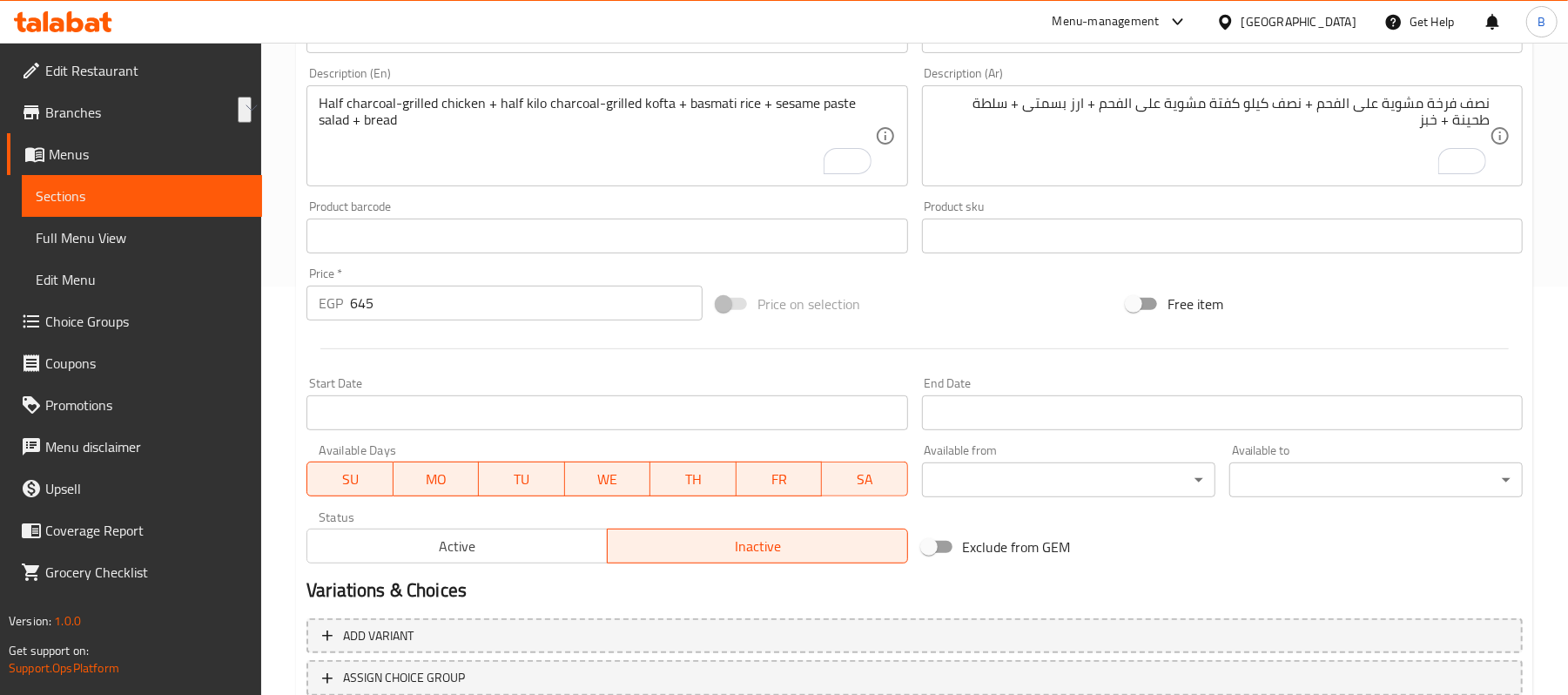
scroll to position [418, 0]
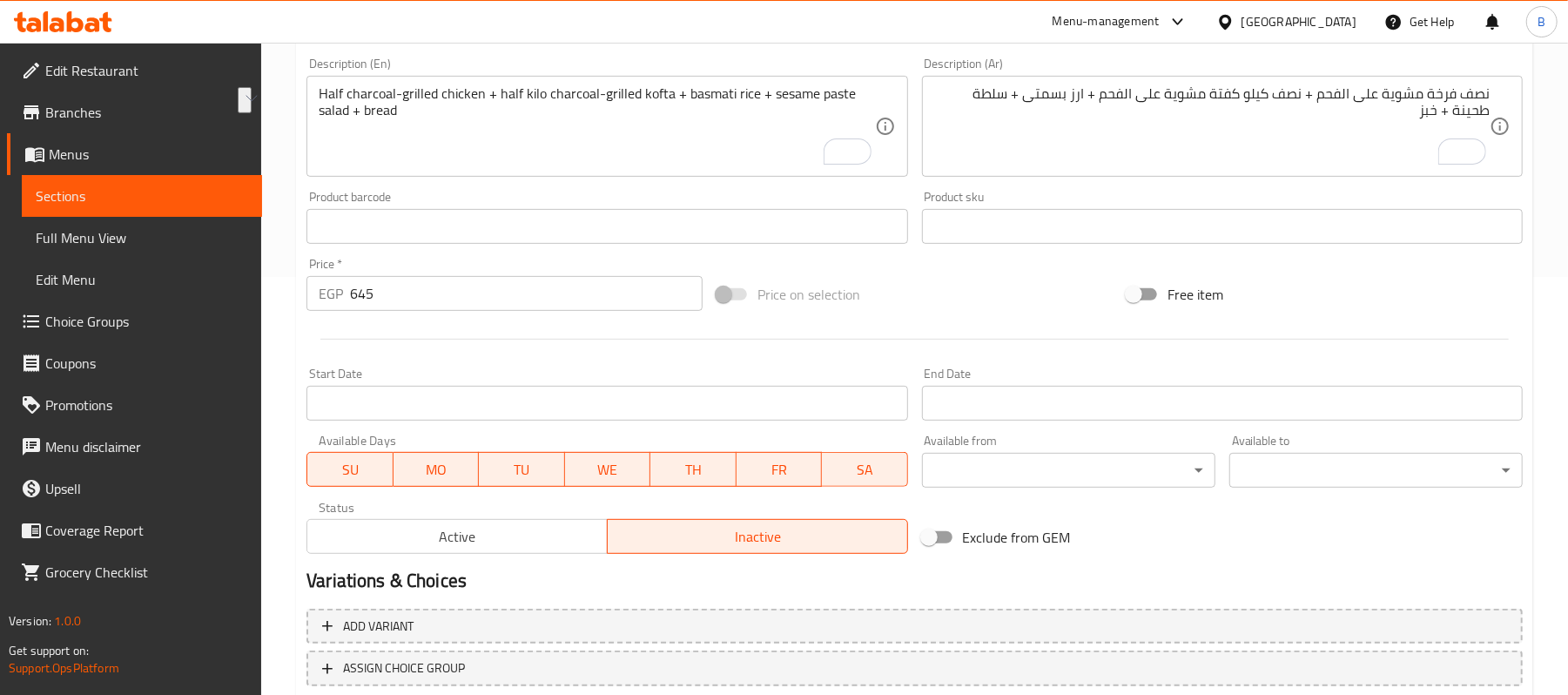
click at [603, 388] on input "Start Date" at bounding box center [607, 403] width 601 height 35
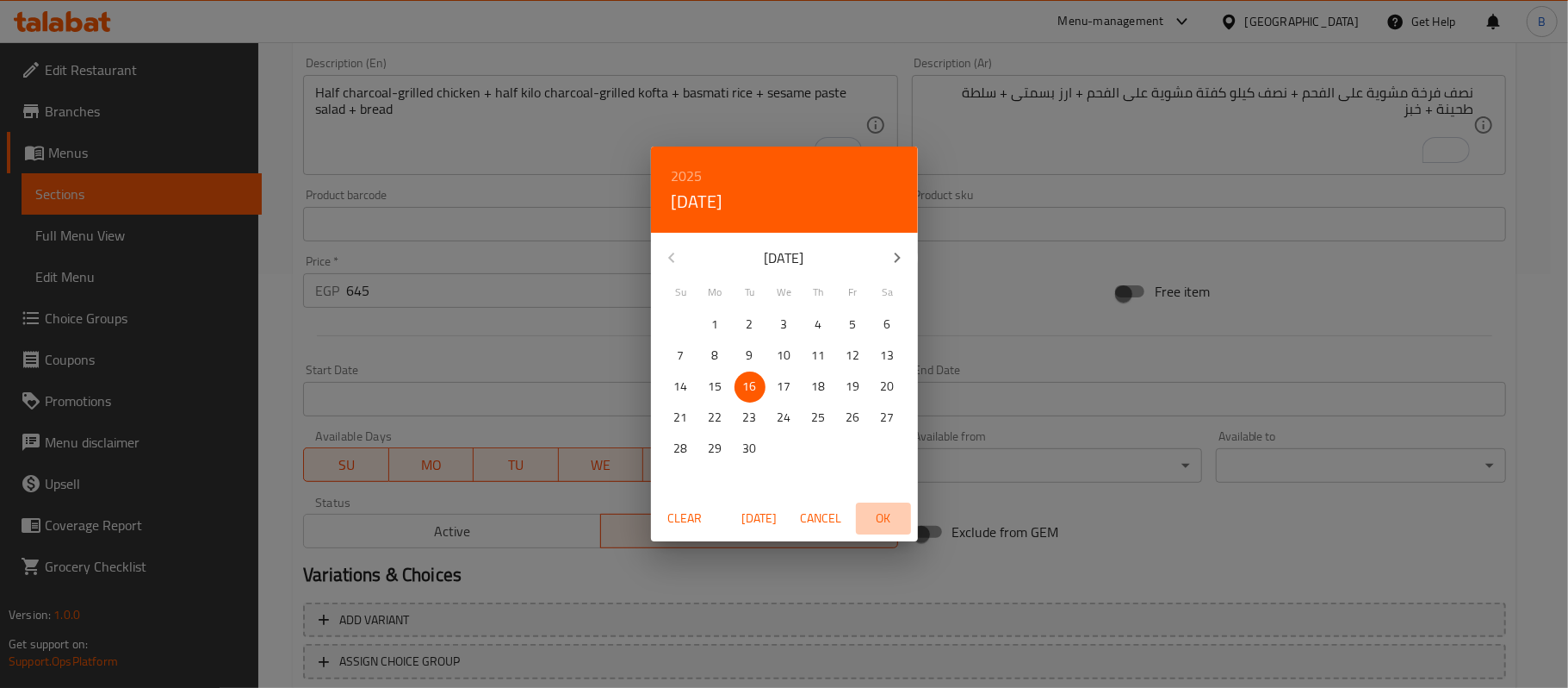
click at [874, 522] on span "OK" at bounding box center [883, 518] width 41 height 22
type input "16-09-2025"
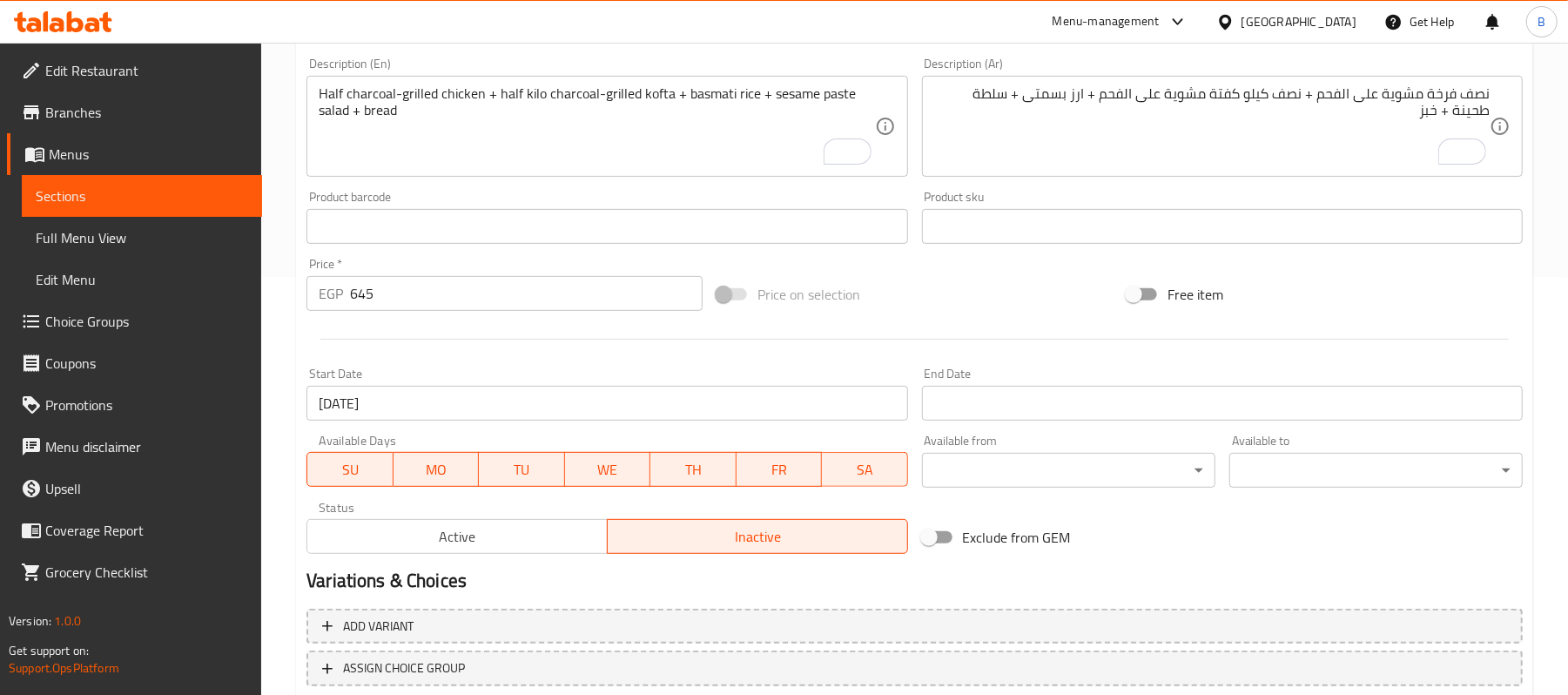
click at [920, 413] on div "End Date End Date" at bounding box center [1222, 394] width 614 height 67
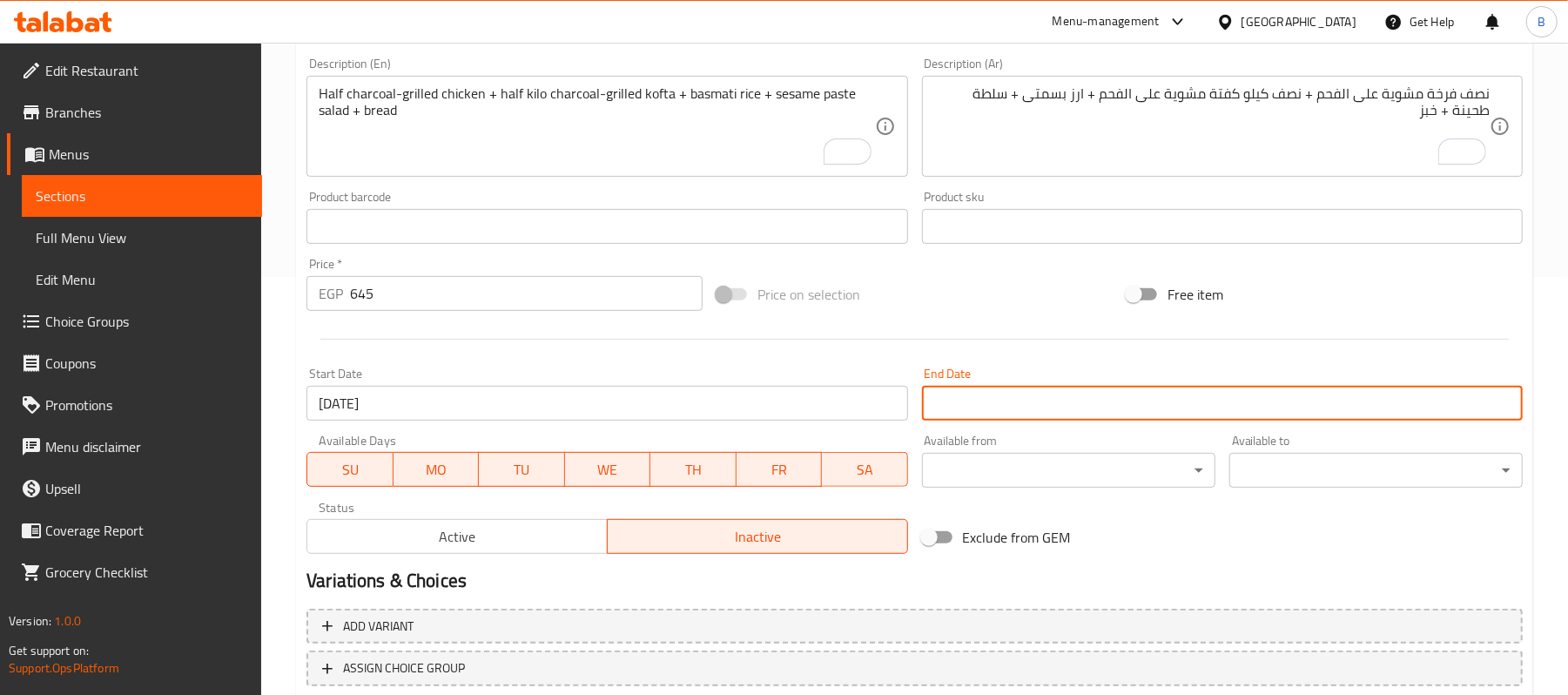
click at [958, 404] on input "Start Date" at bounding box center [1222, 403] width 601 height 35
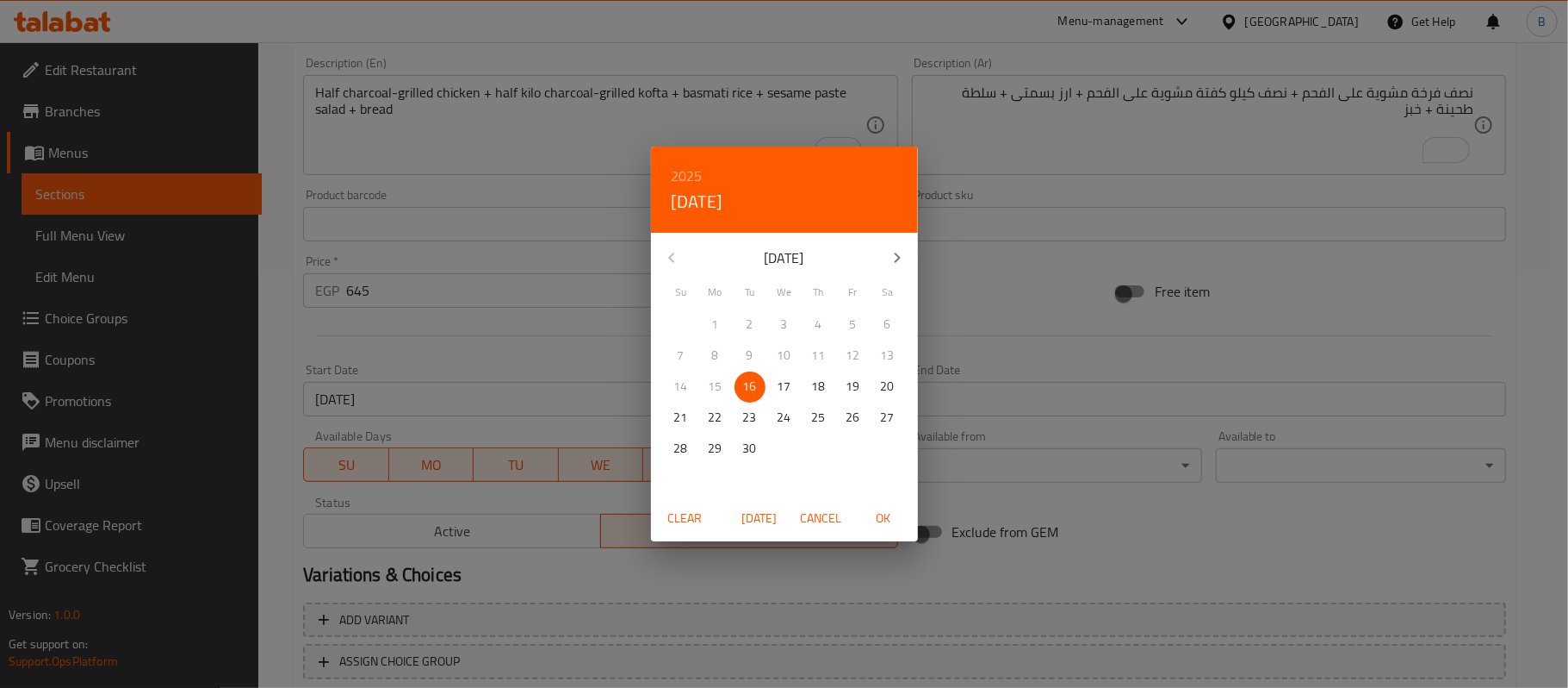
click at [691, 196] on h4 "Tue, Sep 16" at bounding box center [697, 201] width 51 height 28
drag, startPoint x: 784, startPoint y: 250, endPoint x: 777, endPoint y: 256, distance: 9.2
click at [779, 253] on p "September 2025" at bounding box center [784, 257] width 184 height 21
click at [903, 256] on icon "button" at bounding box center [897, 257] width 21 height 21
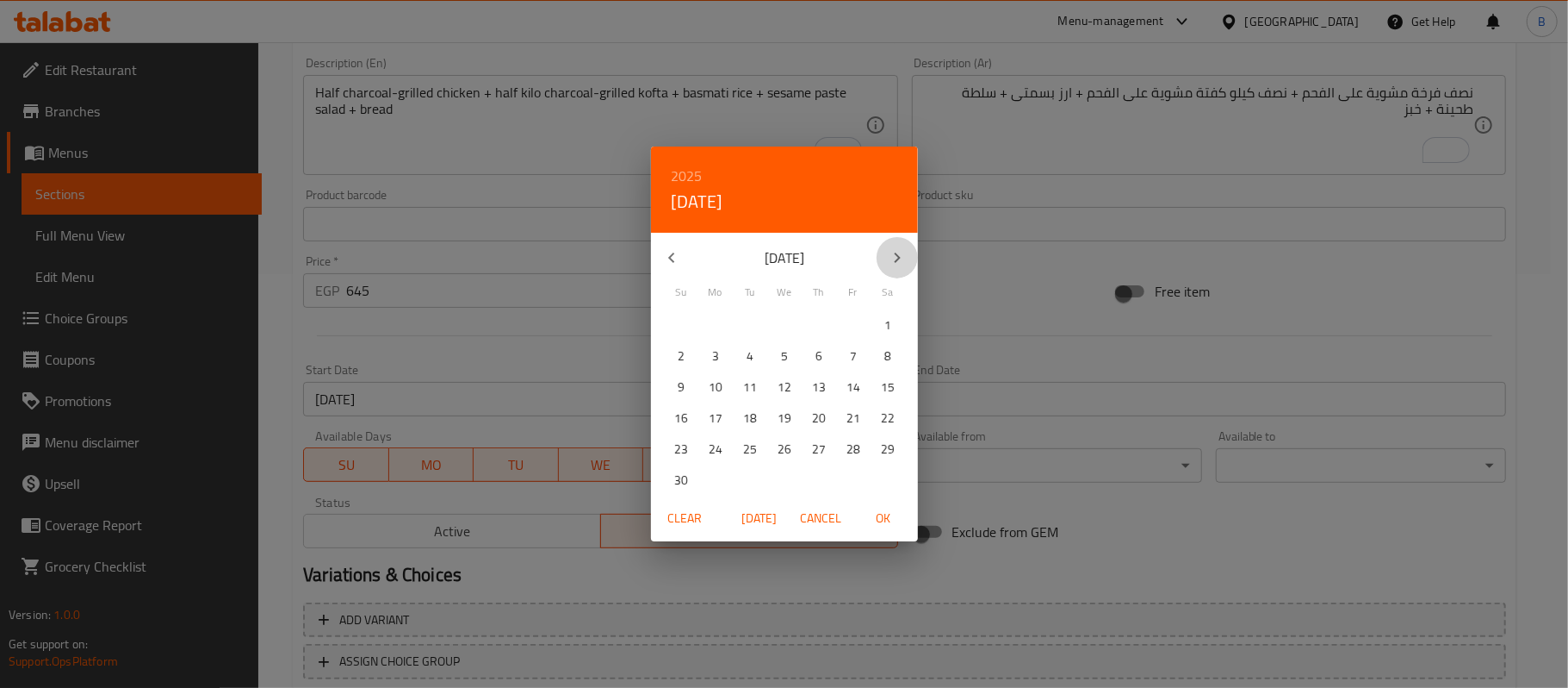
click at [903, 256] on icon "button" at bounding box center [897, 257] width 21 height 21
click at [776, 439] on span "31" at bounding box center [784, 448] width 31 height 22
click at [891, 522] on span "OK" at bounding box center [883, 518] width 41 height 22
type input "[DATE]"
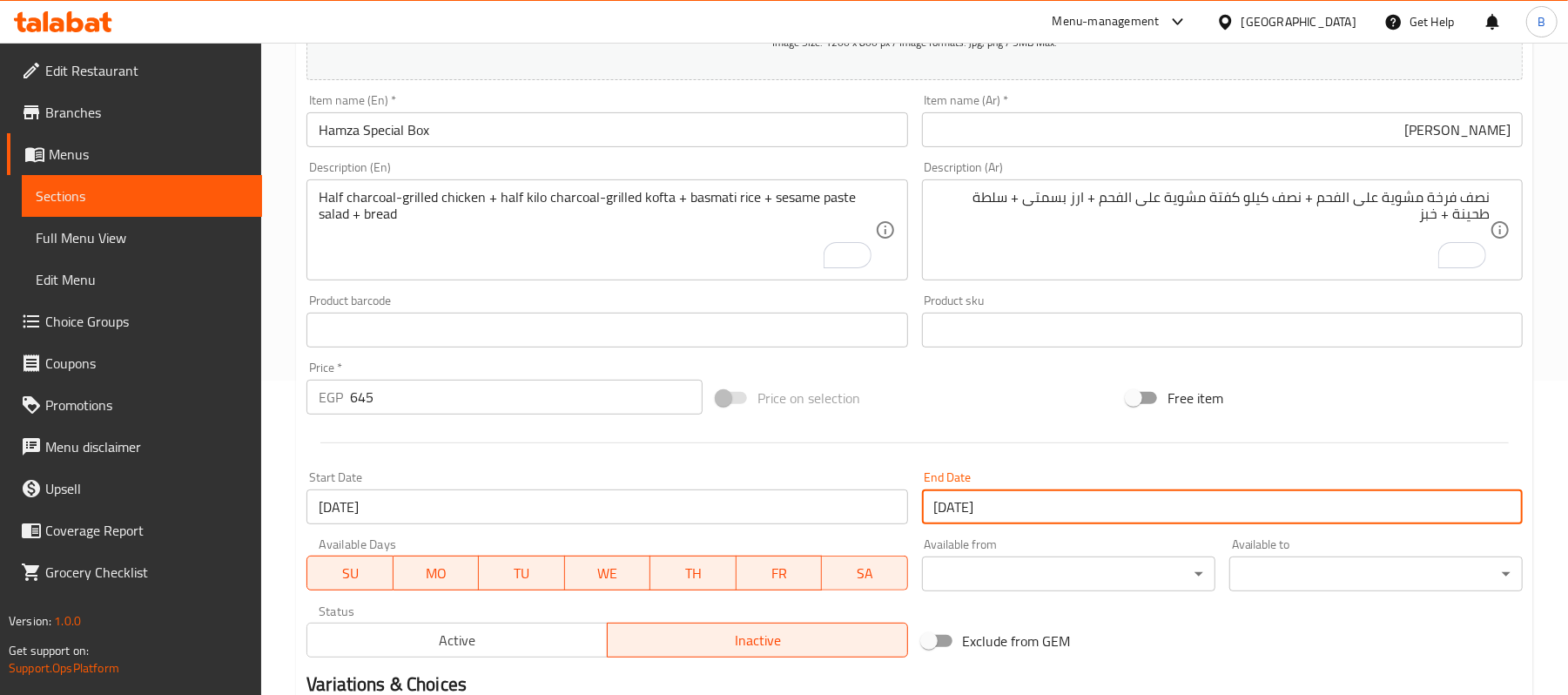
scroll to position [0, 0]
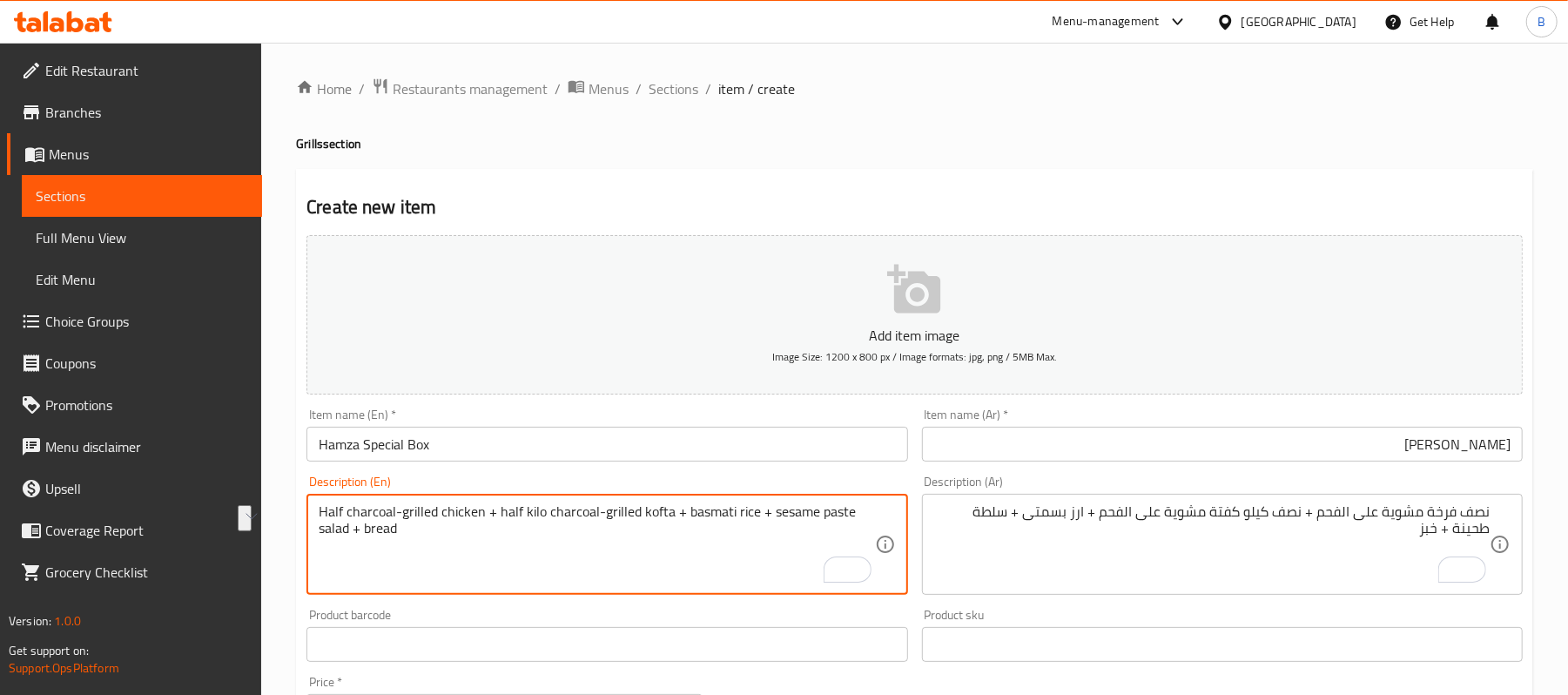
drag, startPoint x: 483, startPoint y: 517, endPoint x: 150, endPoint y: 465, distance: 337.0
click at [629, 516] on textarea "Half charcoal-grilled chicken + half kilo charcoal-grilled kofta + basmati rice…" at bounding box center [596, 545] width 556 height 83
drag, startPoint x: 674, startPoint y: 515, endPoint x: 603, endPoint y: 512, distance: 71.1
click at [603, 512] on textarea "Half charcoal-grilled chicken + half kilo charcoal-grilled kofta + basmati rice…" at bounding box center [596, 545] width 556 height 83
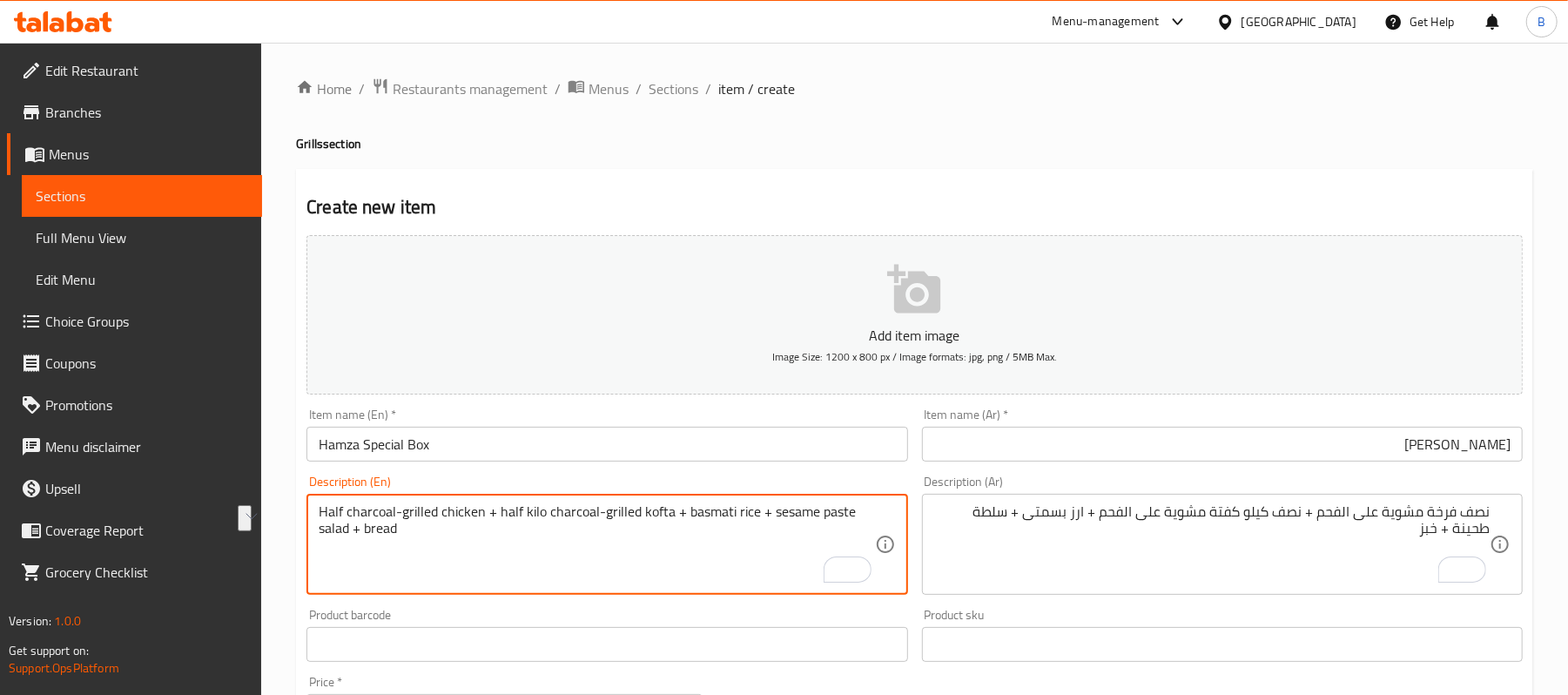
paste textarea "To enrich screen reader interactions, please activate Accessibility in Grammarl…"
type textarea "Half charcoal-grilled chicken + half kilo charcoal-grilled + basmati rice + ses…"
click at [672, 506] on textarea "Half charcoal-grilled chicken + half kilo charcoal-grilled + basmati rice + ses…" at bounding box center [596, 545] width 556 height 83
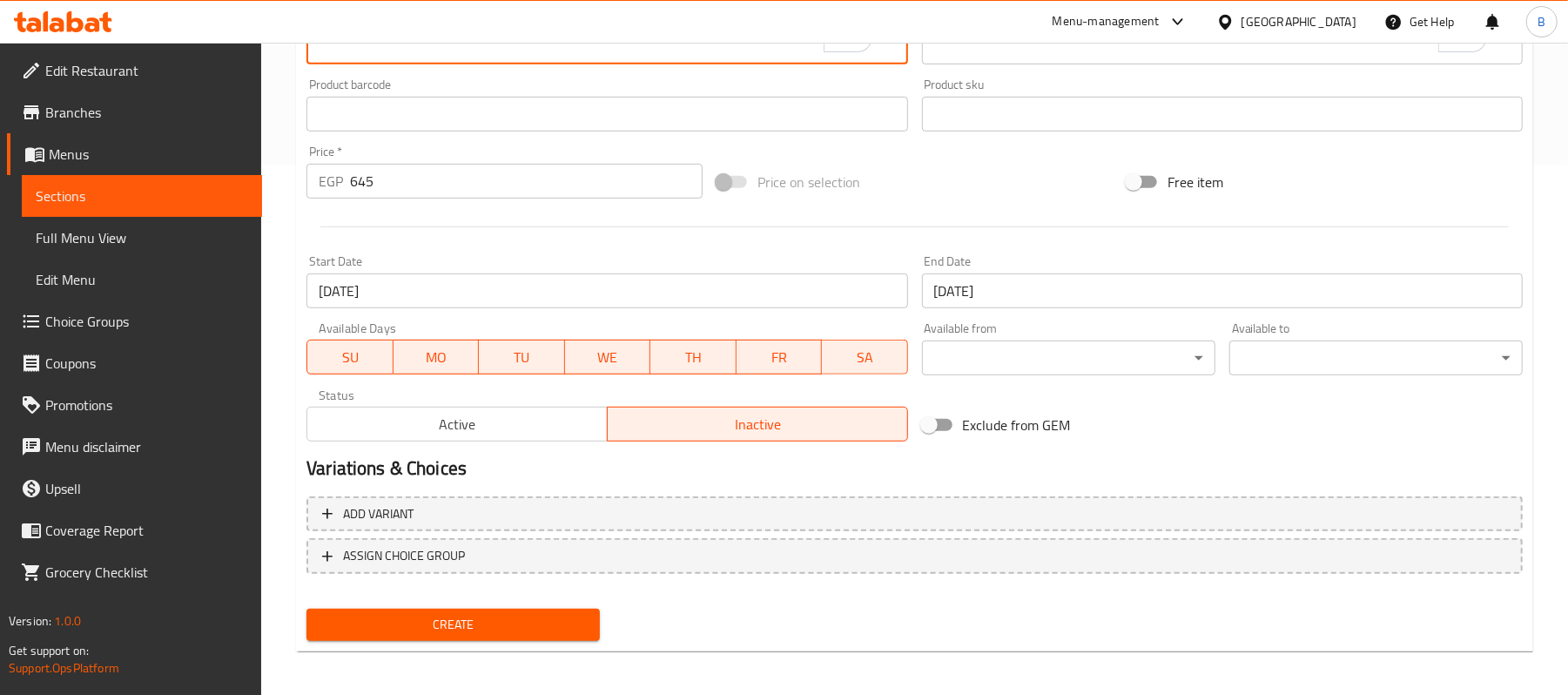
scroll to position [533, 0]
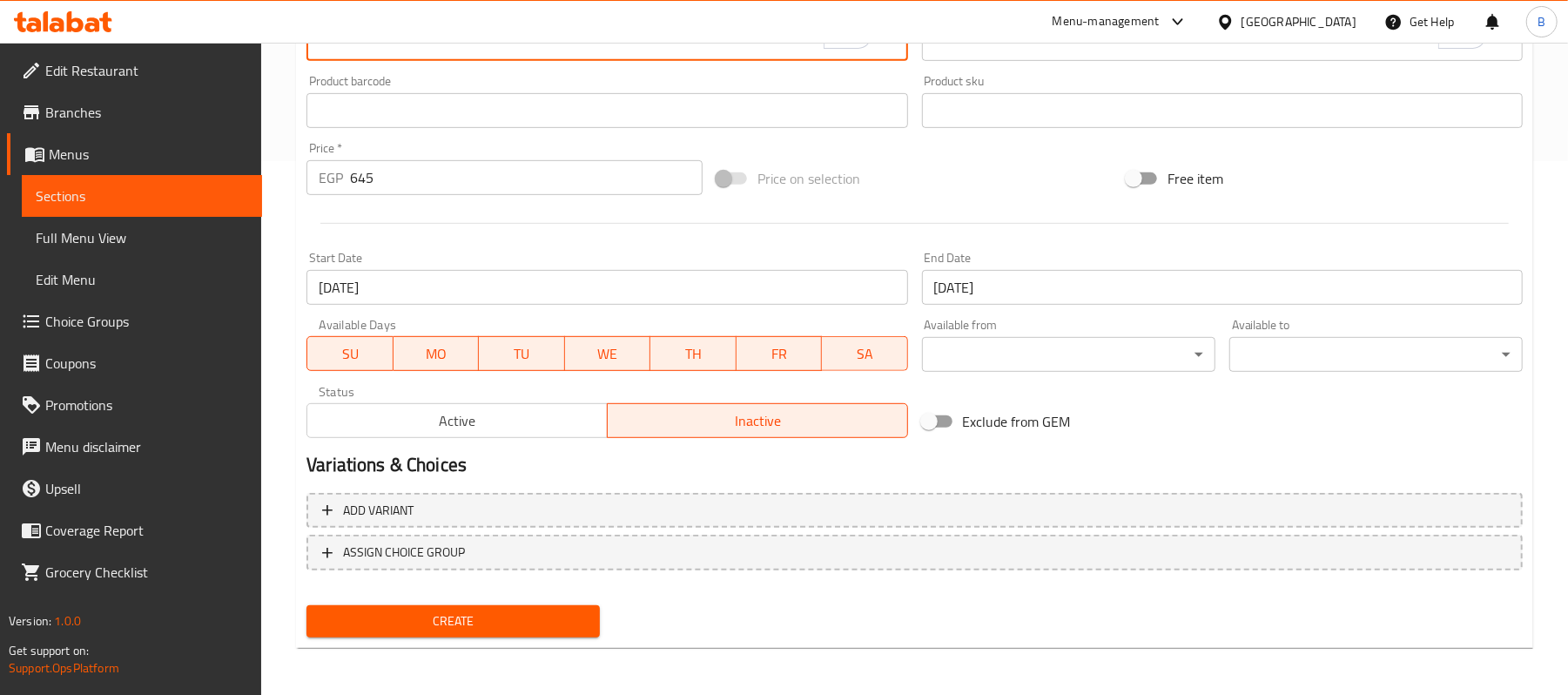
click at [444, 611] on span "Create" at bounding box center [454, 621] width 266 height 22
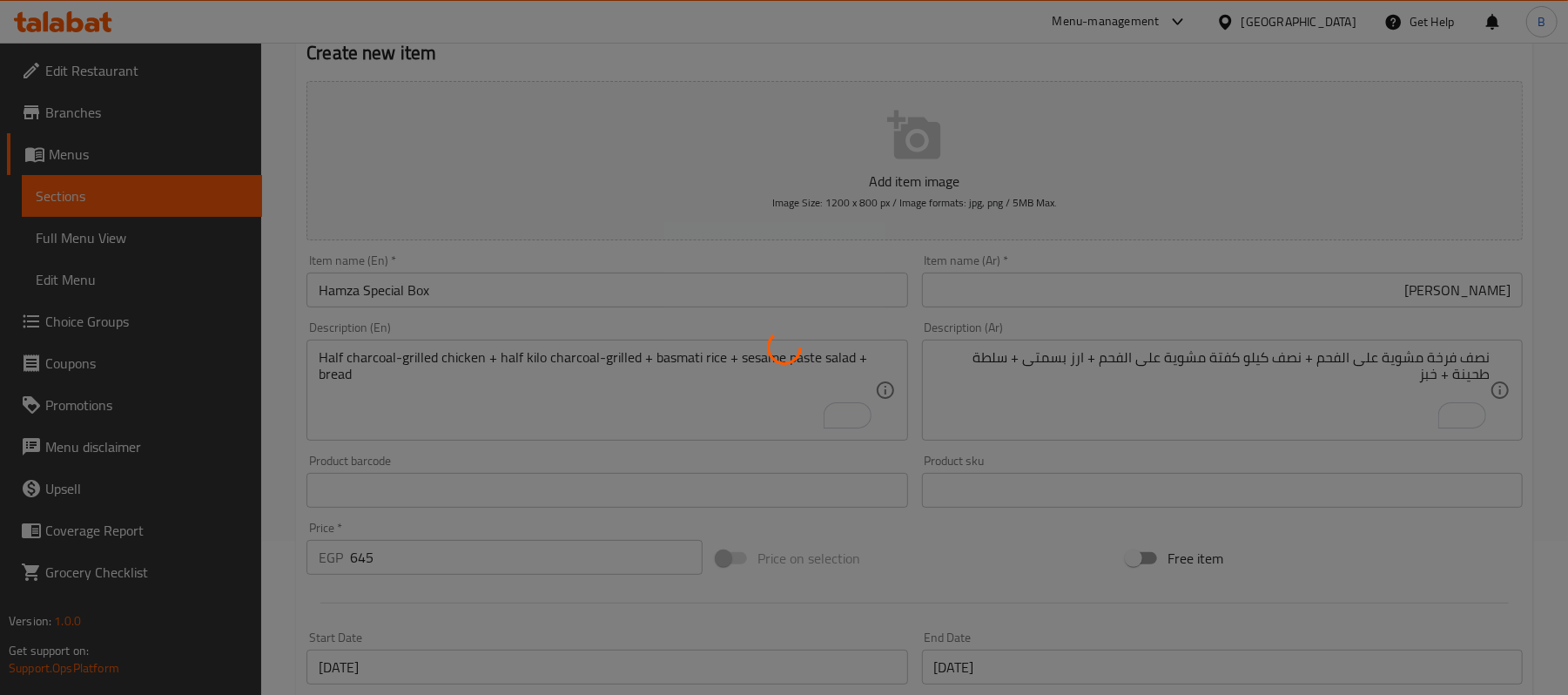
scroll to position [0, 0]
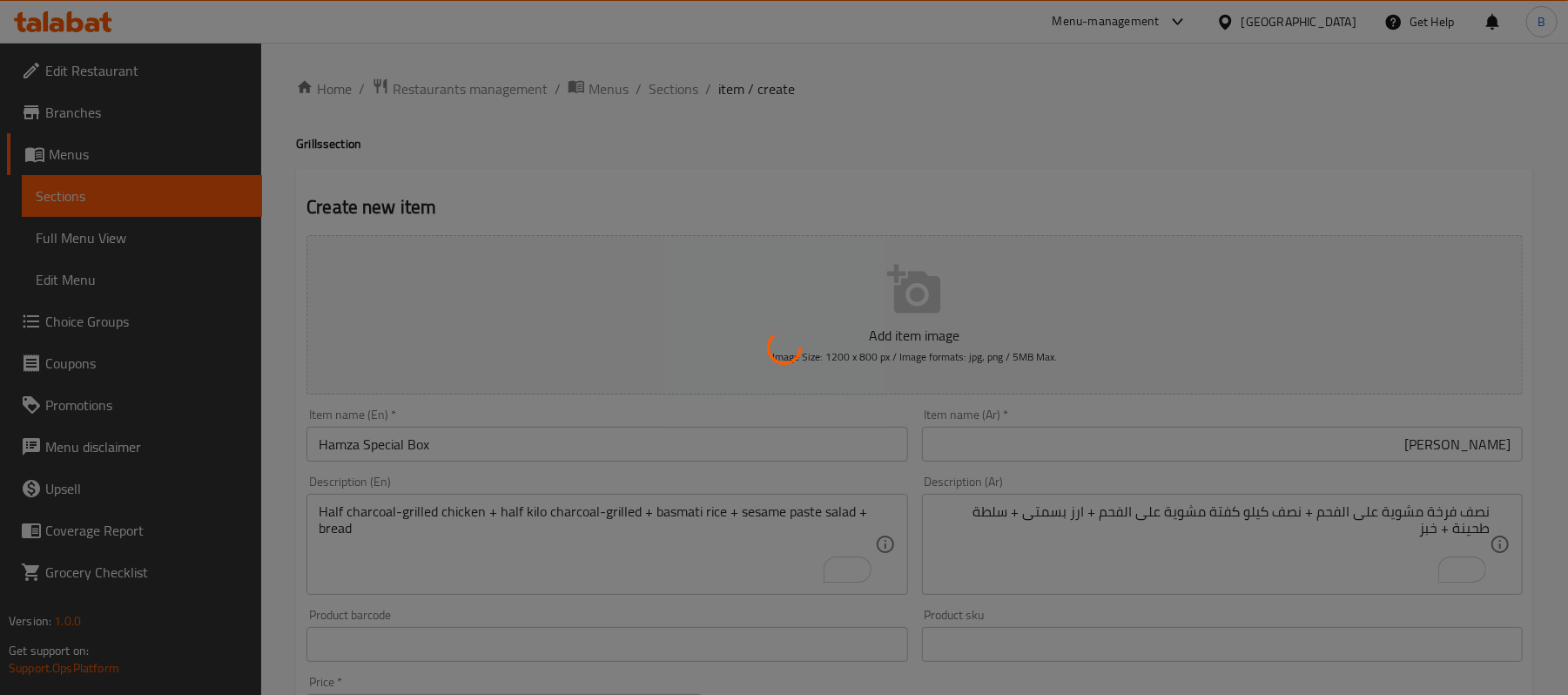
click at [606, 49] on div at bounding box center [784, 348] width 1568 height 695
type input "0"
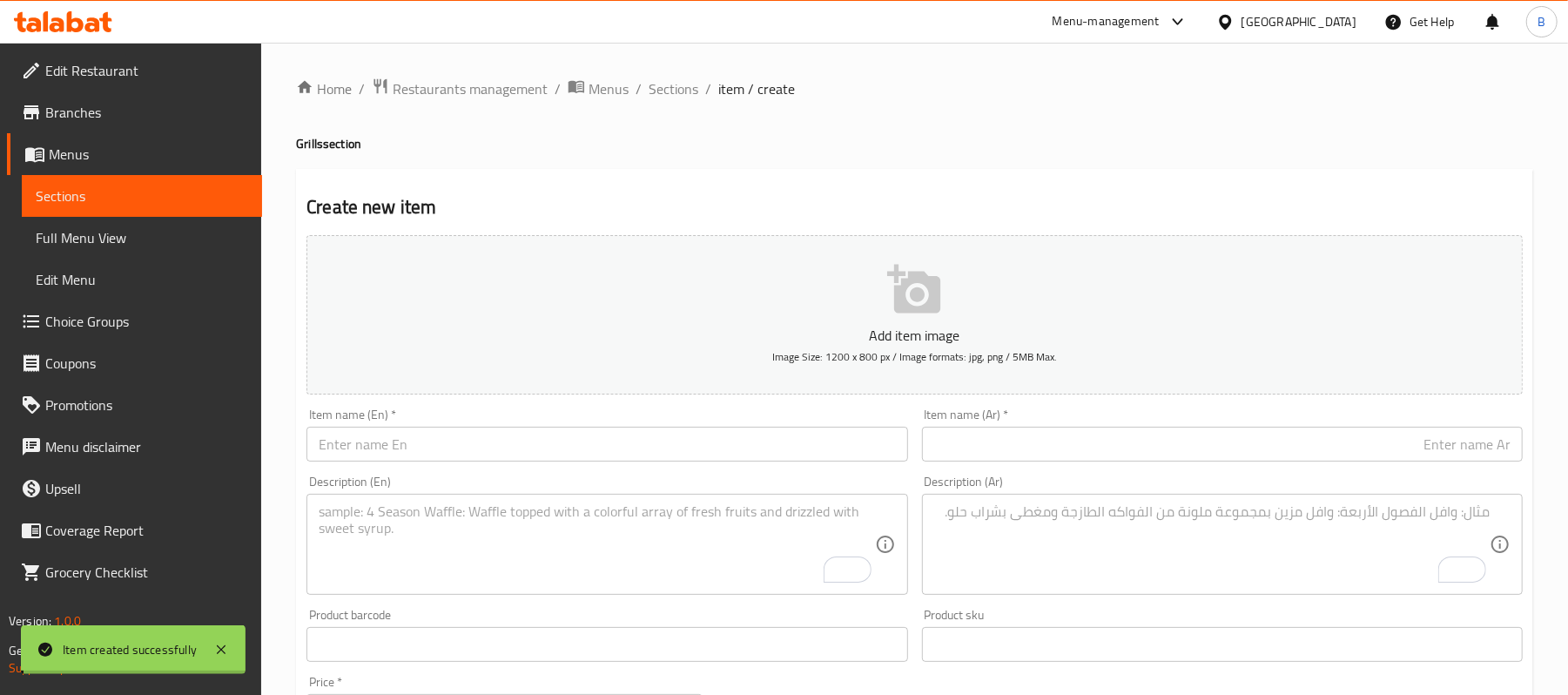
click at [668, 89] on div at bounding box center [784, 348] width 1568 height 695
click at [668, 89] on span "Sections" at bounding box center [674, 89] width 50 height 21
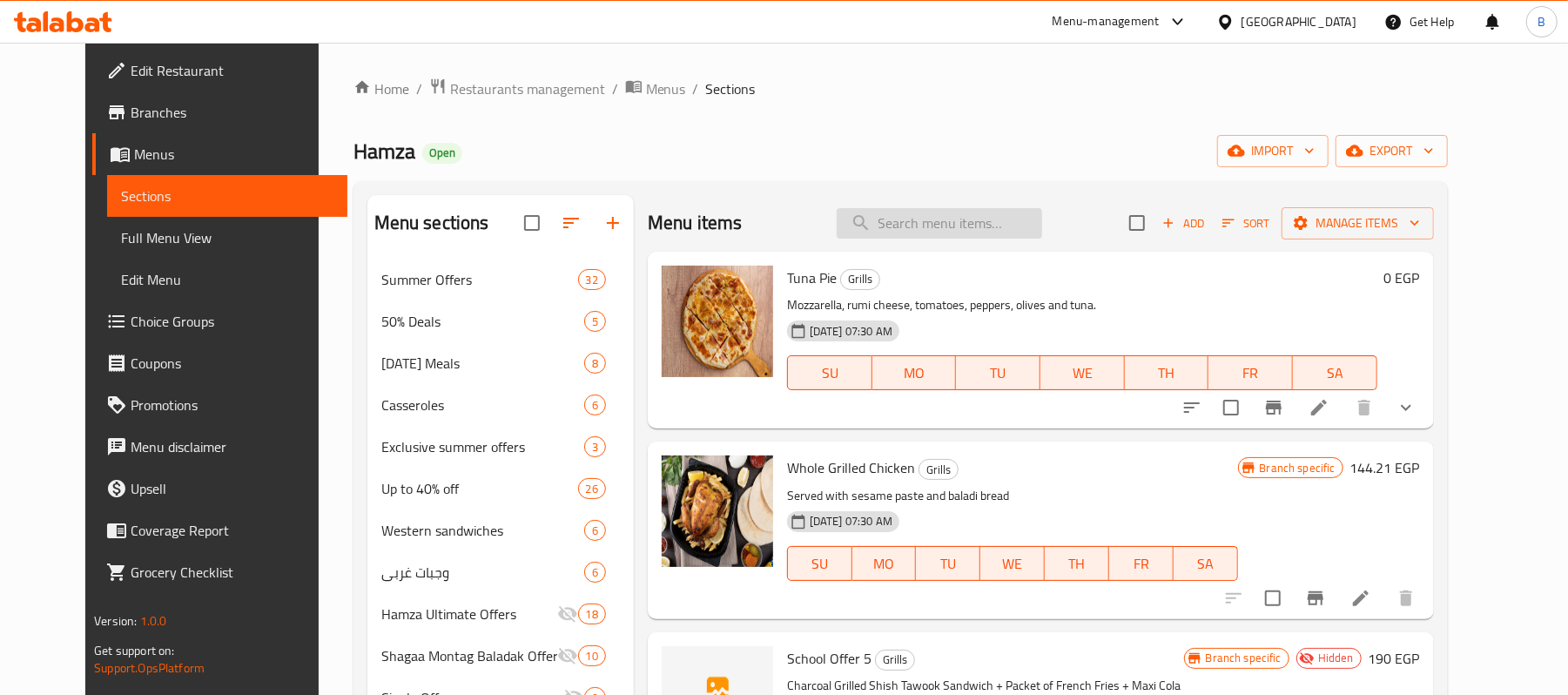
click at [1002, 222] on input "search" at bounding box center [939, 223] width 205 height 31
paste input "Hamza Special Box"
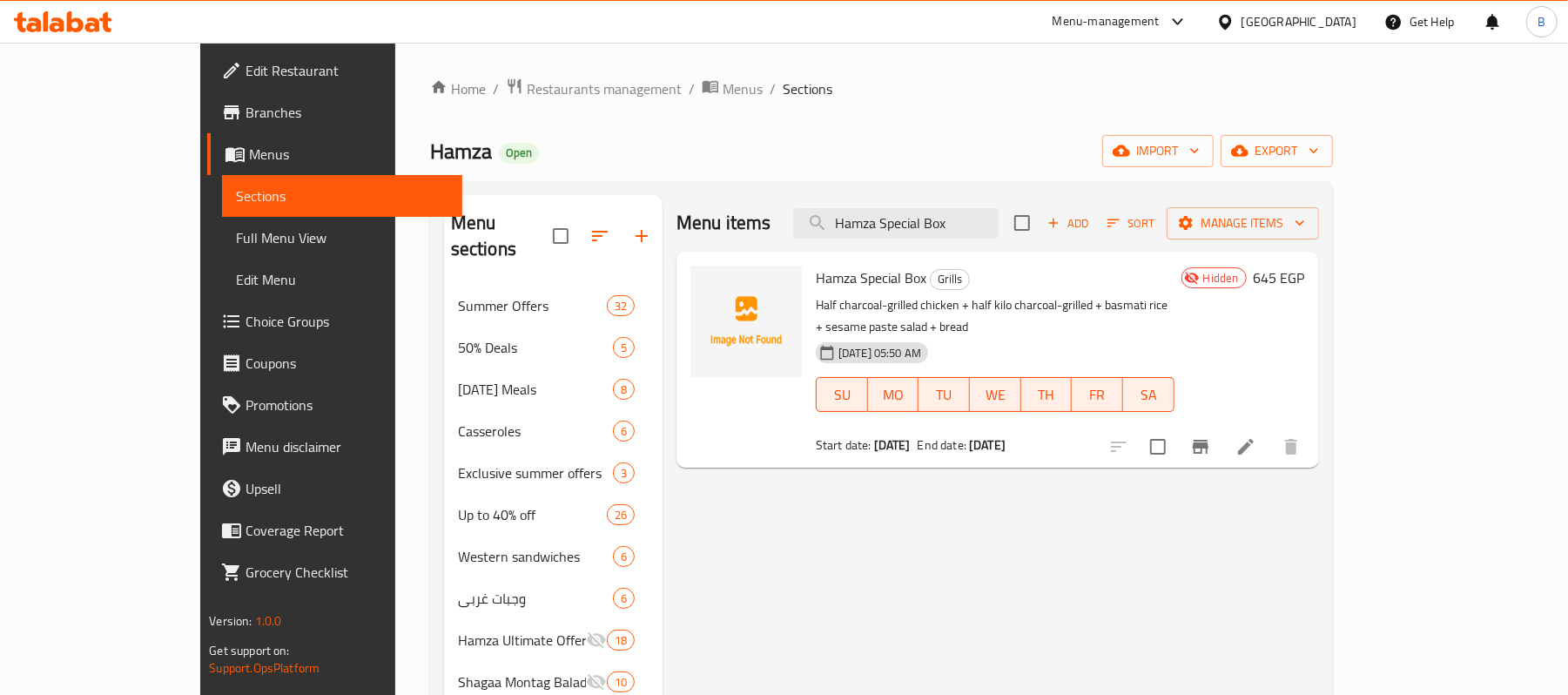
type input "Hamza Special Box"
click at [1249, 150] on icon "button" at bounding box center [1240, 150] width 17 height 17
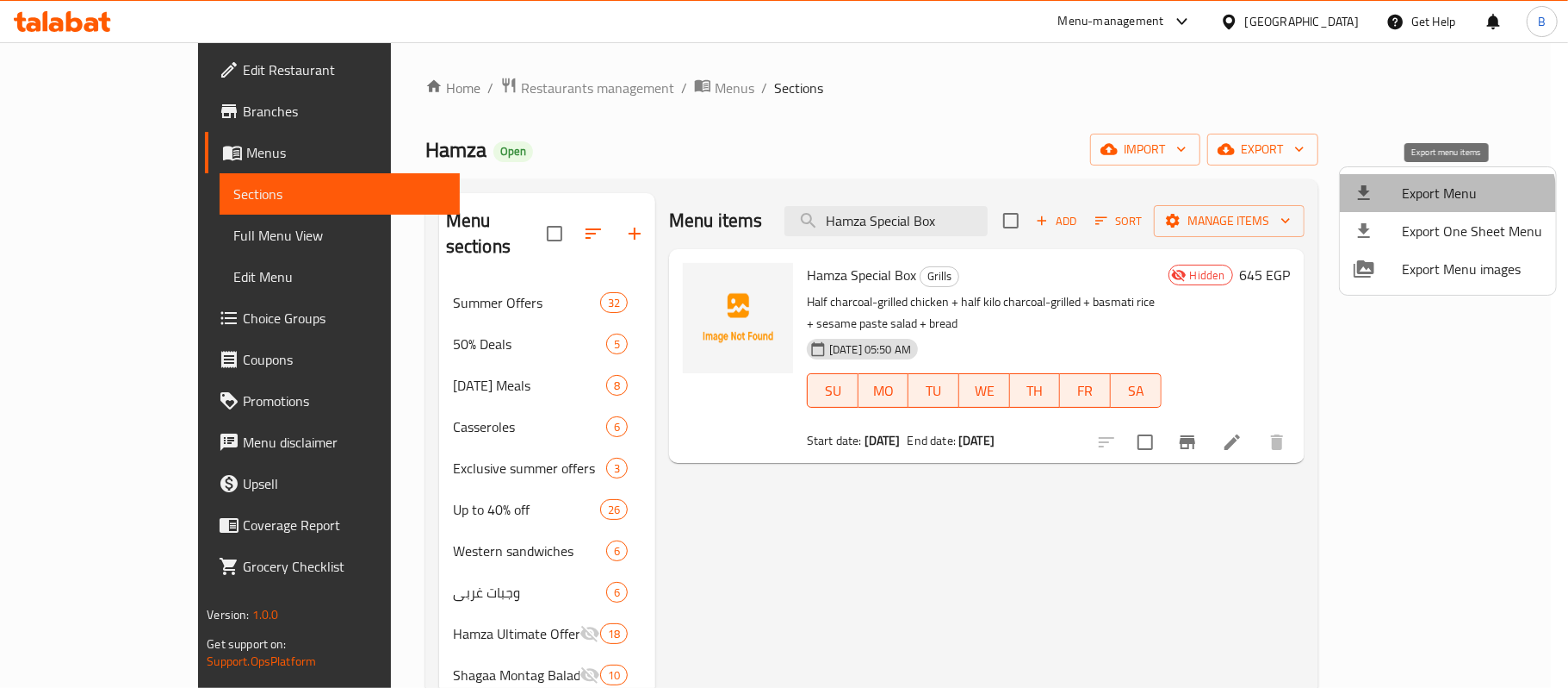
click at [1447, 202] on span "Export Menu" at bounding box center [1472, 193] width 140 height 21
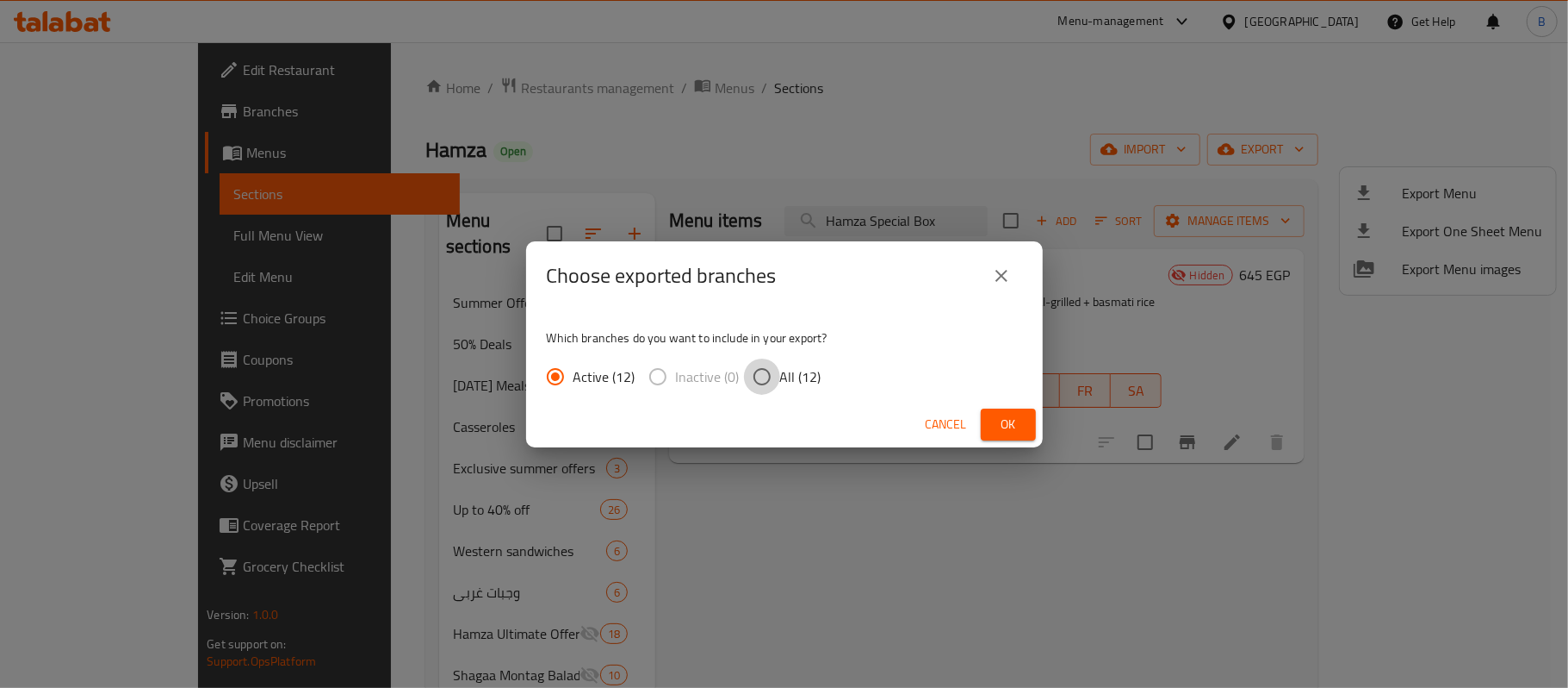
click at [766, 366] on input "All (12)" at bounding box center [762, 376] width 36 height 36
radio input "true"
click at [1007, 428] on span "Ok" at bounding box center [1008, 424] width 28 height 22
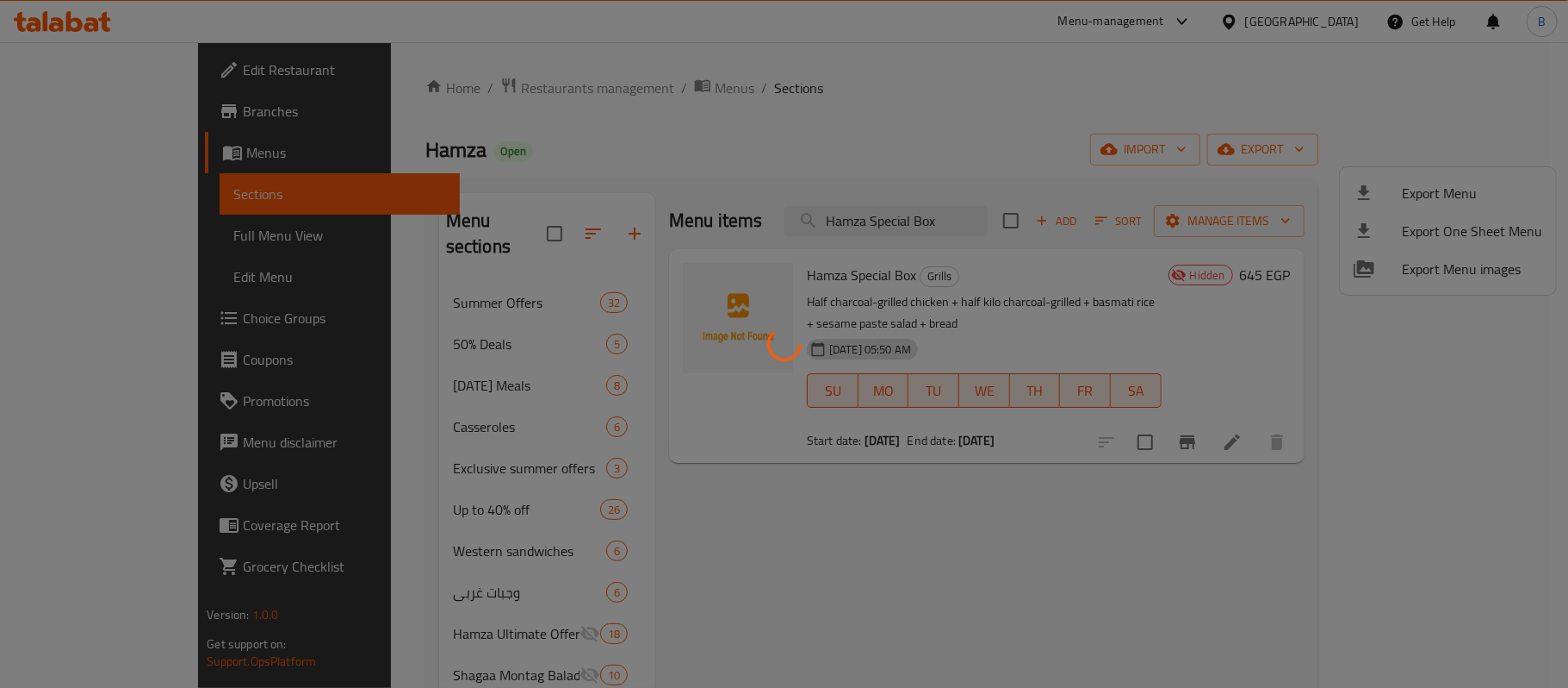
click at [821, 276] on div at bounding box center [784, 344] width 1568 height 688
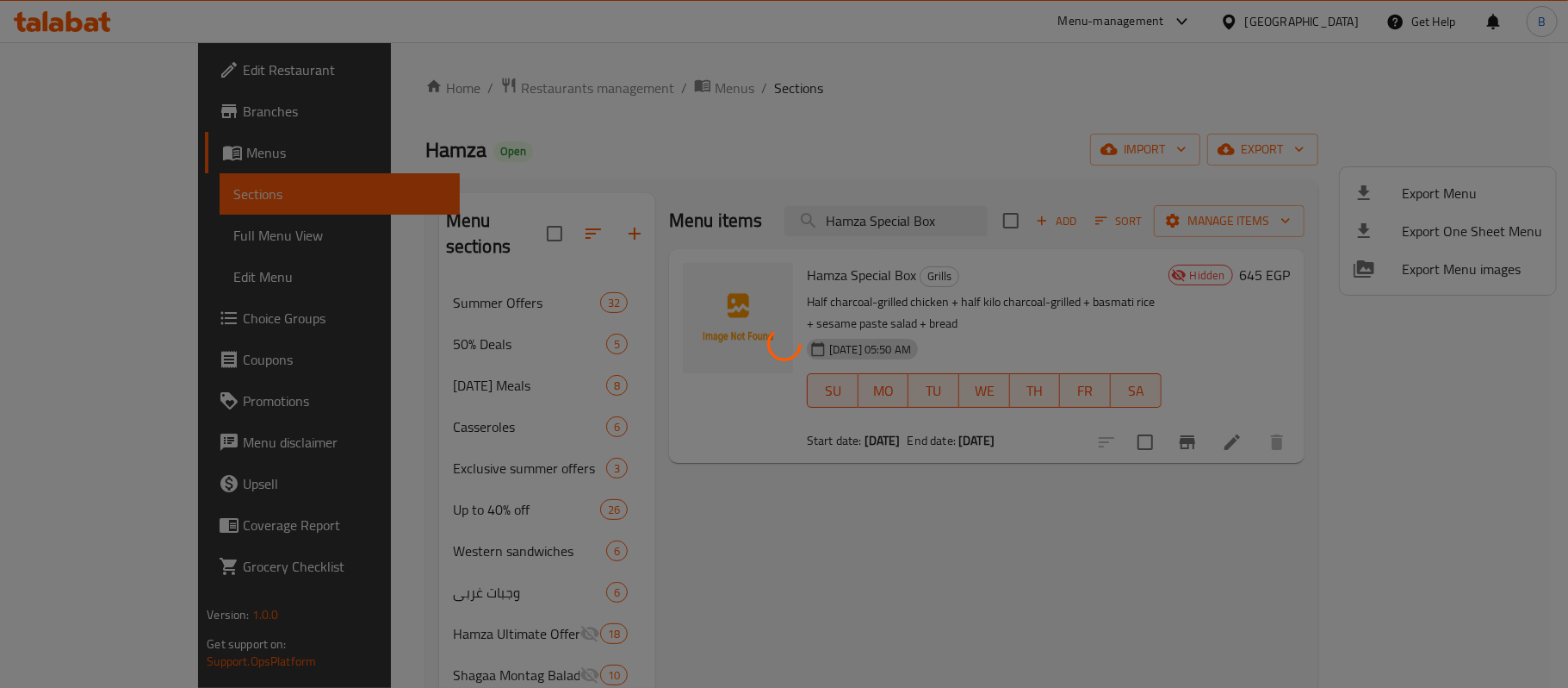
click at [821, 276] on div at bounding box center [784, 344] width 1568 height 688
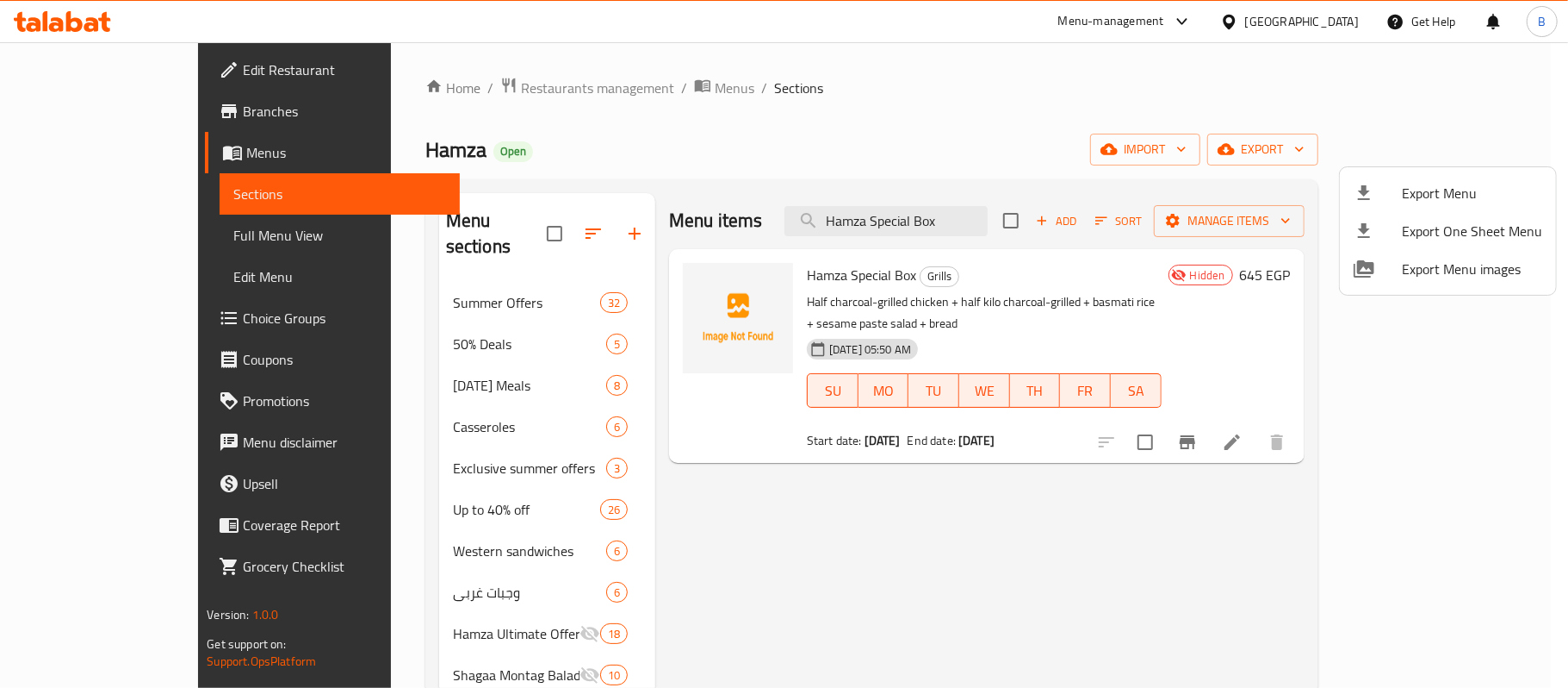
click at [821, 276] on div at bounding box center [784, 344] width 1568 height 688
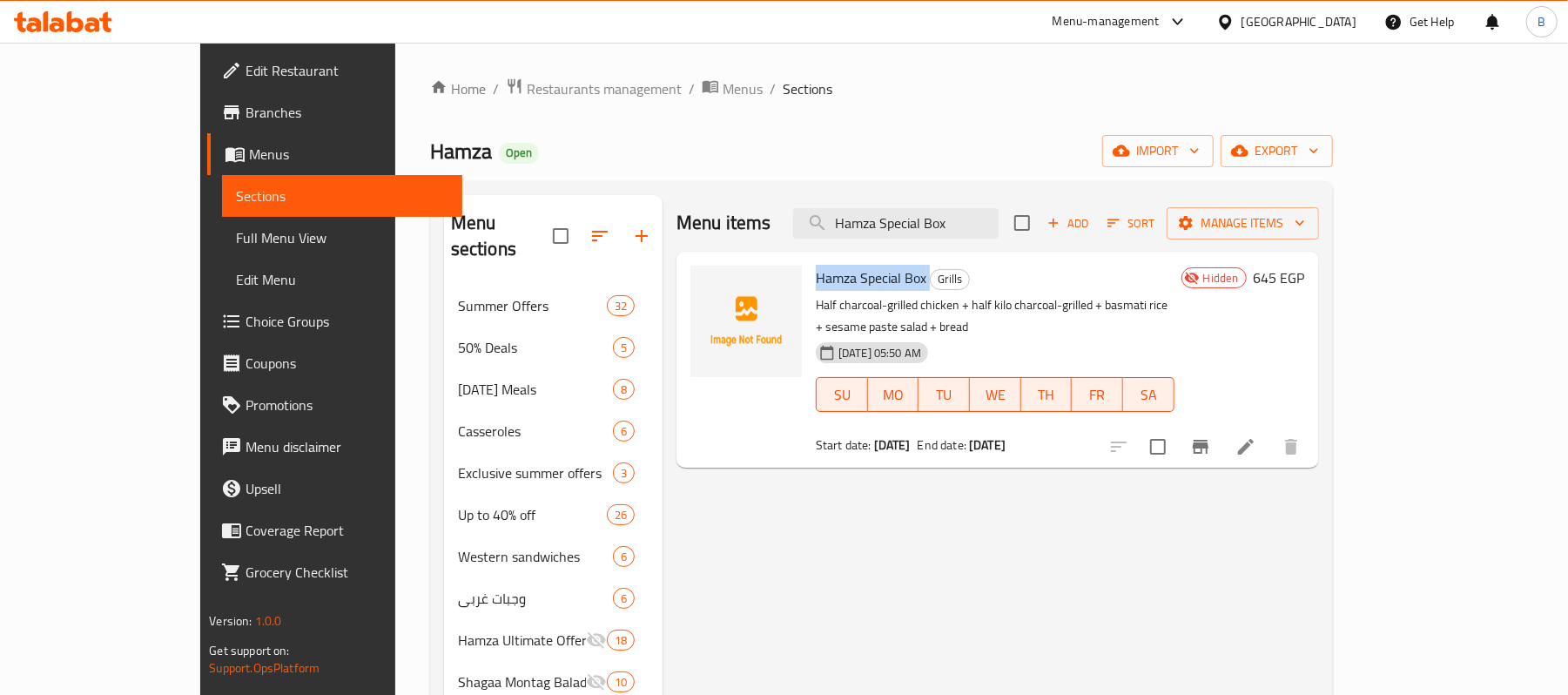
click at [830, 279] on span "Hamza Special Box" at bounding box center [871, 277] width 111 height 26
copy h6 "Hamza Special Box"
click at [207, 123] on link "Branches" at bounding box center [334, 112] width 255 height 41
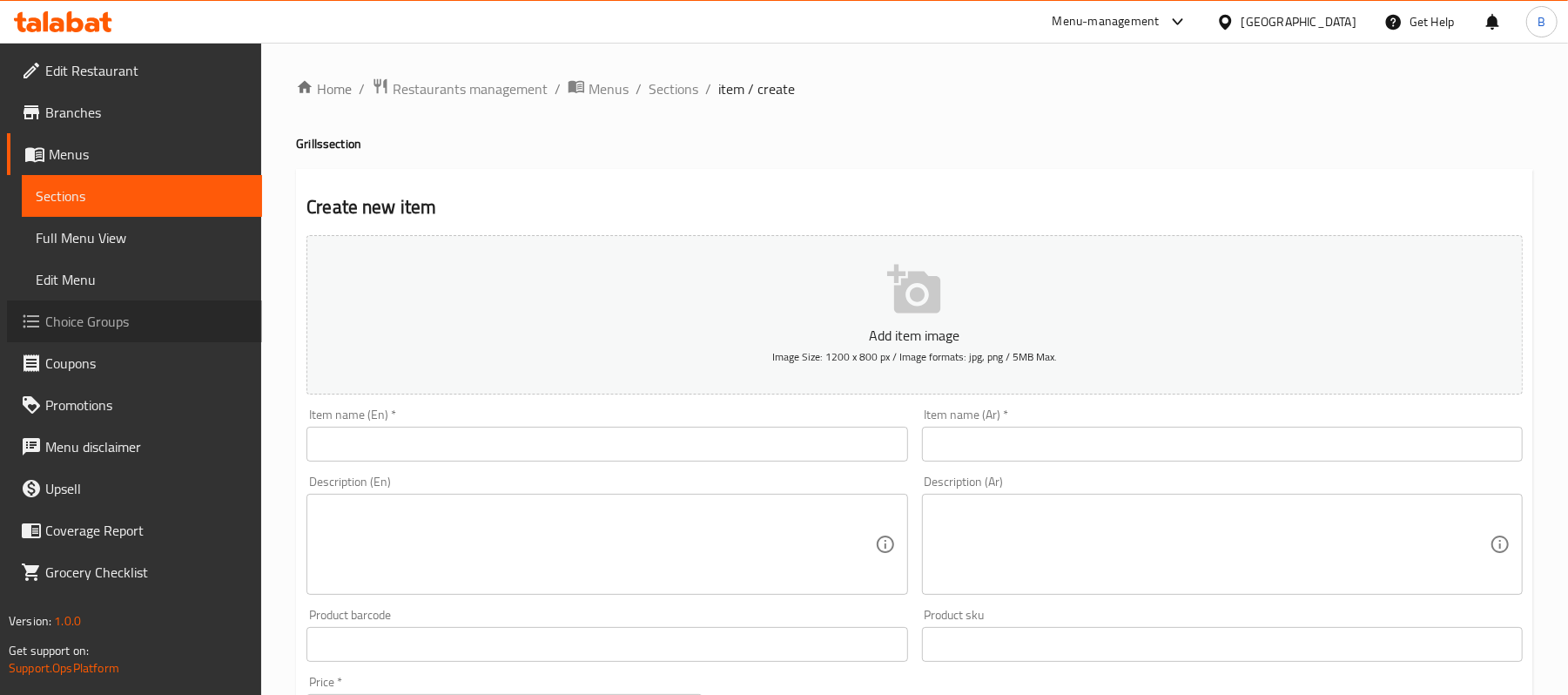
click at [117, 325] on span "Choice Groups" at bounding box center [146, 322] width 203 height 21
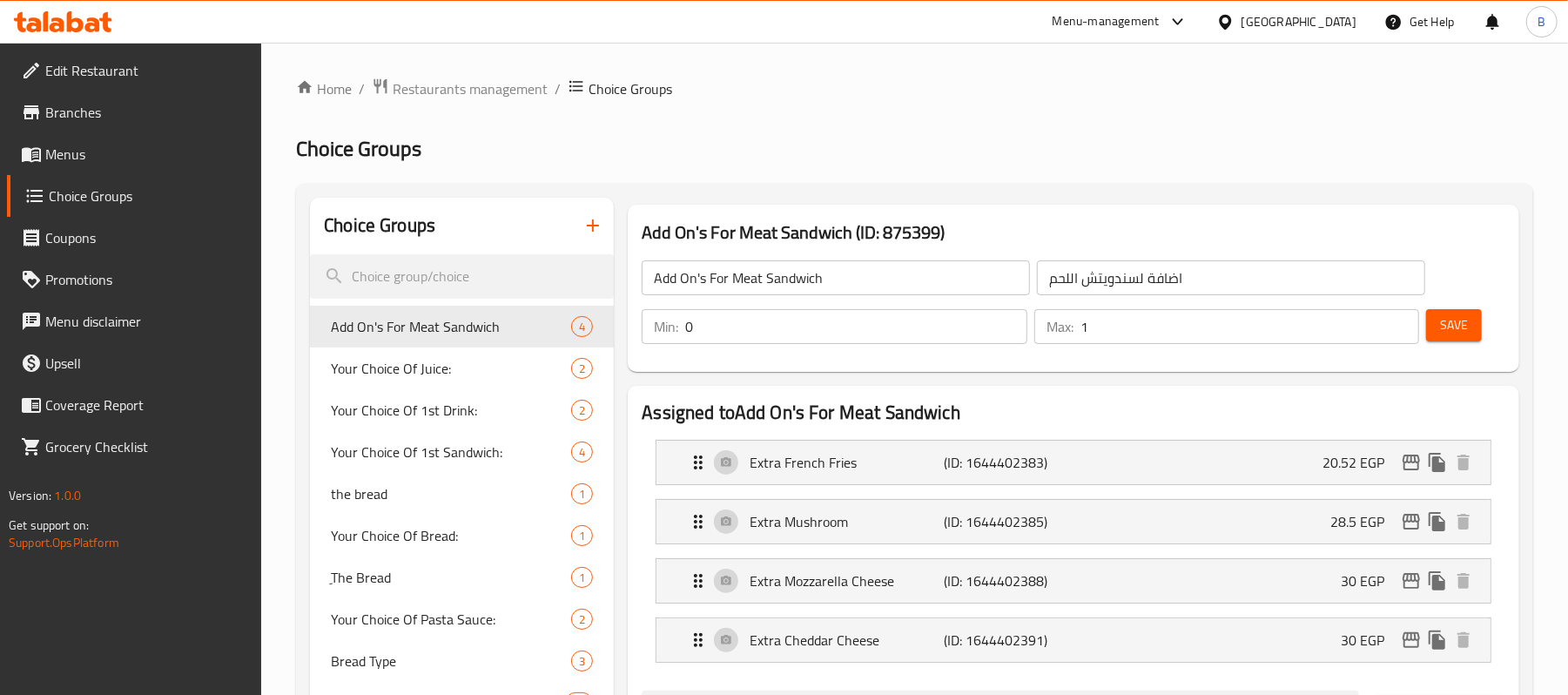
click at [133, 155] on div at bounding box center [784, 348] width 1568 height 695
click at [133, 155] on span "Menus" at bounding box center [146, 154] width 203 height 21
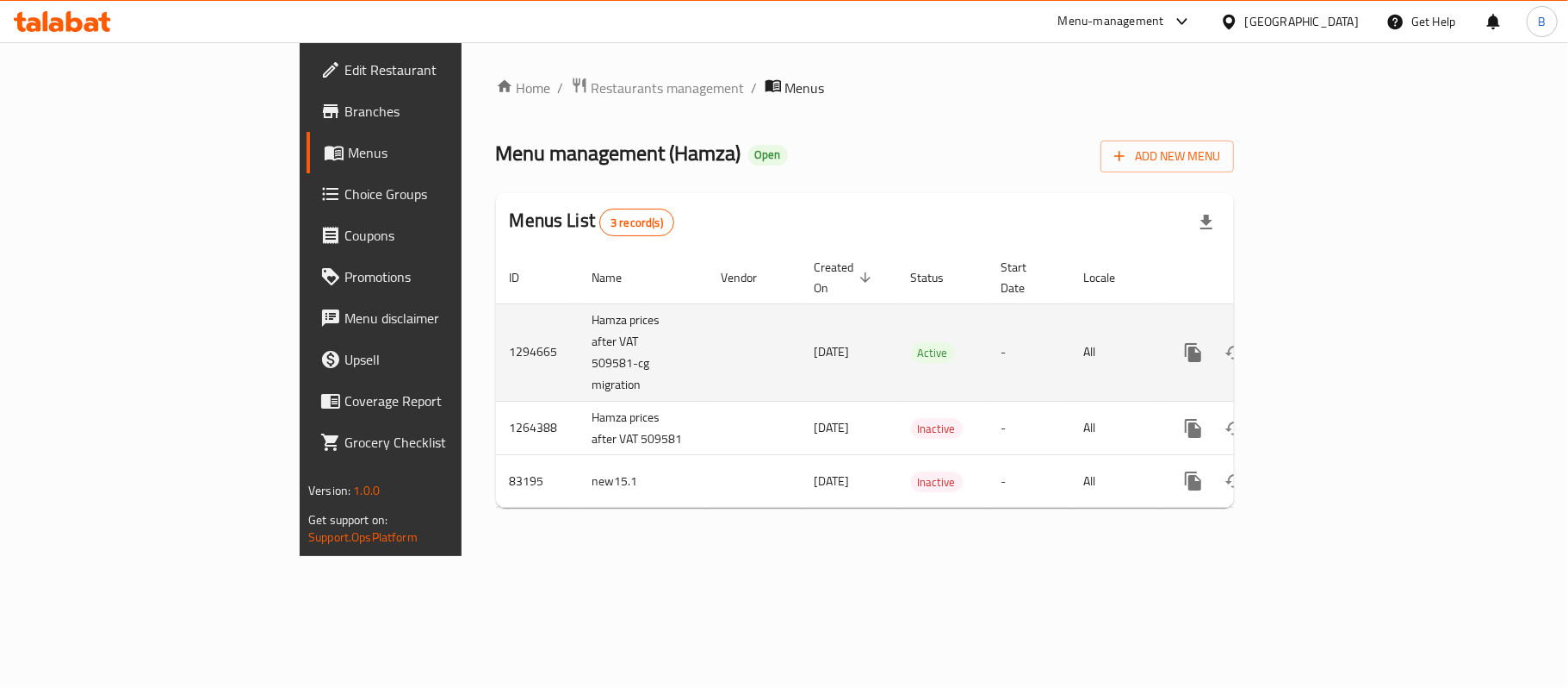
click at [1338, 332] on div "enhanced table" at bounding box center [1256, 352] width 166 height 41
click at [1328, 342] on icon "enhanced table" at bounding box center [1317, 353] width 21 height 21
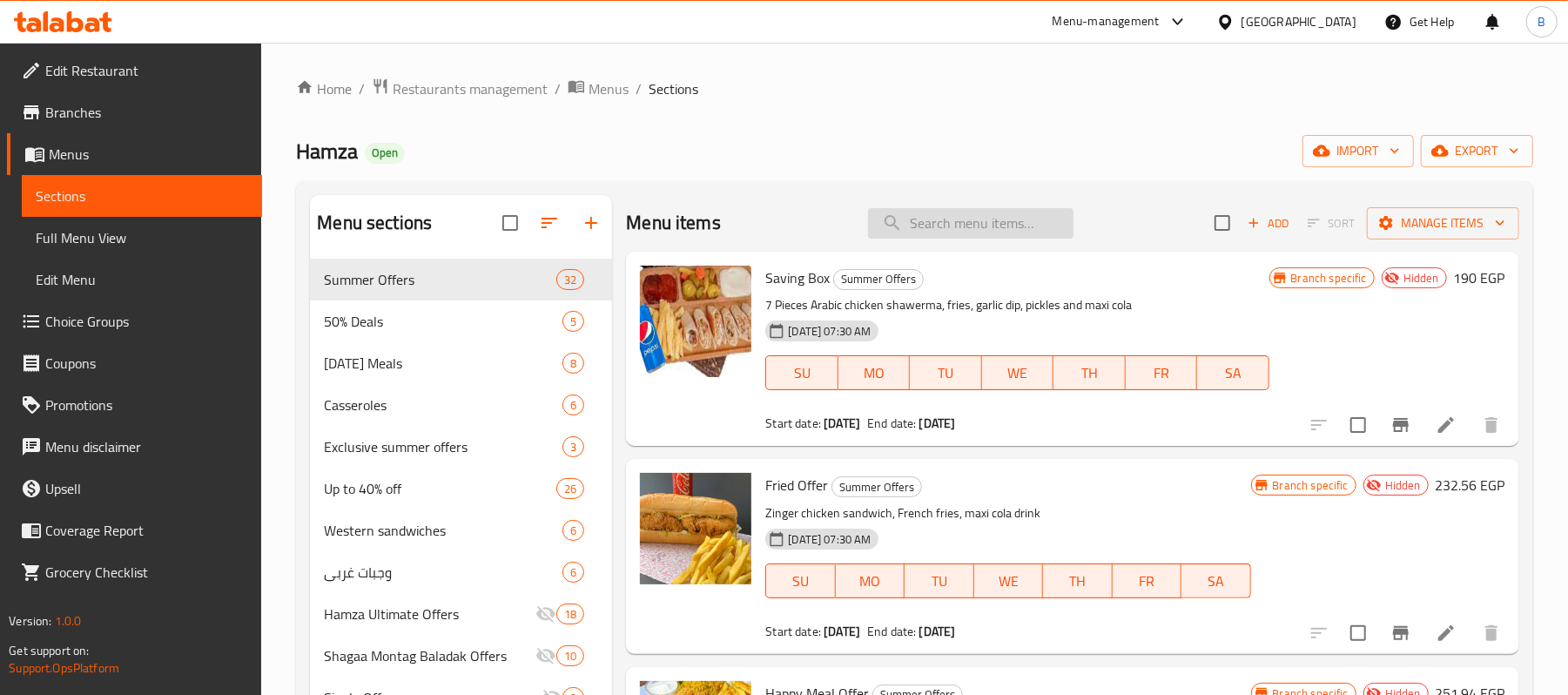
click at [977, 228] on input "search" at bounding box center [970, 223] width 205 height 31
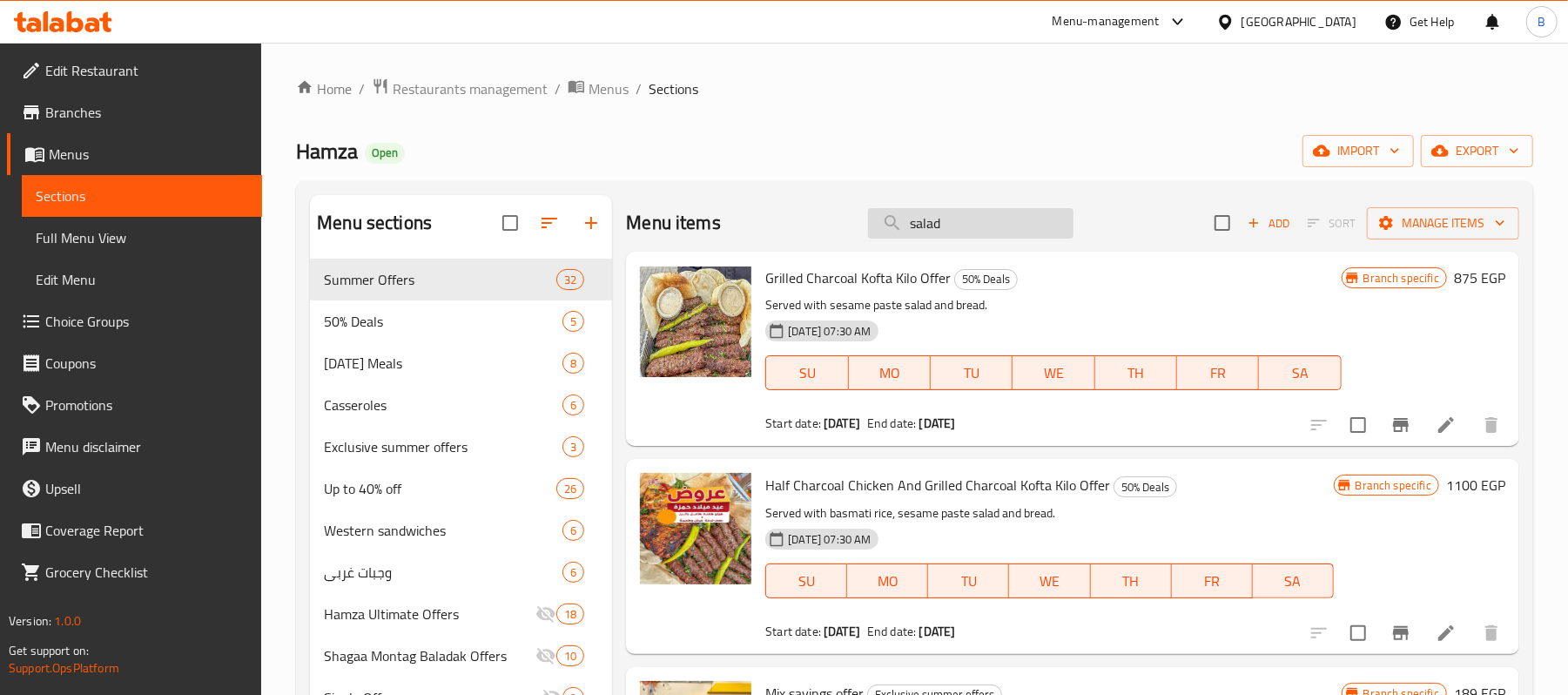
click at [922, 211] on input "salad" at bounding box center [970, 223] width 205 height 31
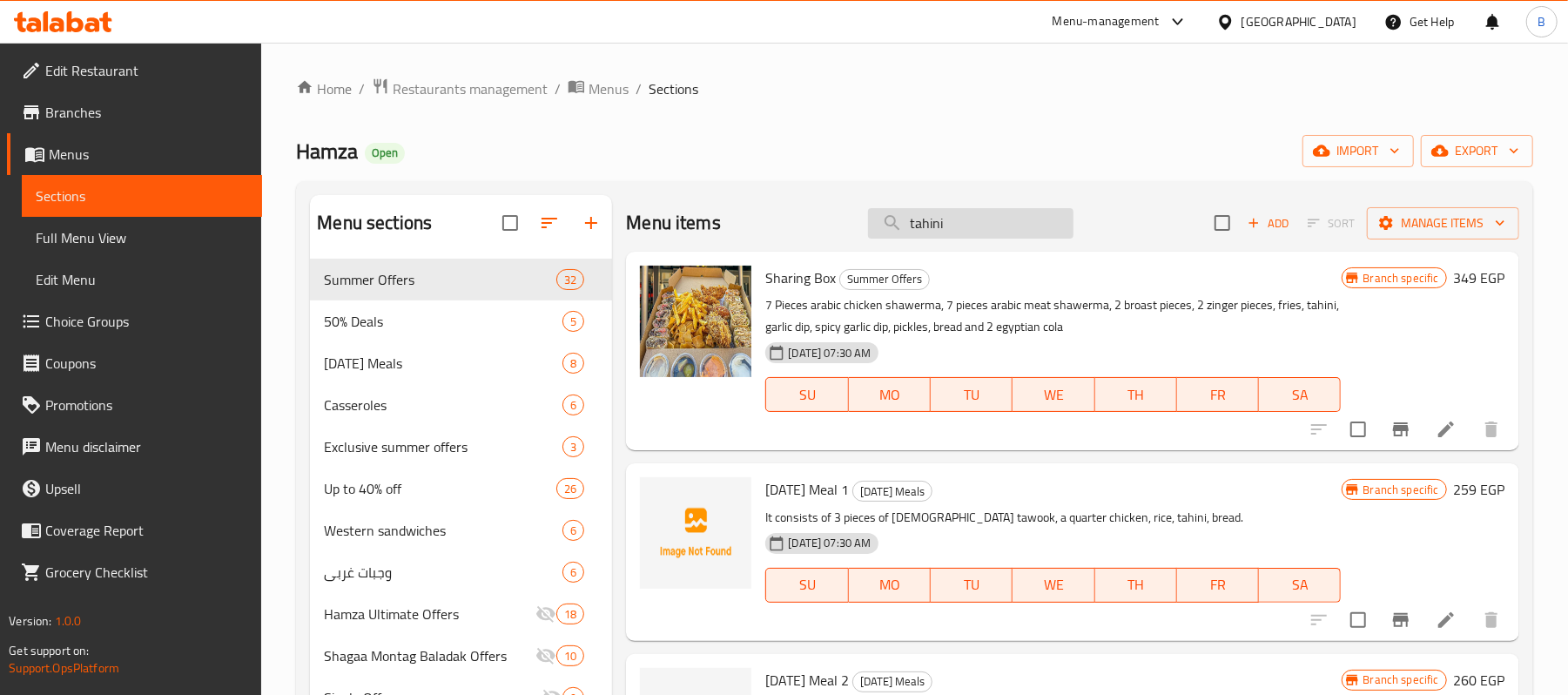
click at [951, 237] on input "tahini" at bounding box center [970, 223] width 205 height 31
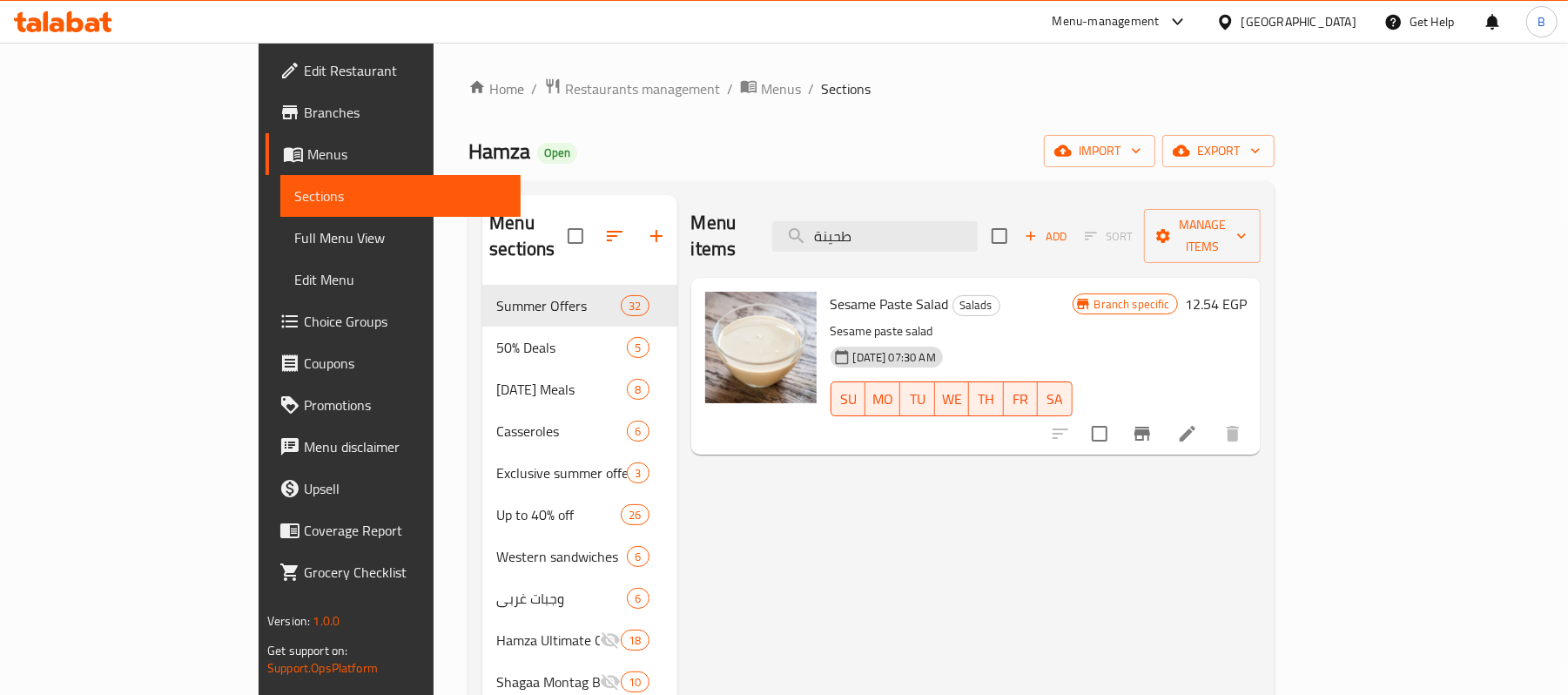
click at [848, 291] on span "Sesame Paste Salad" at bounding box center [890, 303] width 118 height 26
copy h6 "Sesame Paste Salad"
click at [958, 230] on input "طحينة" at bounding box center [875, 237] width 205 height 31
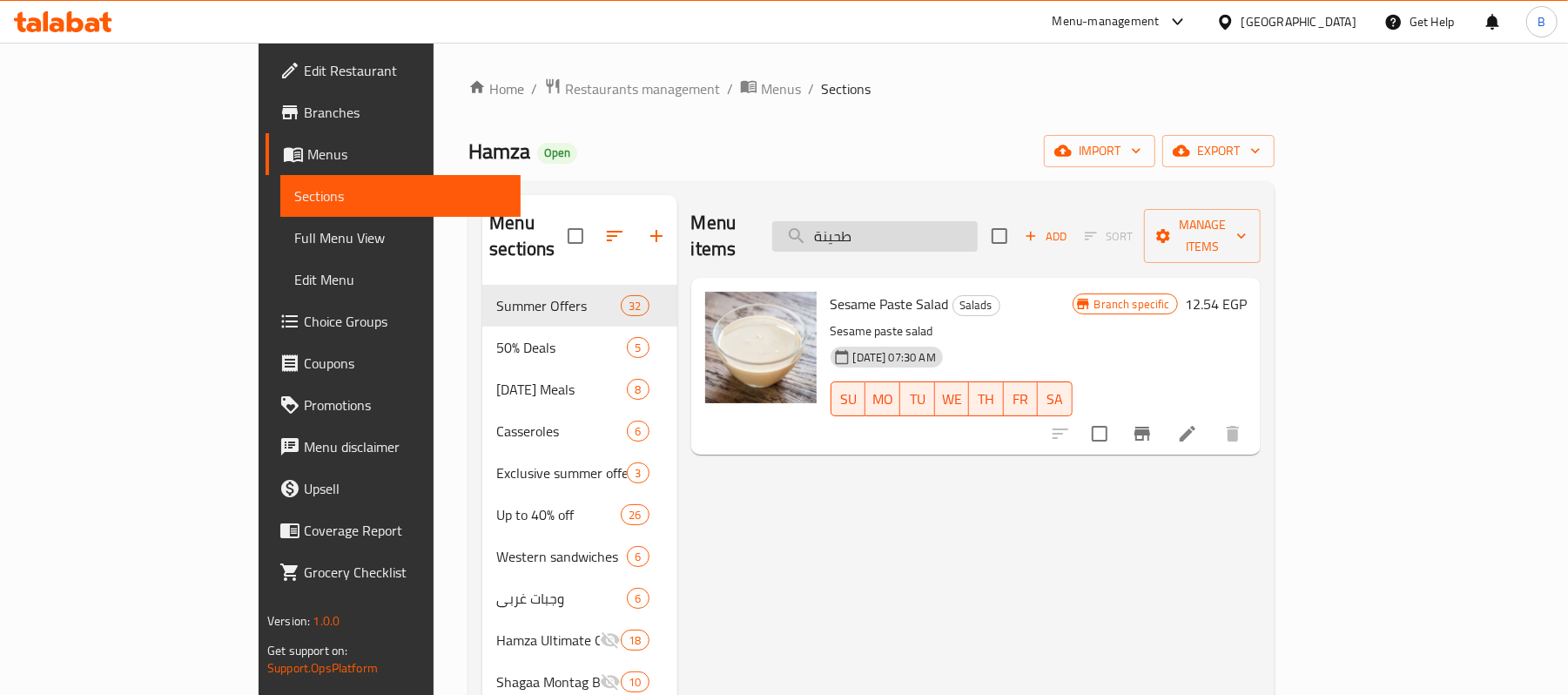
click at [958, 230] on input "طحينة" at bounding box center [875, 237] width 205 height 31
paste input "Half charcoal-grilled chicken"
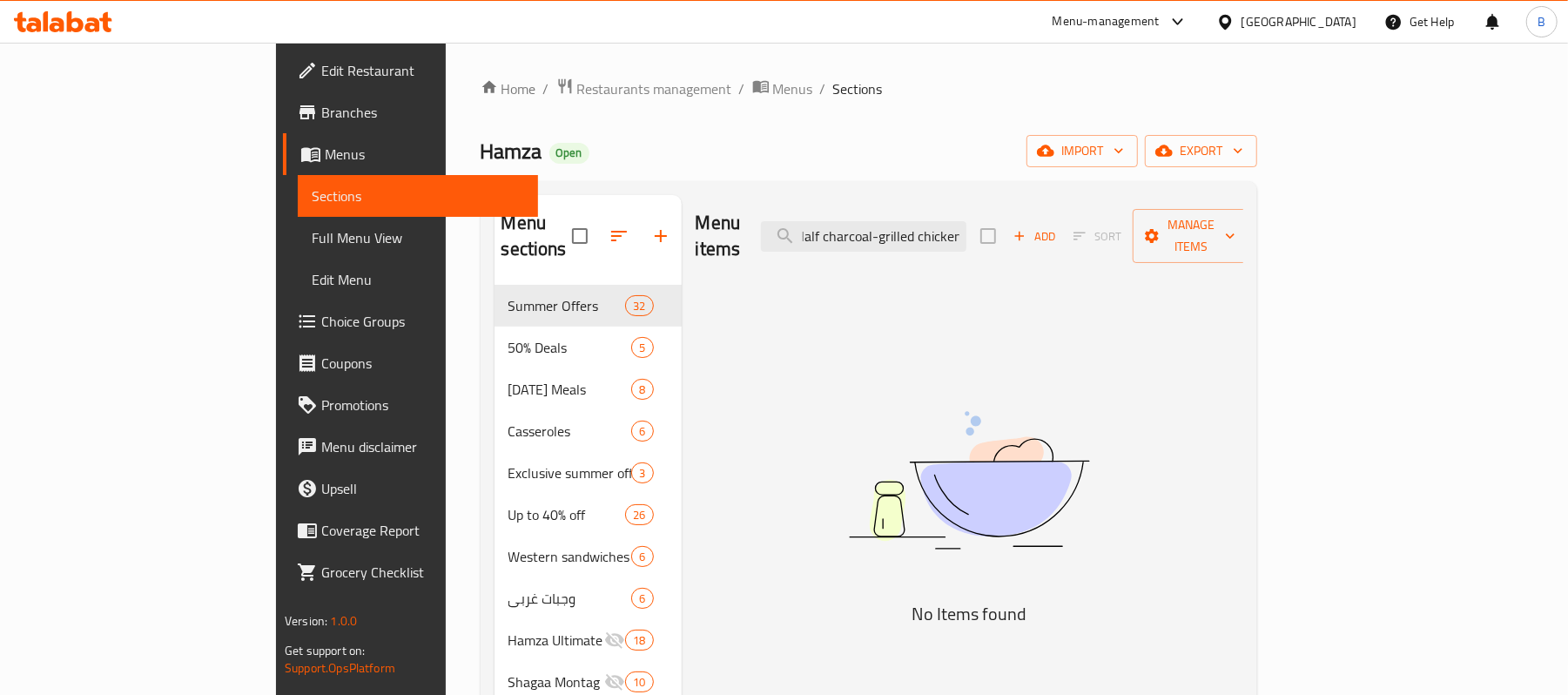
scroll to position [0, 9]
drag, startPoint x: 983, startPoint y: 231, endPoint x: 1132, endPoint y: 238, distance: 149.2
click at [1132, 238] on div "Menu items Half charcoal-grilled chicken Add Sort Manage items" at bounding box center [969, 237] width 548 height 83
type input "Half charcoal"
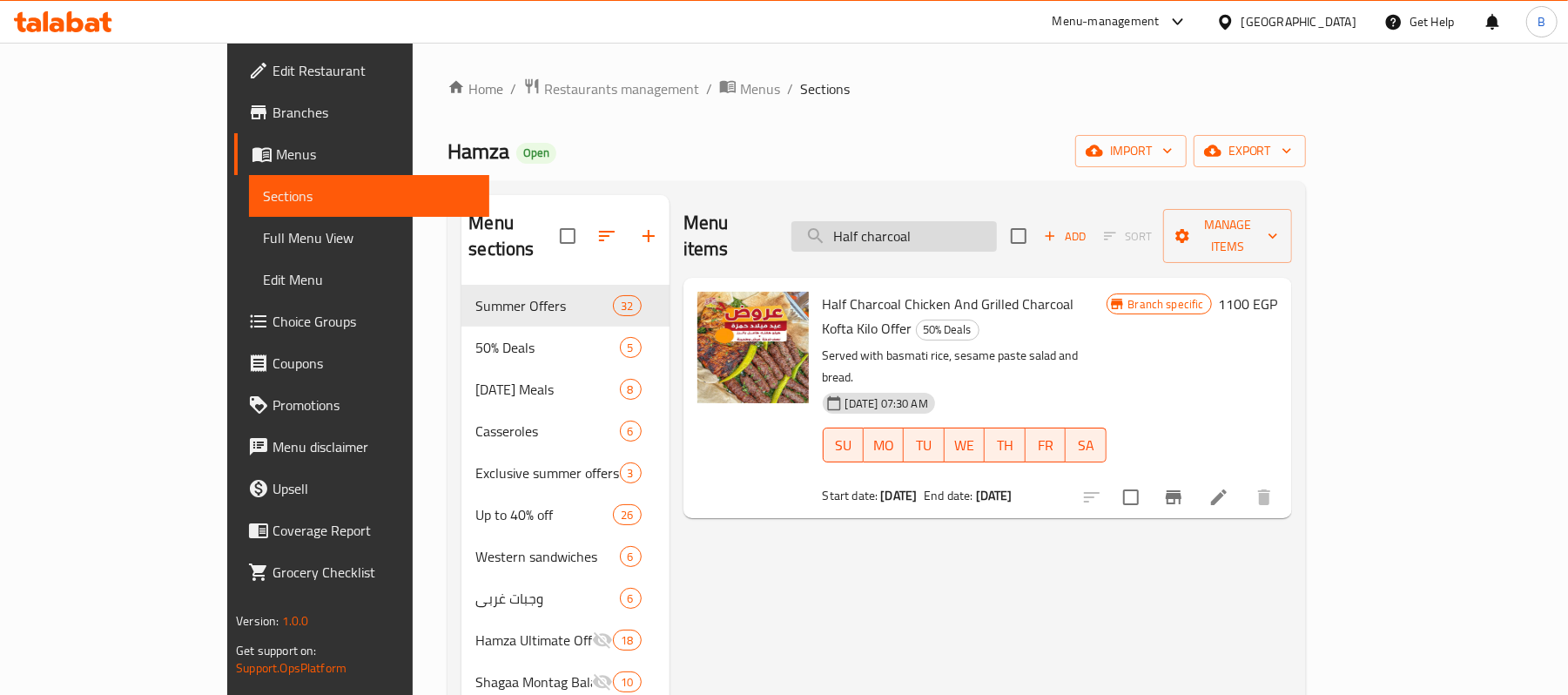
click at [931, 227] on input "Half charcoal" at bounding box center [894, 237] width 205 height 31
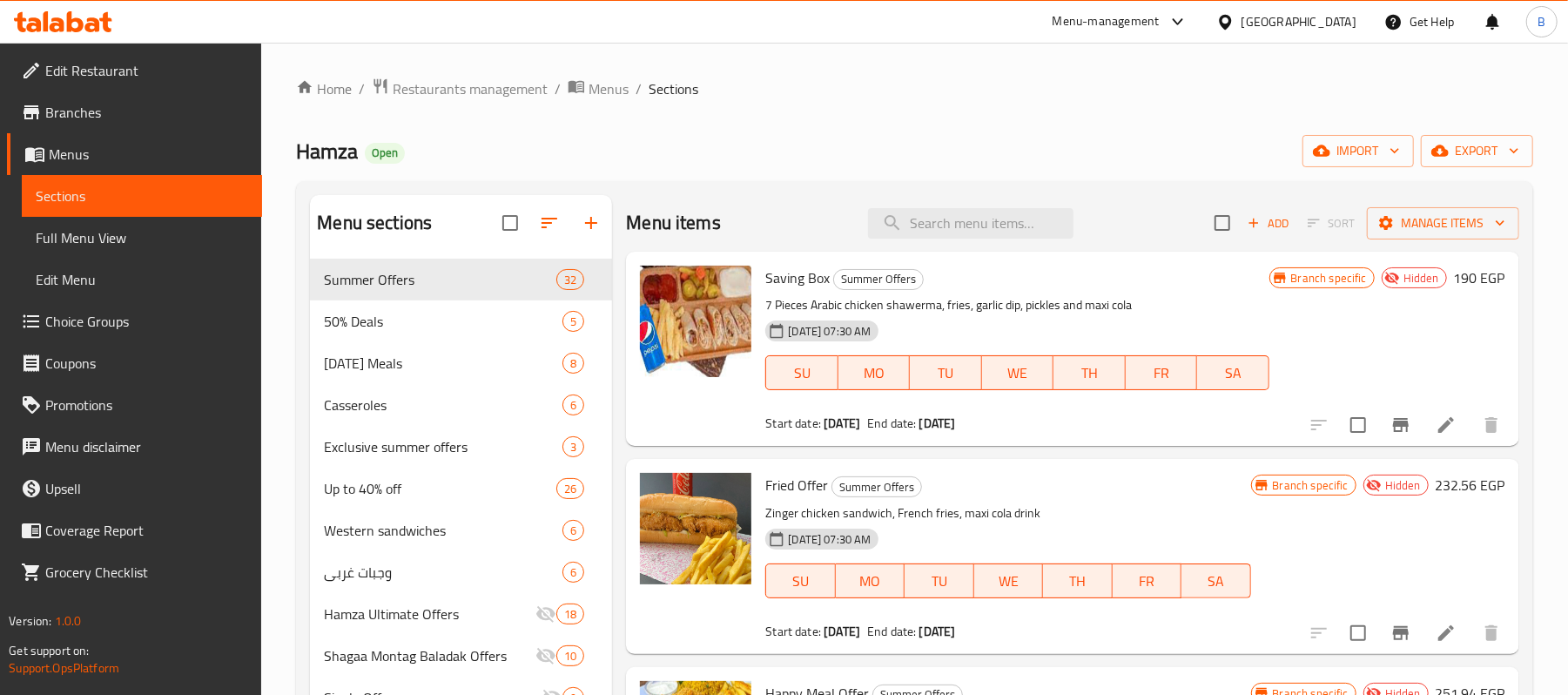
paste input "grilled"
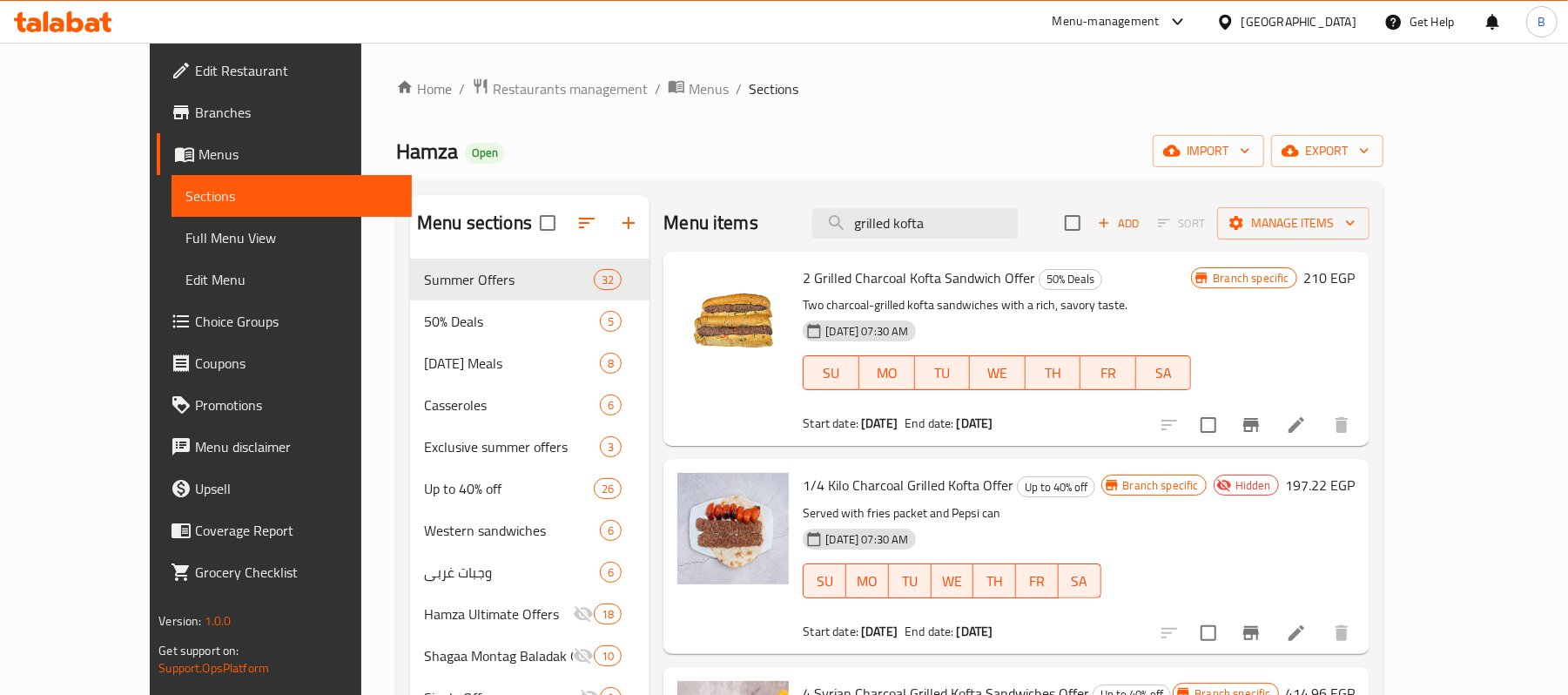
click at [969, 244] on div "Menu items grilled kofta Add Sort Manage items" at bounding box center [1016, 223] width 705 height 57
click at [965, 224] on input "grilled kofta" at bounding box center [915, 223] width 205 height 31
paste input "basmati"
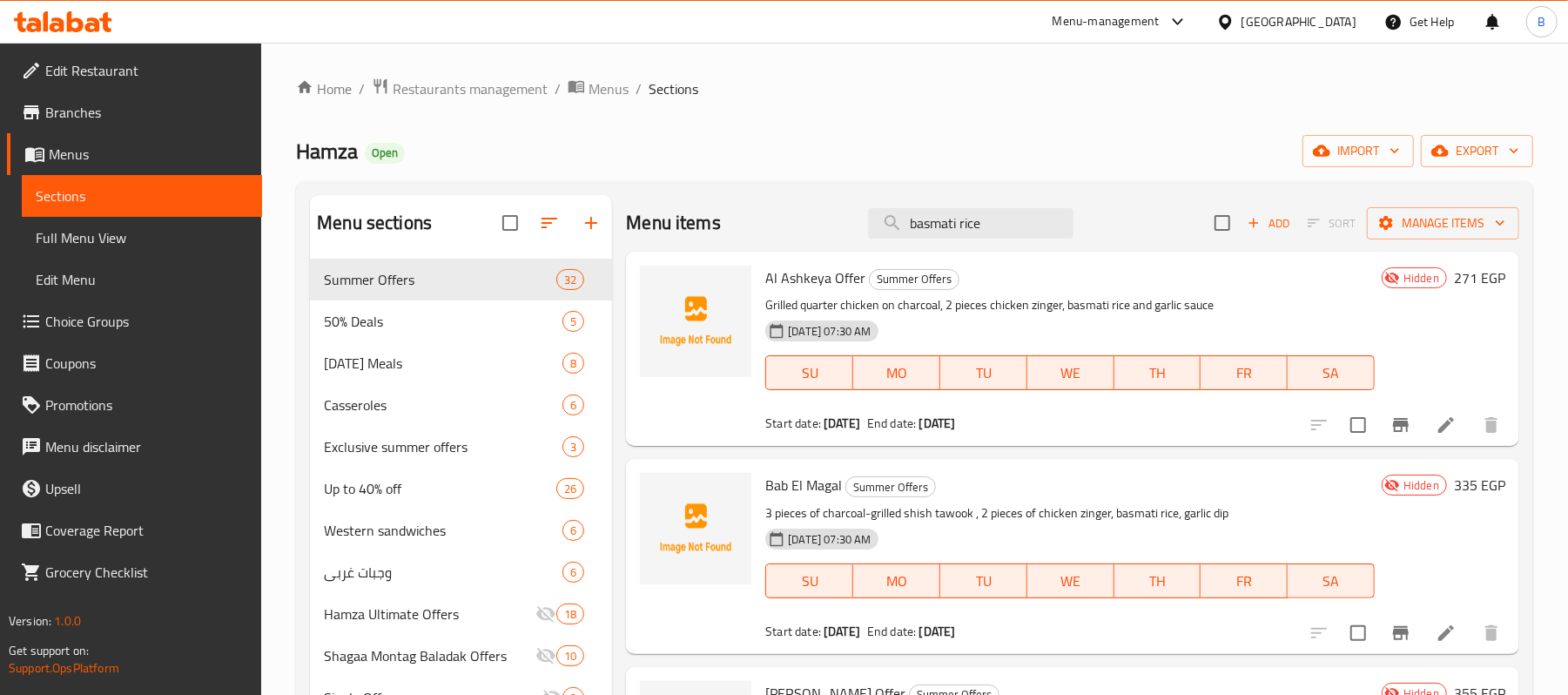
type input "basmati rice"
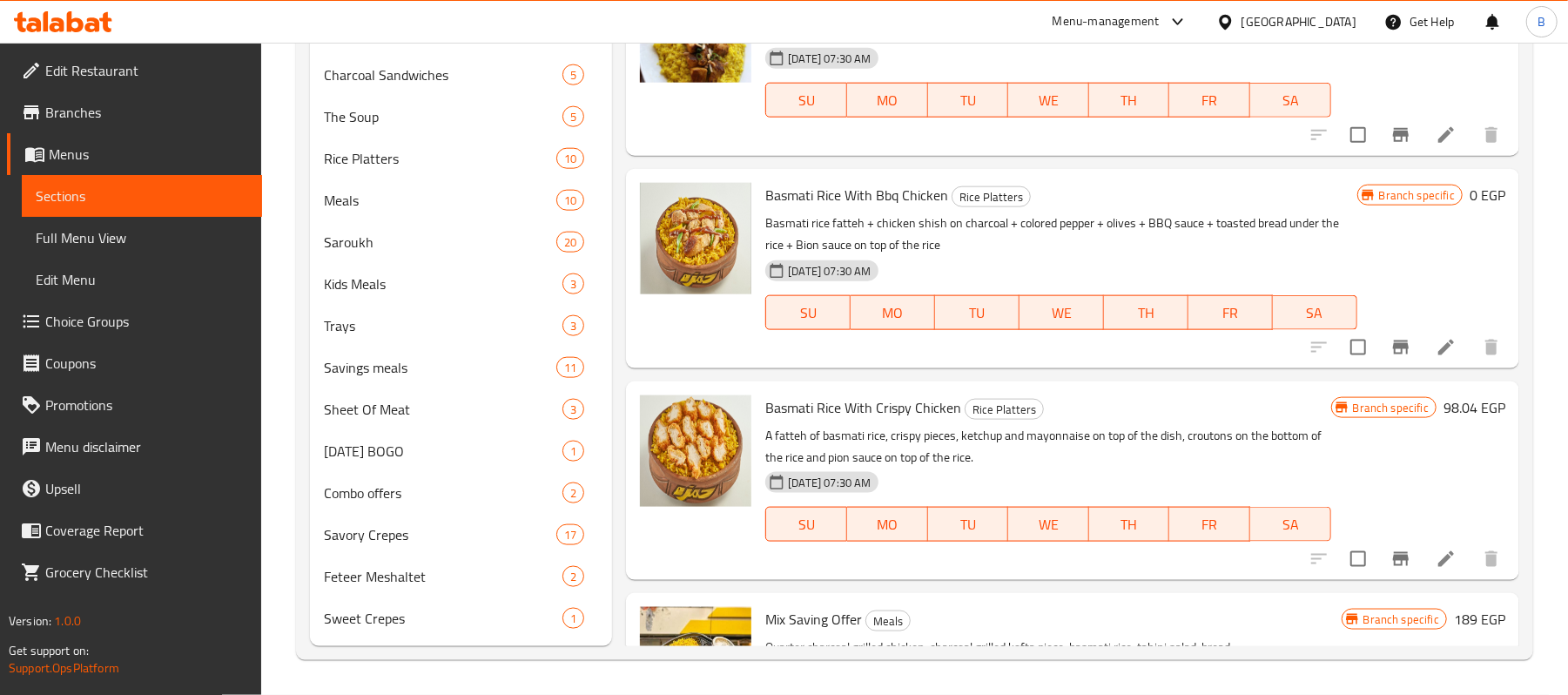
scroll to position [4743, 0]
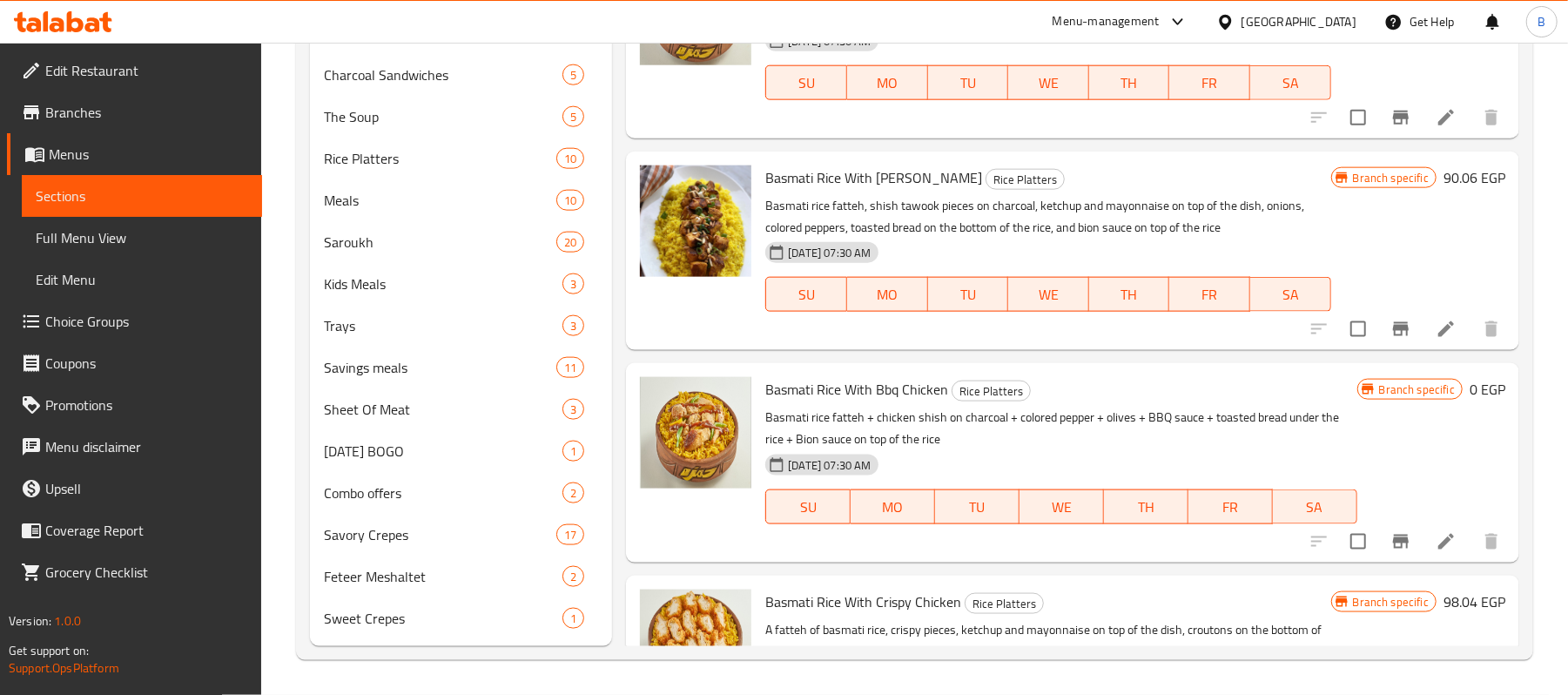
click at [1189, 22] on div at bounding box center [1174, 22] width 29 height 21
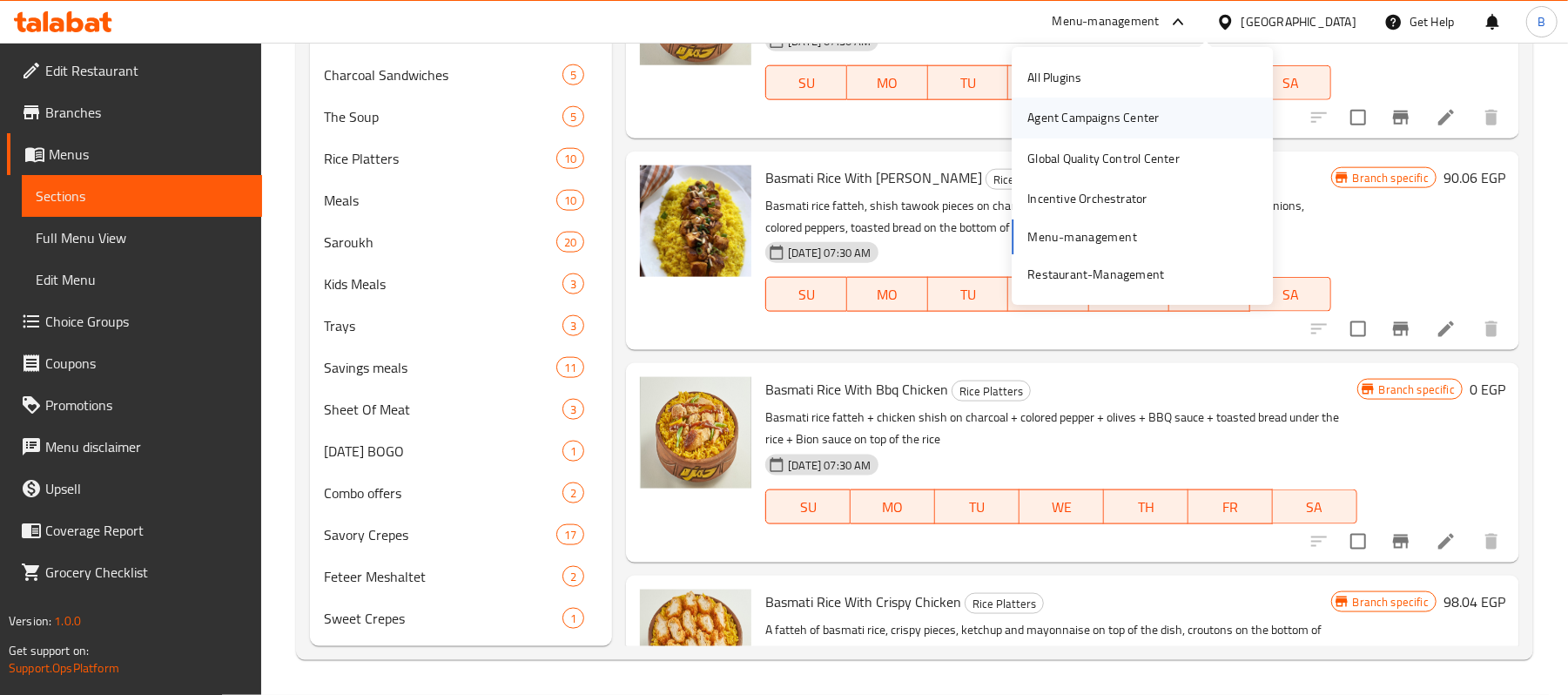
click at [1137, 127] on div "Agent Campaigns Center" at bounding box center [1093, 118] width 132 height 19
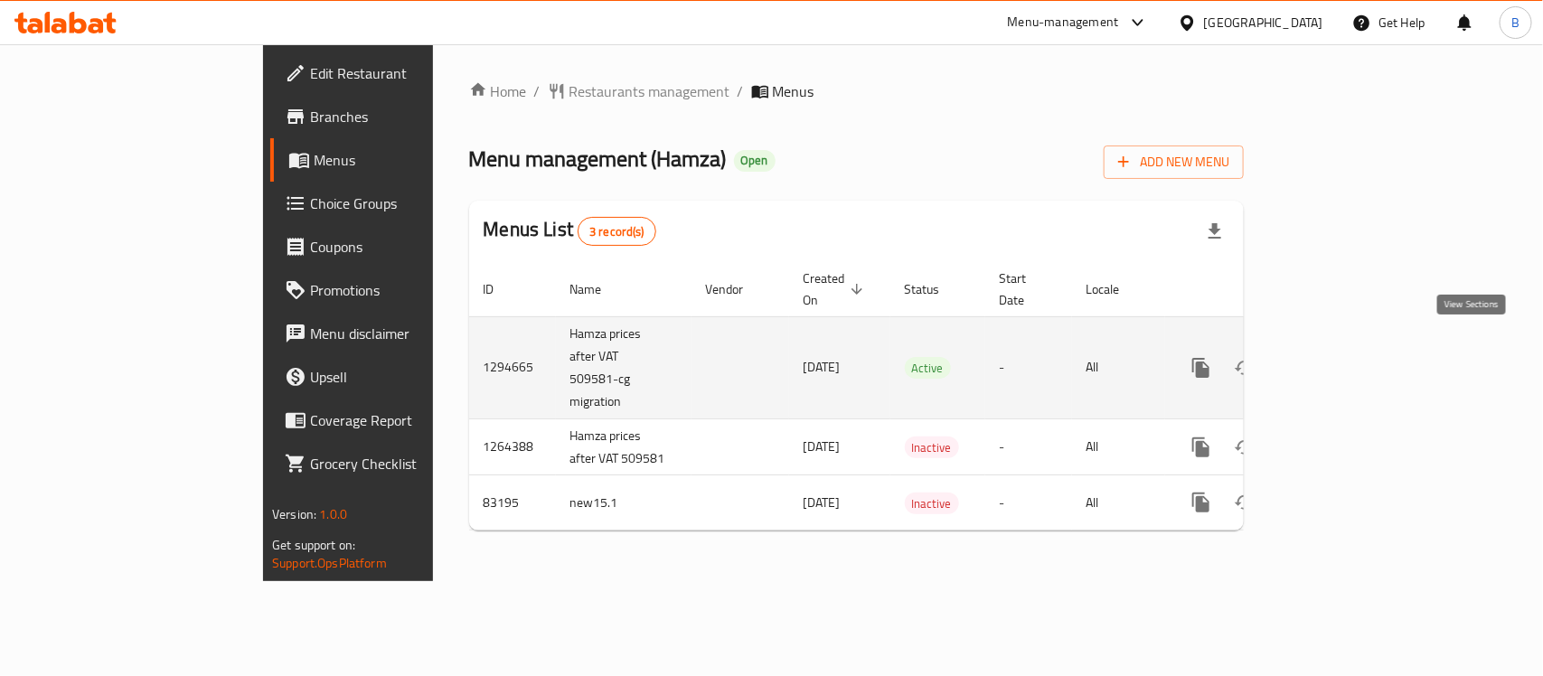
click at [1343, 357] on icon "enhanced table" at bounding box center [1332, 368] width 22 height 22
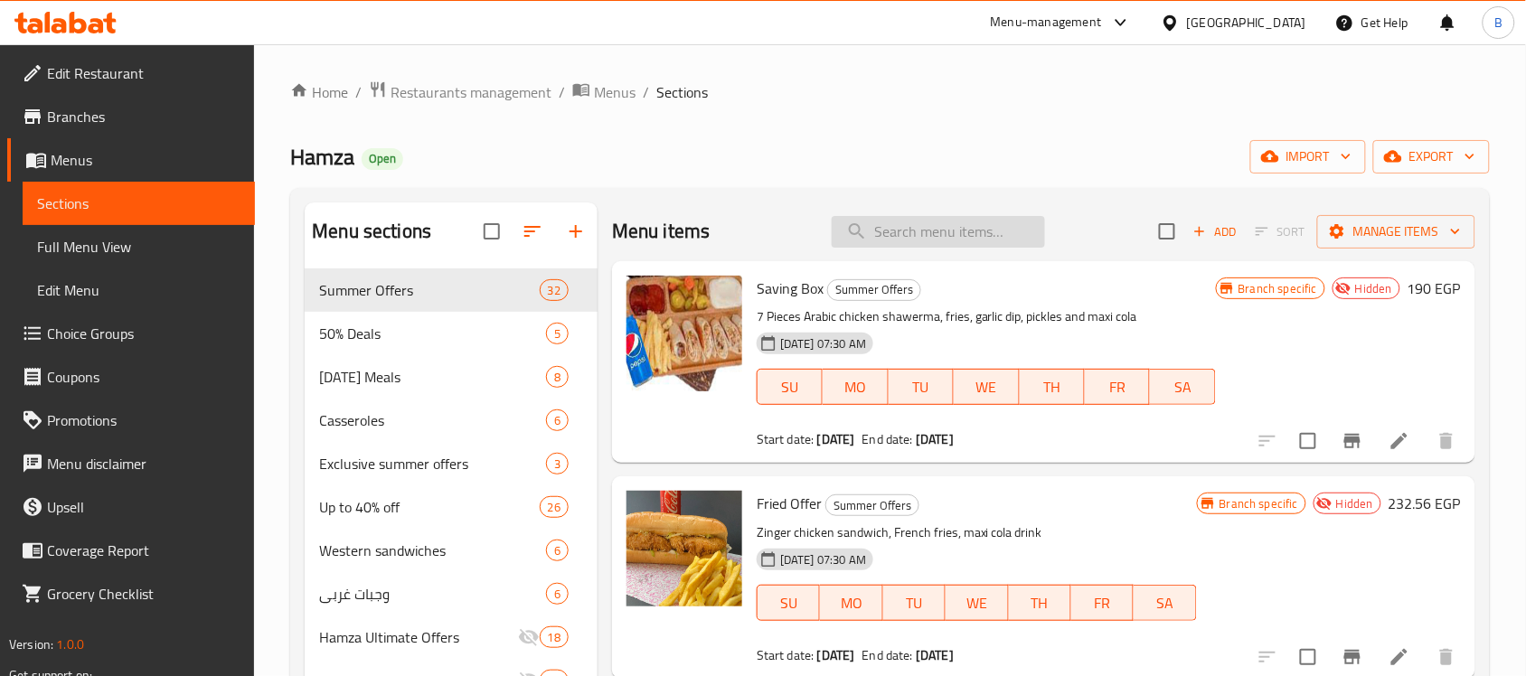
click at [941, 216] on input "search" at bounding box center [938, 232] width 213 height 32
paste input "Hamza Special Box"
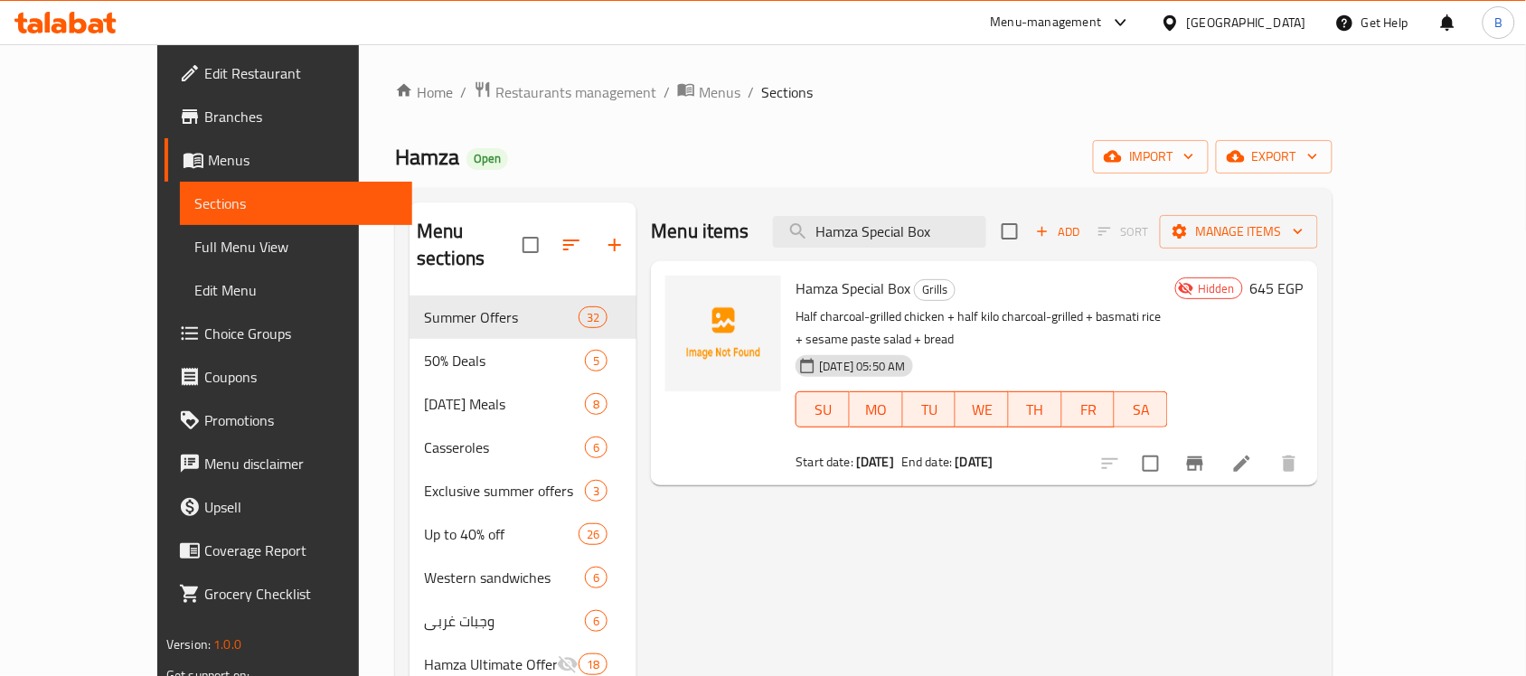
type input "Hamza Special Box"
click at [1268, 448] on li at bounding box center [1242, 464] width 51 height 33
